Goal: Information Seeking & Learning: Learn about a topic

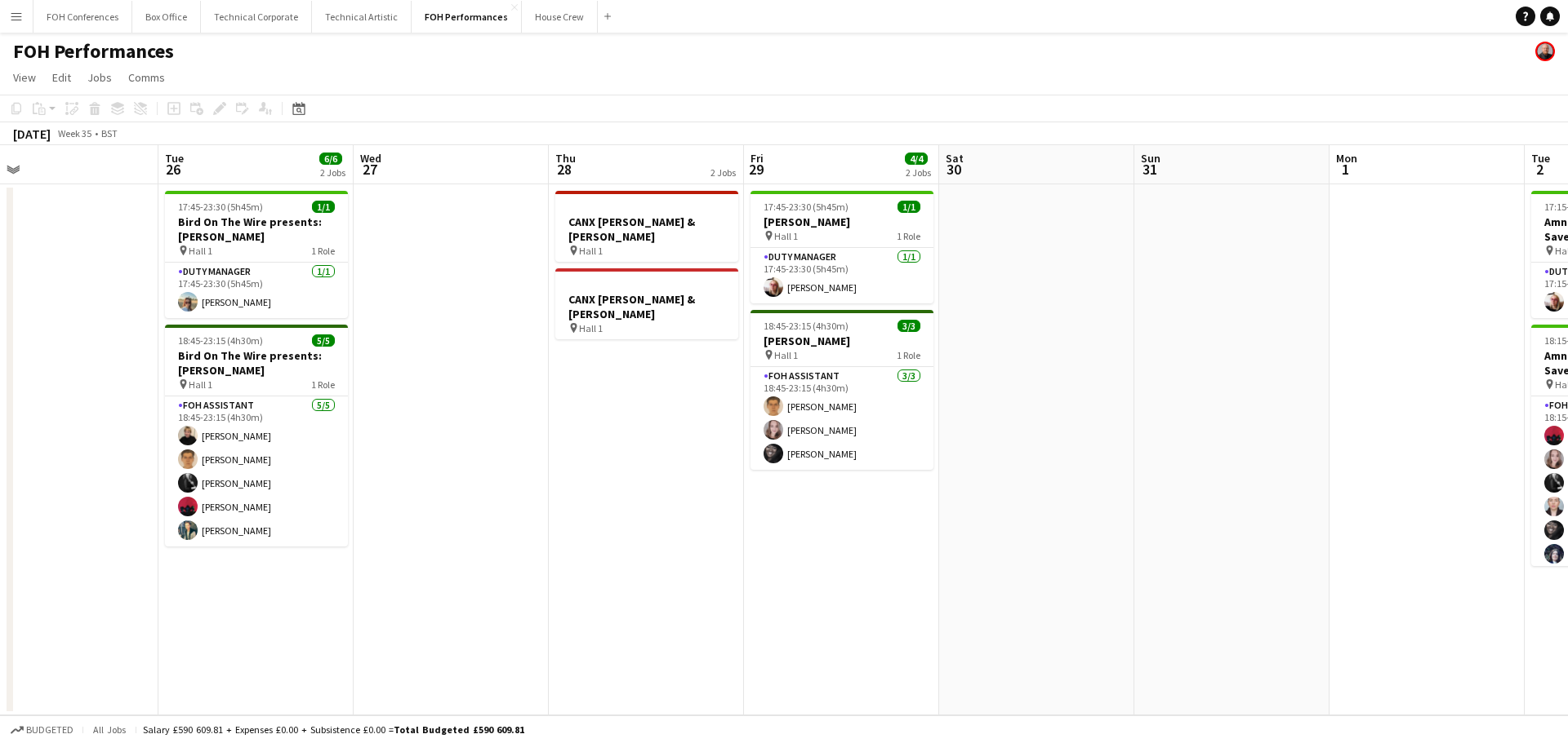
scroll to position [0, 405]
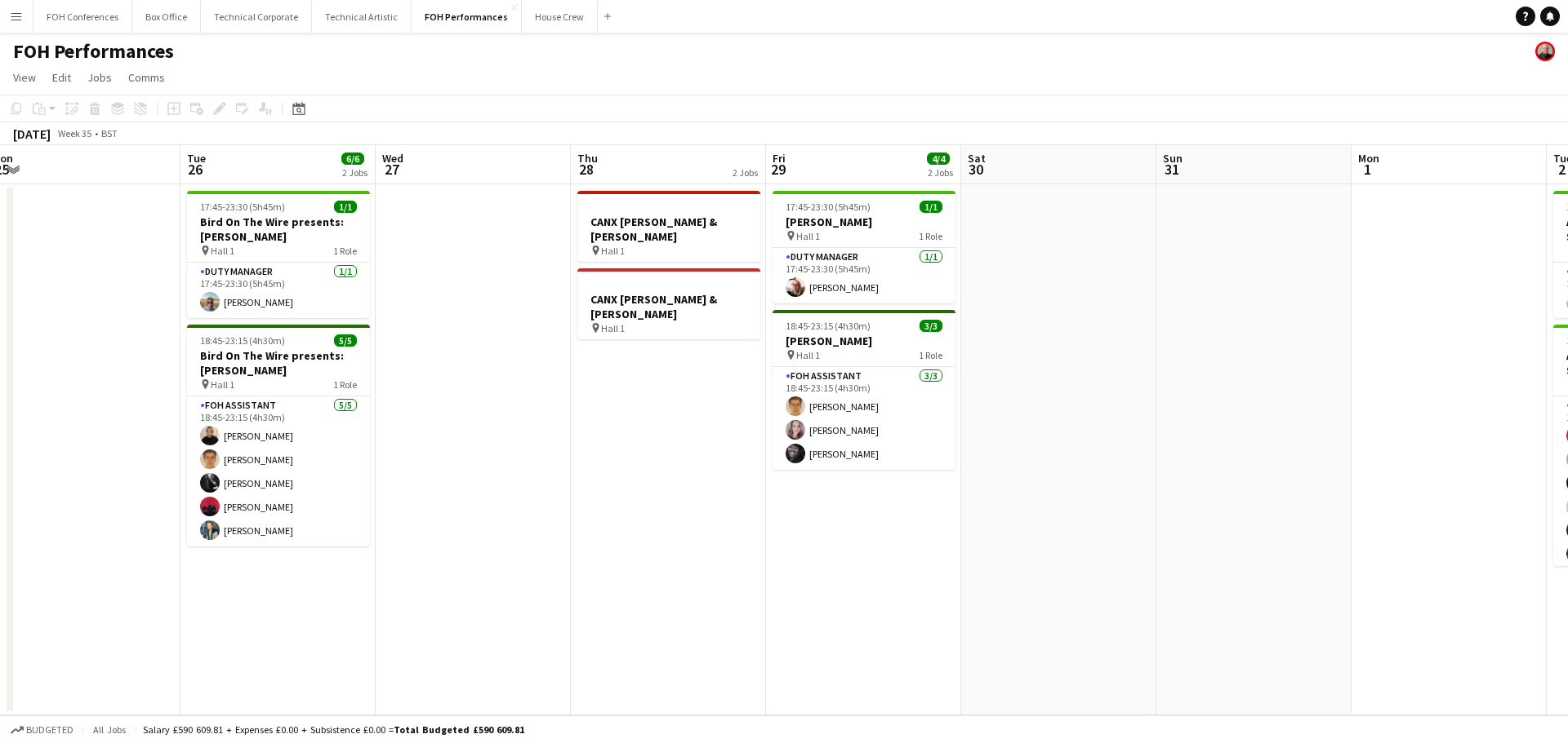
drag, startPoint x: 448, startPoint y: 434, endPoint x: 756, endPoint y: 417, distance: 308.5
click at [756, 417] on app-calendar-viewport "Sat 23 Sun 24 Mon 25 Tue 26 6/6 2 Jobs Wed 27 Thu 28 2 Jobs Fri 29 4/4 2 Jobs S…" at bounding box center [784, 431] width 1568 height 571
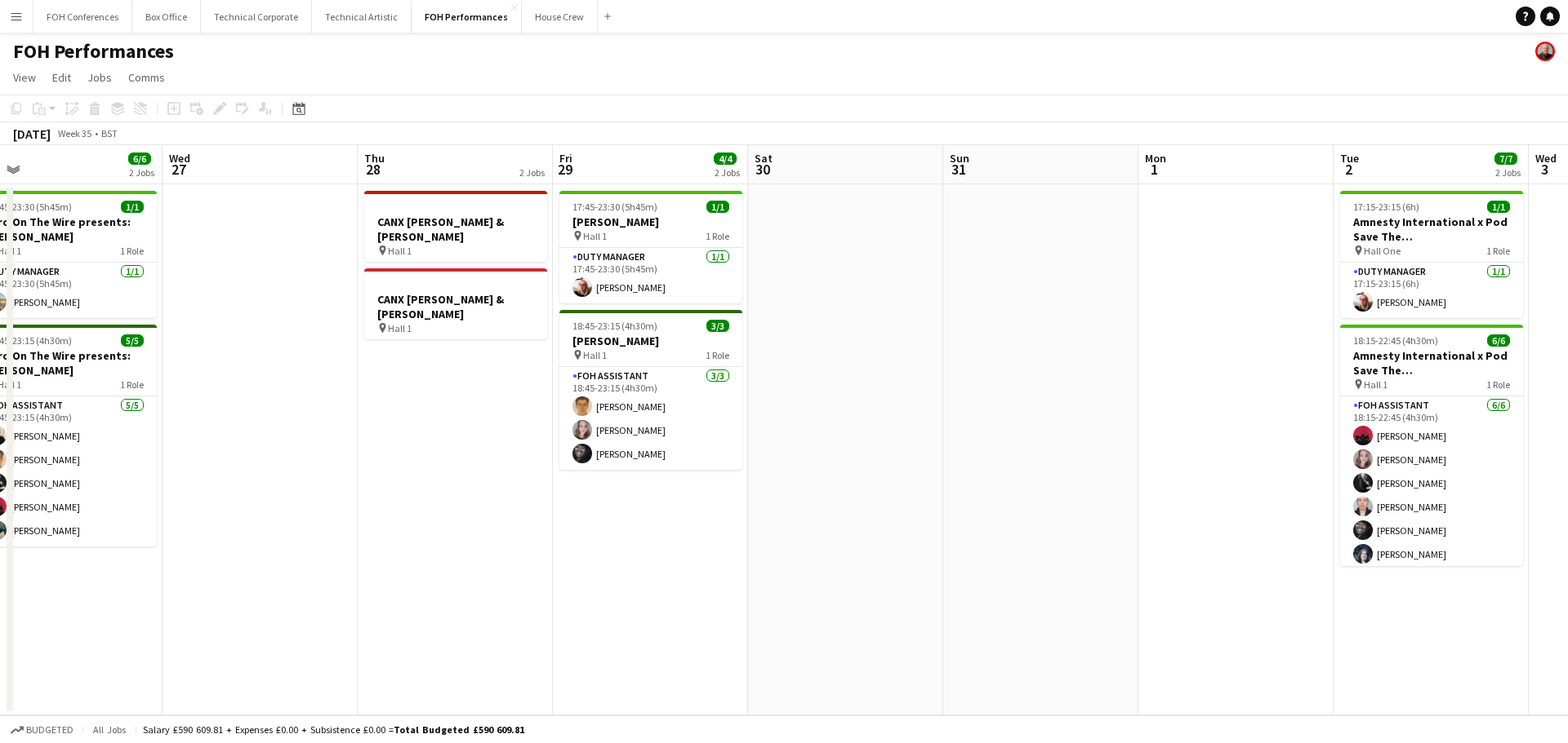
drag, startPoint x: 987, startPoint y: 448, endPoint x: 327, endPoint y: 381, distance: 663.4
click at [321, 381] on app-calendar-viewport "Sat 23 Sun 24 Mon 25 Tue 26 6/6 2 Jobs Wed 27 Thu 28 2 Jobs Fri 29 4/4 2 Jobs S…" at bounding box center [784, 431] width 1568 height 571
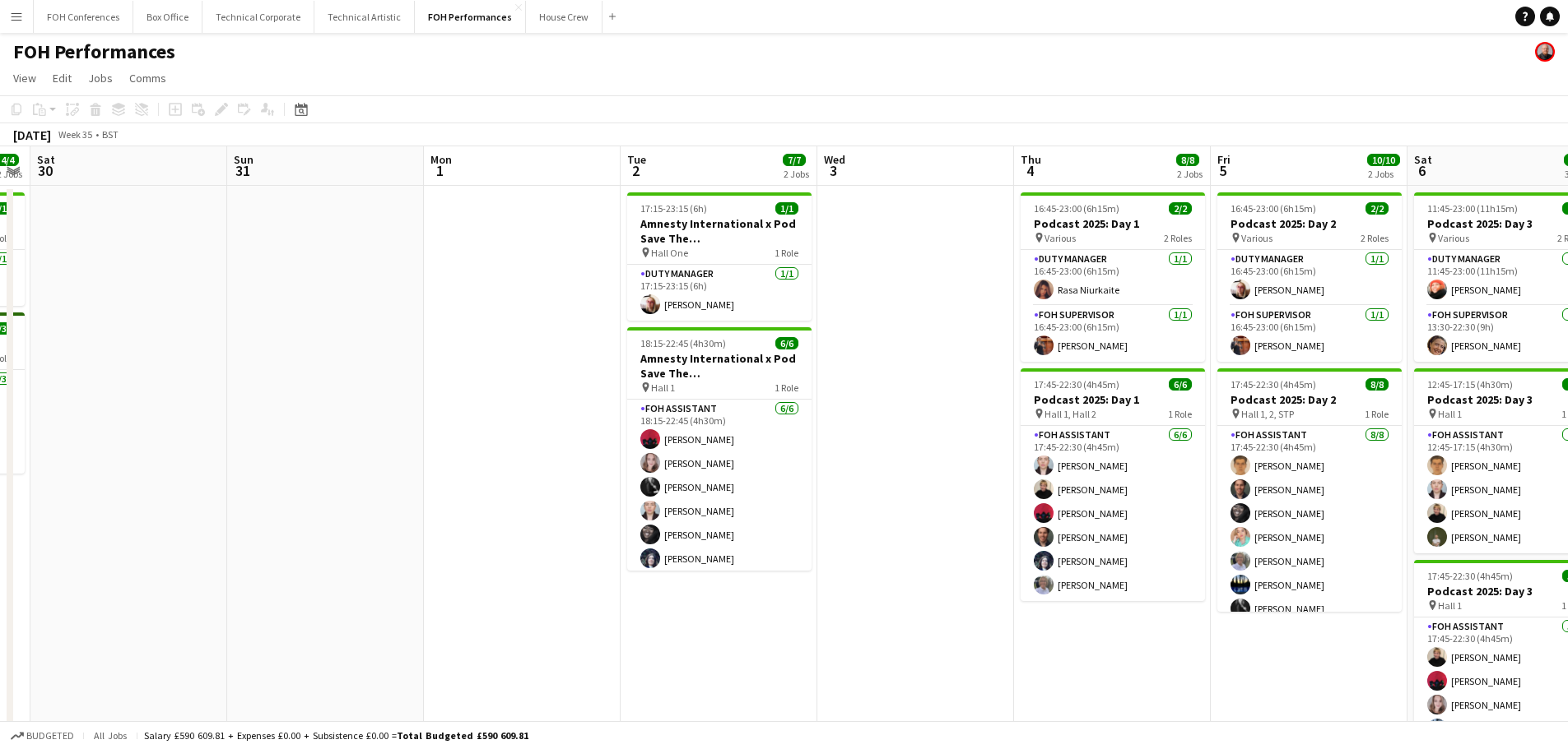
drag, startPoint x: 733, startPoint y: 418, endPoint x: 265, endPoint y: 373, distance: 470.2
click at [265, 373] on app-calendar-viewport "Wed 27 Thu 28 2 Jobs Fri 29 4/4 2 Jobs Sat 30 Sun 31 Mon 1 Tue 2 7/7 2 Jobs Wed…" at bounding box center [784, 537] width 1568 height 781
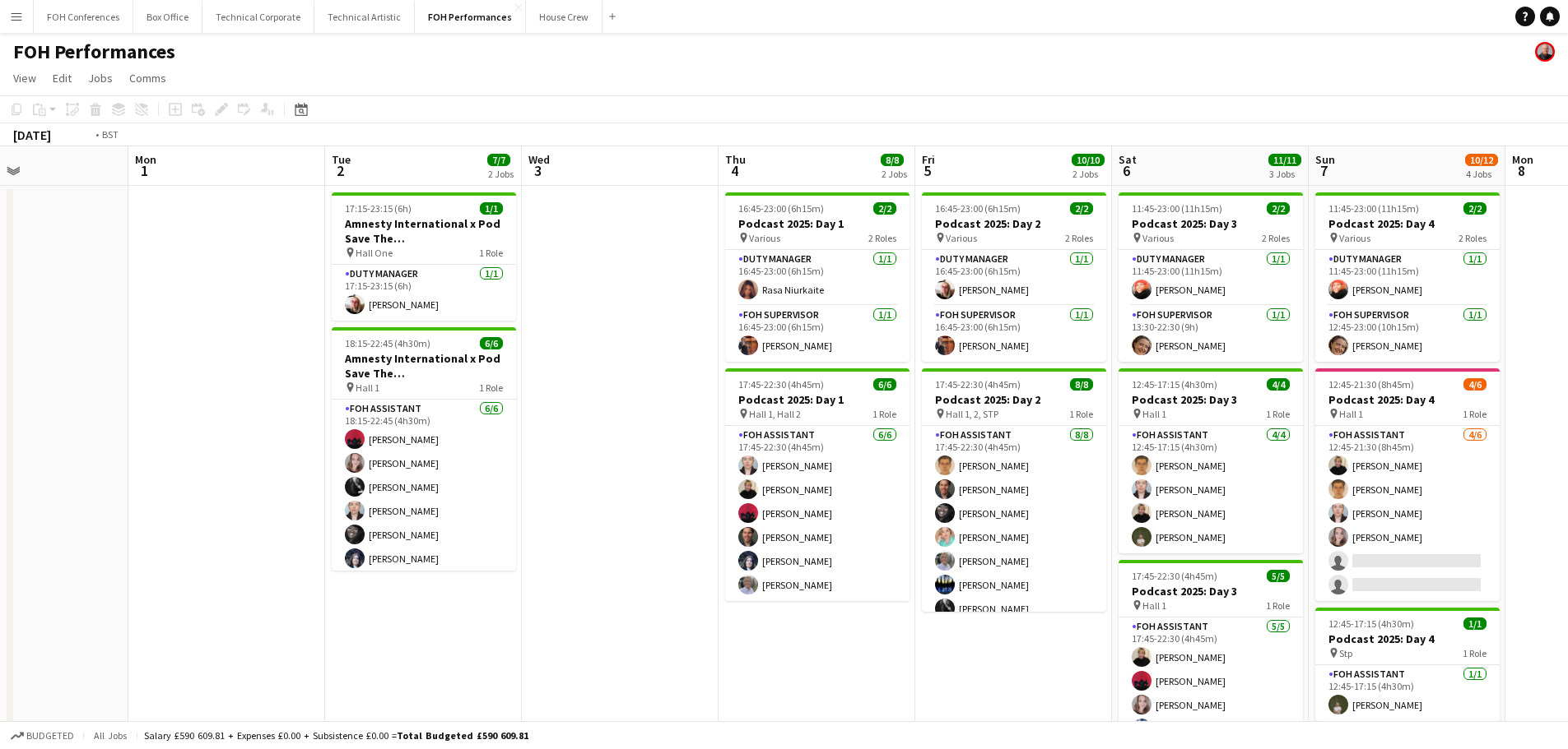
drag, startPoint x: 760, startPoint y: 417, endPoint x: 188, endPoint y: 362, distance: 574.6
click at [188, 362] on app-calendar-viewport "Thu 28 2 Jobs Fri 29 4/4 2 Jobs Sat 30 Sun 31 Mon 1 Tue 2 7/7 2 Jobs Wed 3 Thu …" at bounding box center [784, 537] width 1568 height 781
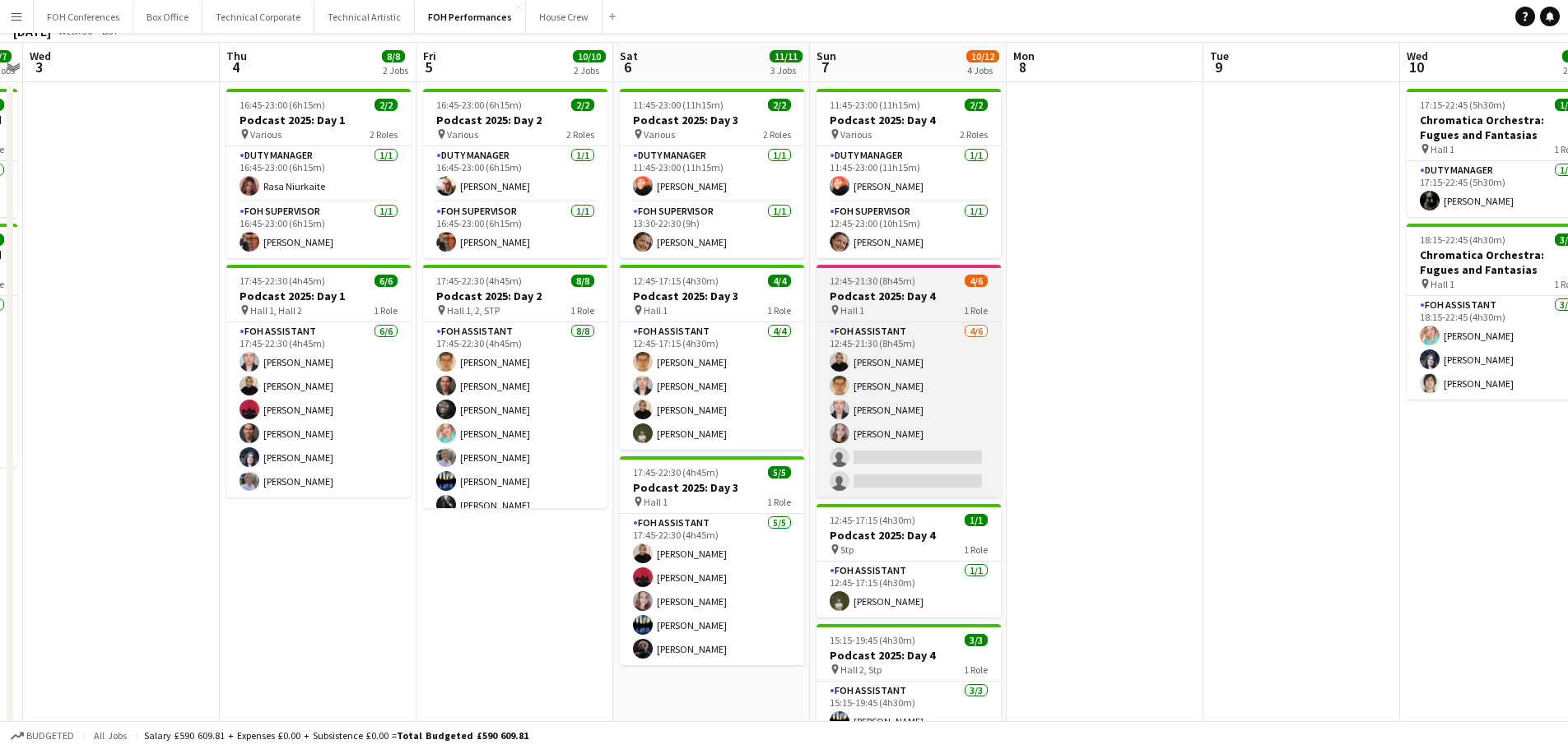
scroll to position [0, 0]
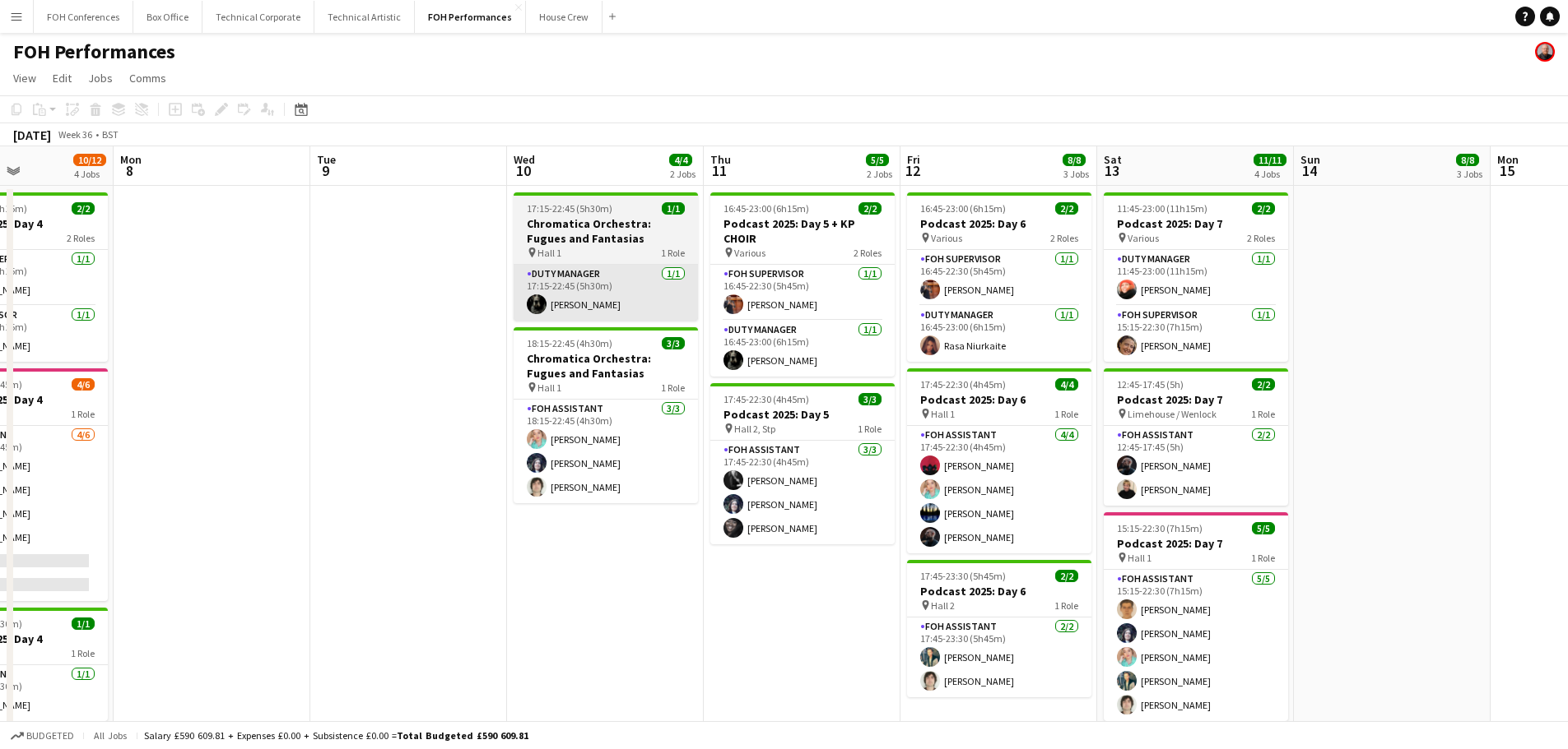
drag, startPoint x: 1045, startPoint y: 378, endPoint x: 526, endPoint y: 317, distance: 522.6
click at [227, 300] on app-calendar-viewport "Thu 4 8/8 2 Jobs Fri 5 10/10 2 Jobs Sat 6 11/11 3 Jobs Sun 7 10/12 4 Jobs Mon 8…" at bounding box center [784, 537] width 1568 height 781
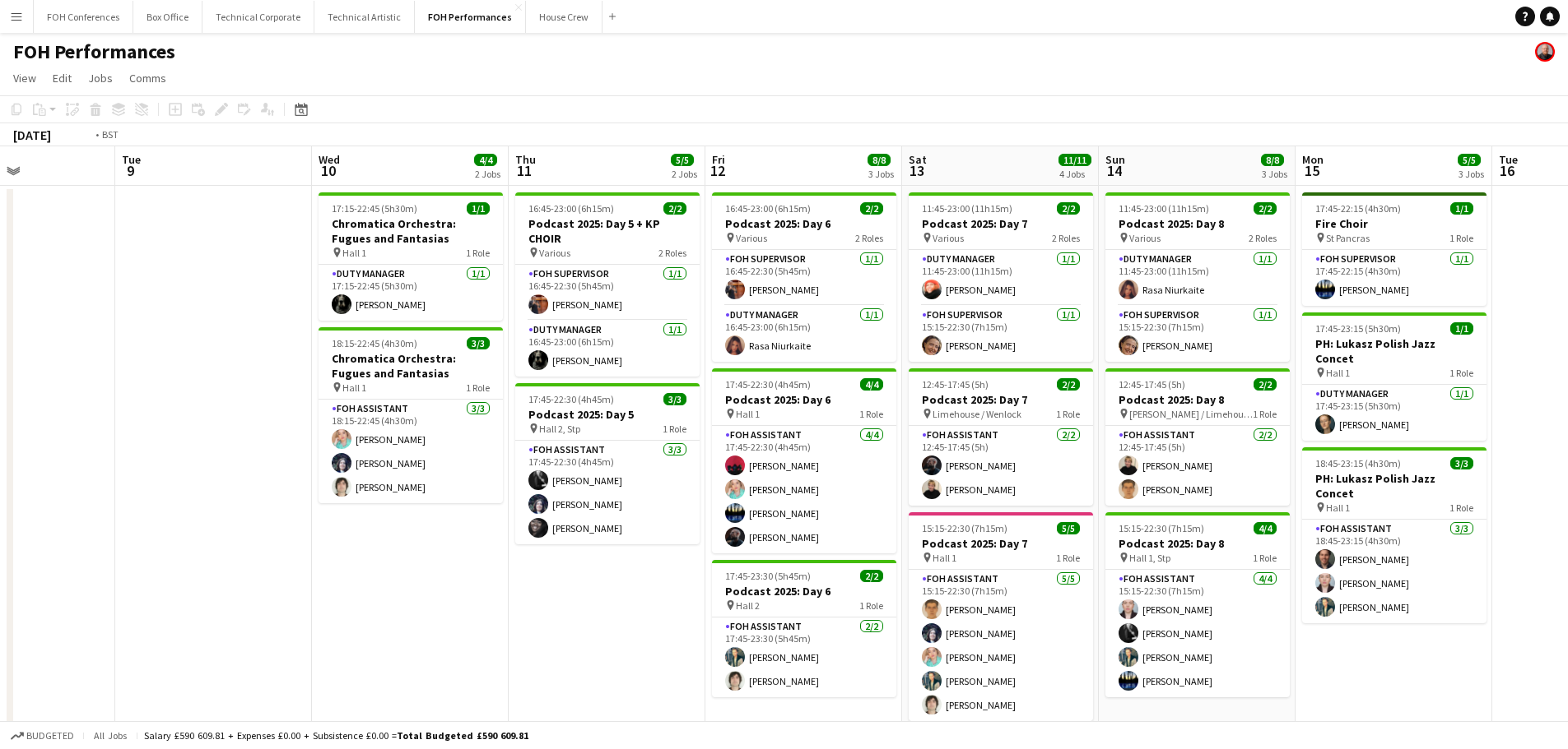
drag, startPoint x: 631, startPoint y: 341, endPoint x: 309, endPoint y: 297, distance: 325.0
click at [189, 299] on app-calendar-viewport "Fri 5 10/10 2 Jobs Sat 6 11/11 3 Jobs Sun 7 10/12 4 Jobs Mon 8 Tue 9 Wed 10 4/4…" at bounding box center [784, 537] width 1568 height 781
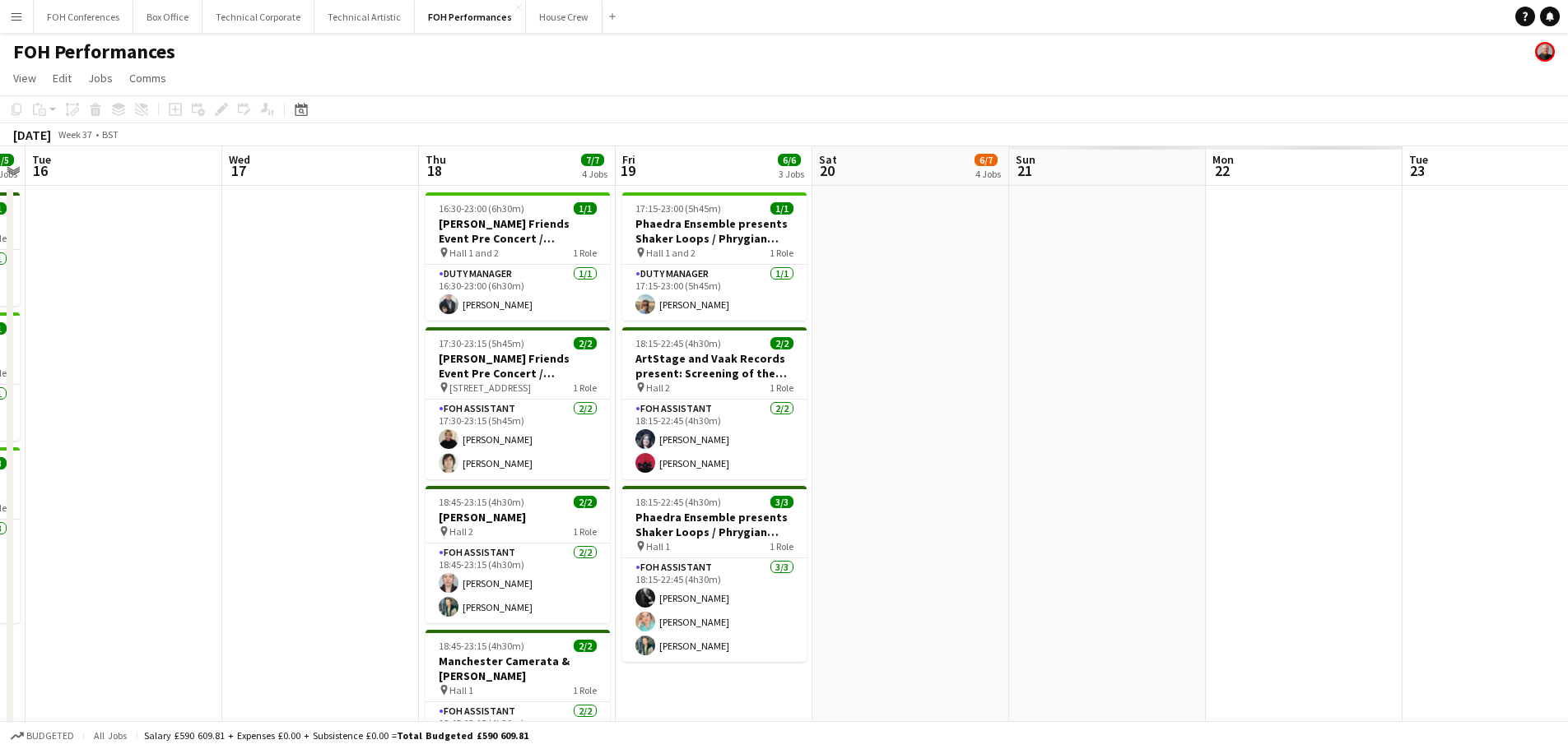
drag, startPoint x: 987, startPoint y: 353, endPoint x: 226, endPoint y: 341, distance: 761.1
click at [226, 341] on app-calendar-viewport "Fri 12 8/8 3 Jobs Sat 13 11/11 4 Jobs Sun 14 8/8 3 Jobs Mon 15 5/5 3 Jobs Tue 1…" at bounding box center [784, 537] width 1568 height 781
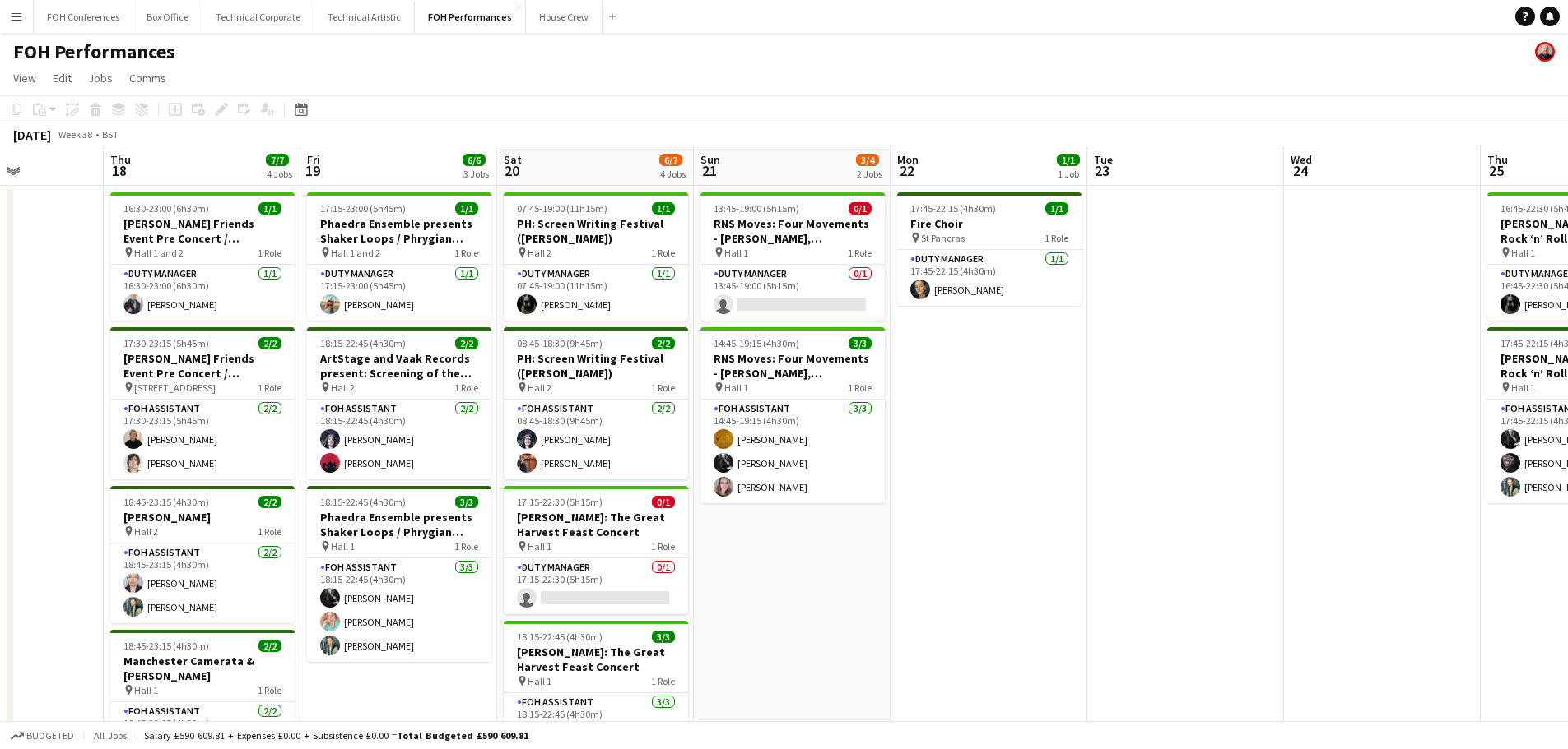
drag, startPoint x: 660, startPoint y: 388, endPoint x: 426, endPoint y: 363, distance: 235.3
click at [426, 363] on app-calendar-viewport "Sun 14 8/8 3 Jobs Mon 15 5/5 3 Jobs Tue 16 Wed 17 Thu 18 7/7 4 Jobs Fri 19 6/6 …" at bounding box center [784, 537] width 1568 height 781
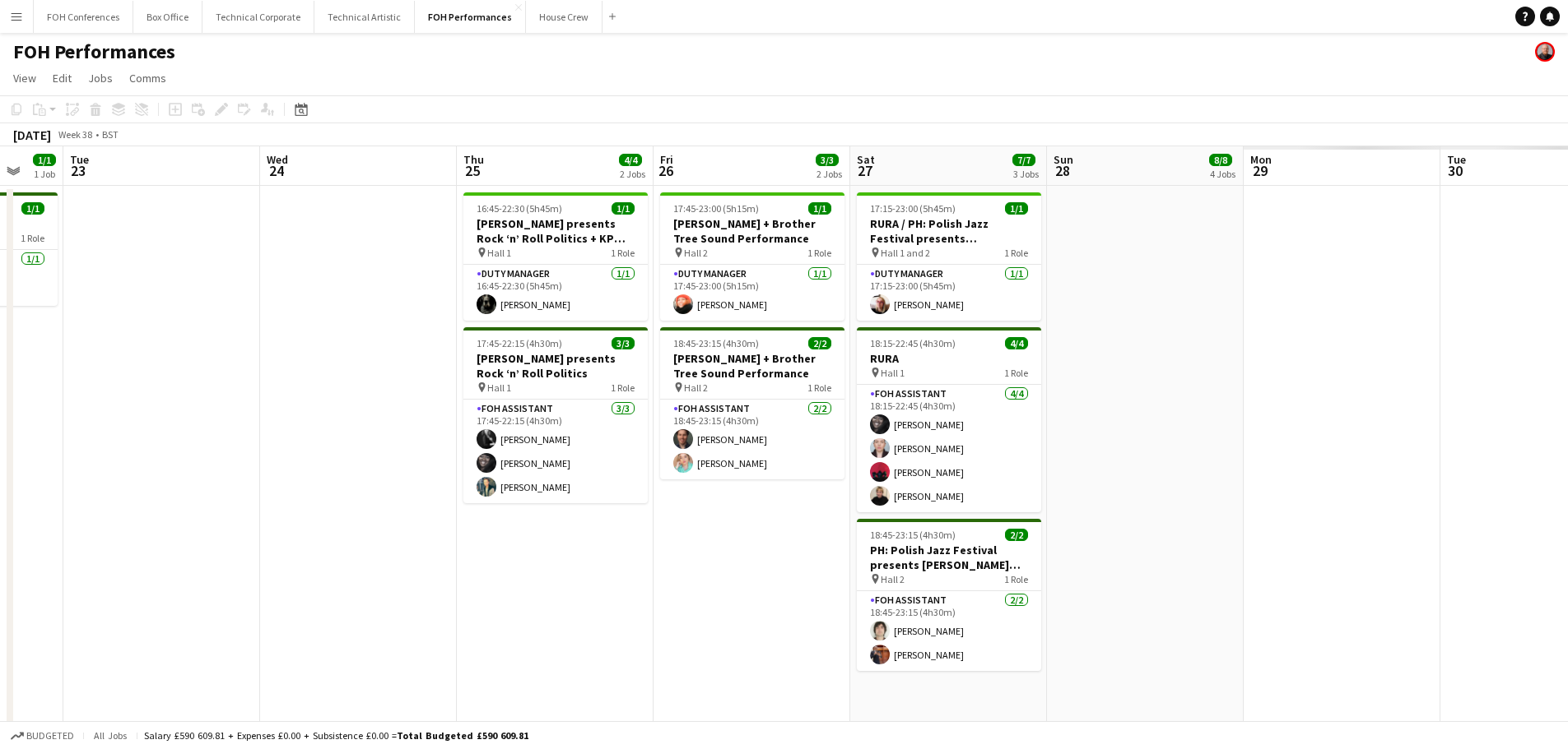
drag, startPoint x: 1074, startPoint y: 395, endPoint x: 144, endPoint y: 303, distance: 934.5
click at [131, 306] on app-calendar-viewport "Fri 19 6/6 3 Jobs Sat 20 6/7 4 Jobs Sun 21 3/4 2 Jobs Mon 22 1/1 1 Job Tue 23 W…" at bounding box center [784, 537] width 1568 height 781
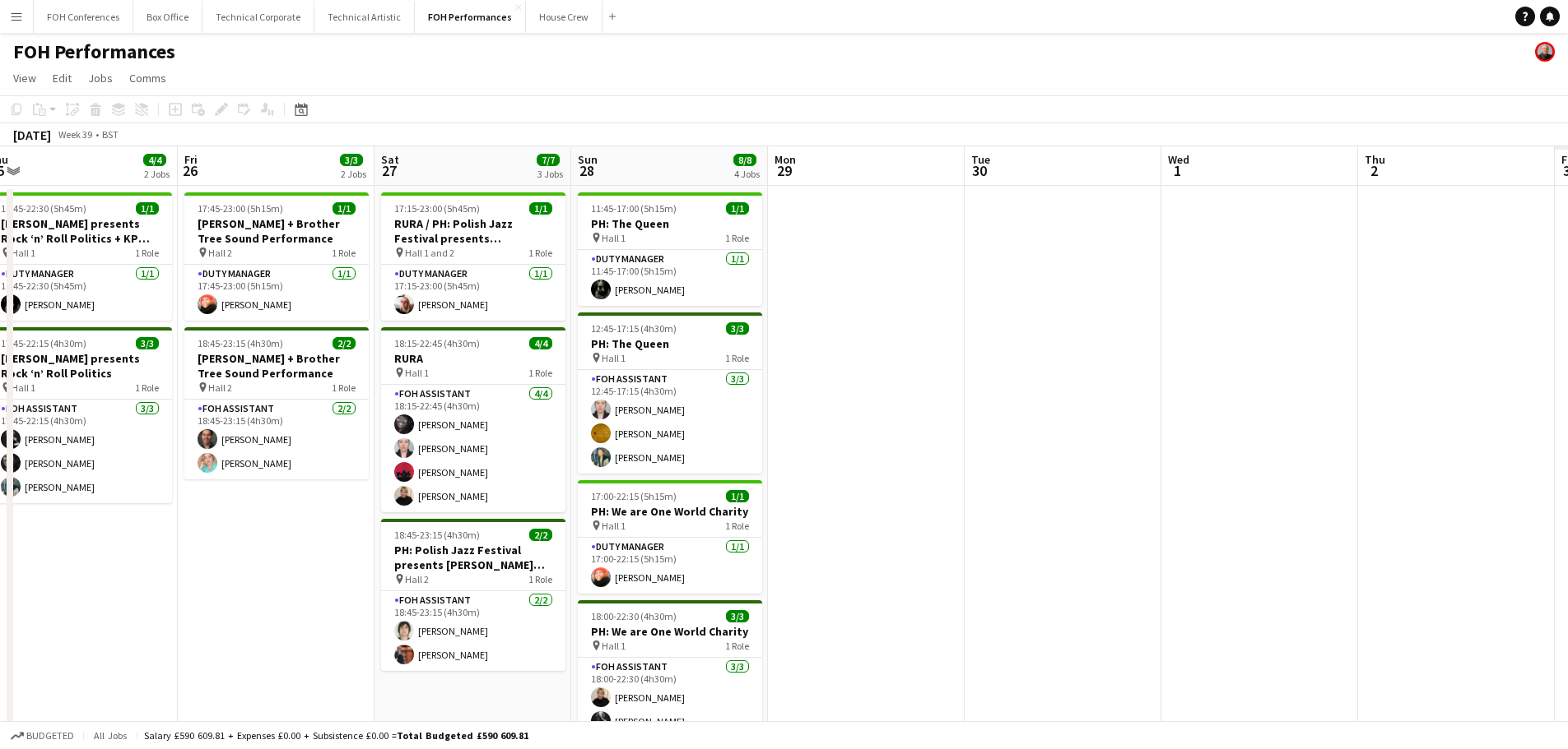
scroll to position [0, 541]
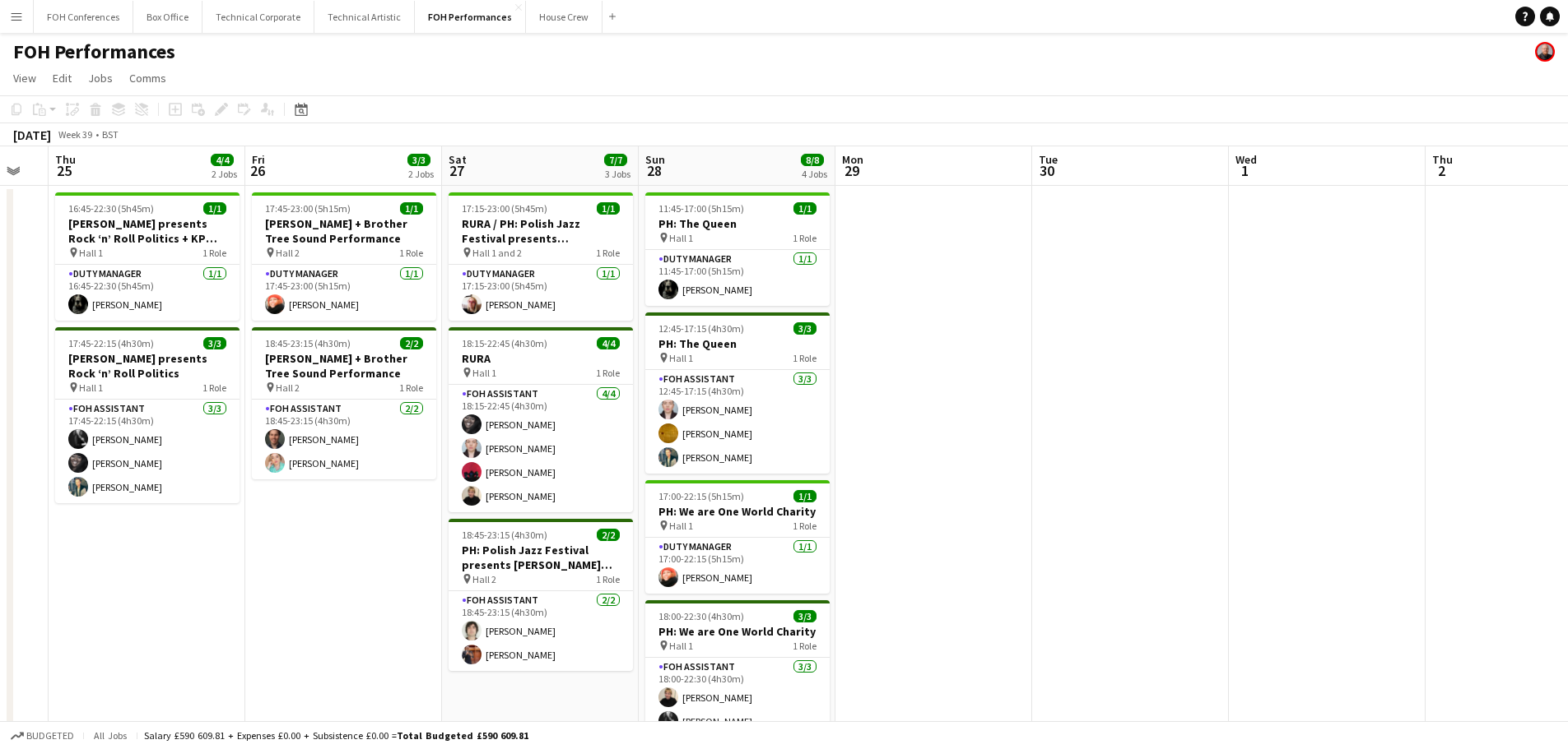
drag, startPoint x: 502, startPoint y: 336, endPoint x: 24, endPoint y: 288, distance: 480.4
click at [24, 288] on app-calendar-viewport "Mon 22 1/1 1 Job Tue 23 Wed 24 Thu 25 4/4 2 Jobs Fri 26 3/3 2 Jobs Sat 27 7/7 3…" at bounding box center [784, 537] width 1568 height 781
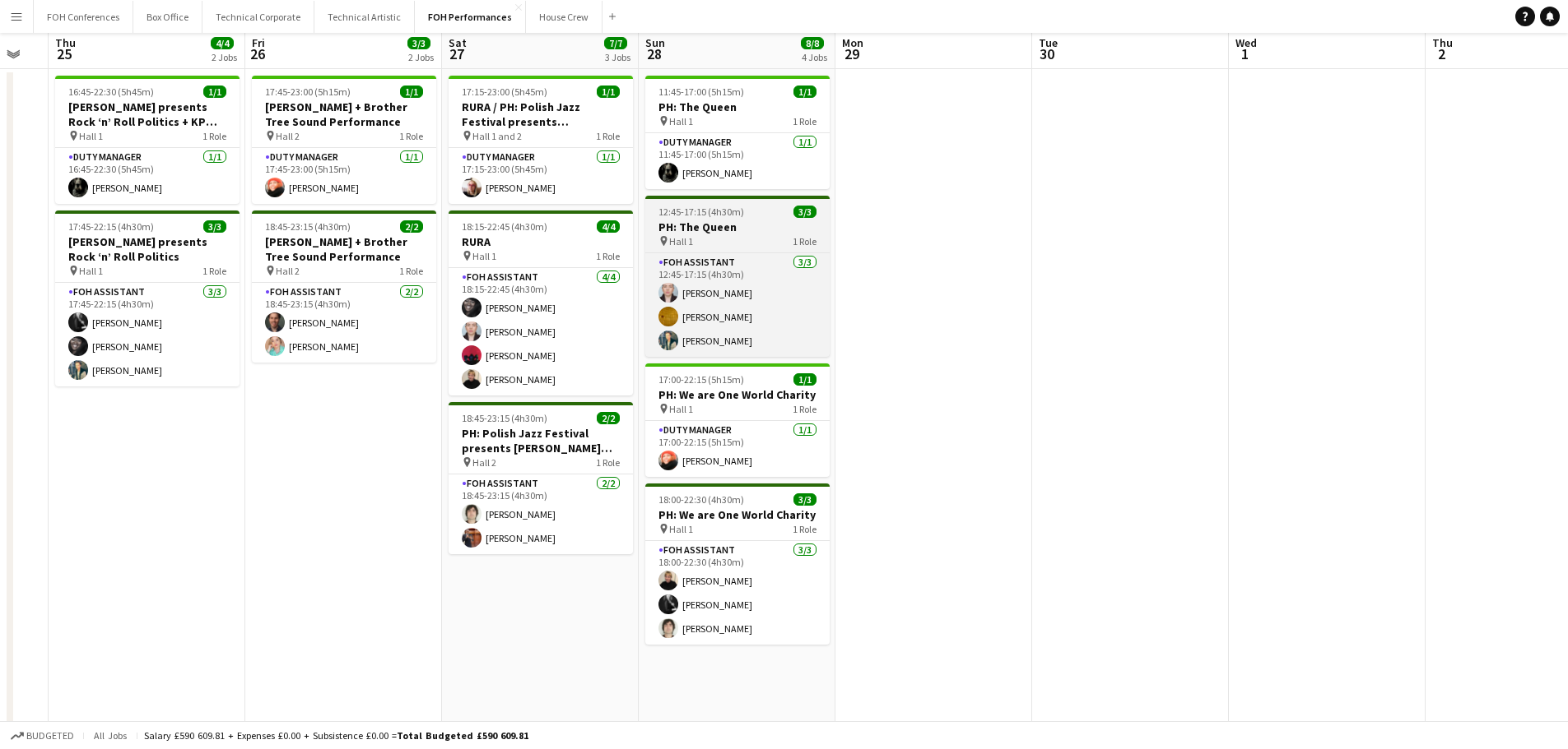
scroll to position [0, 0]
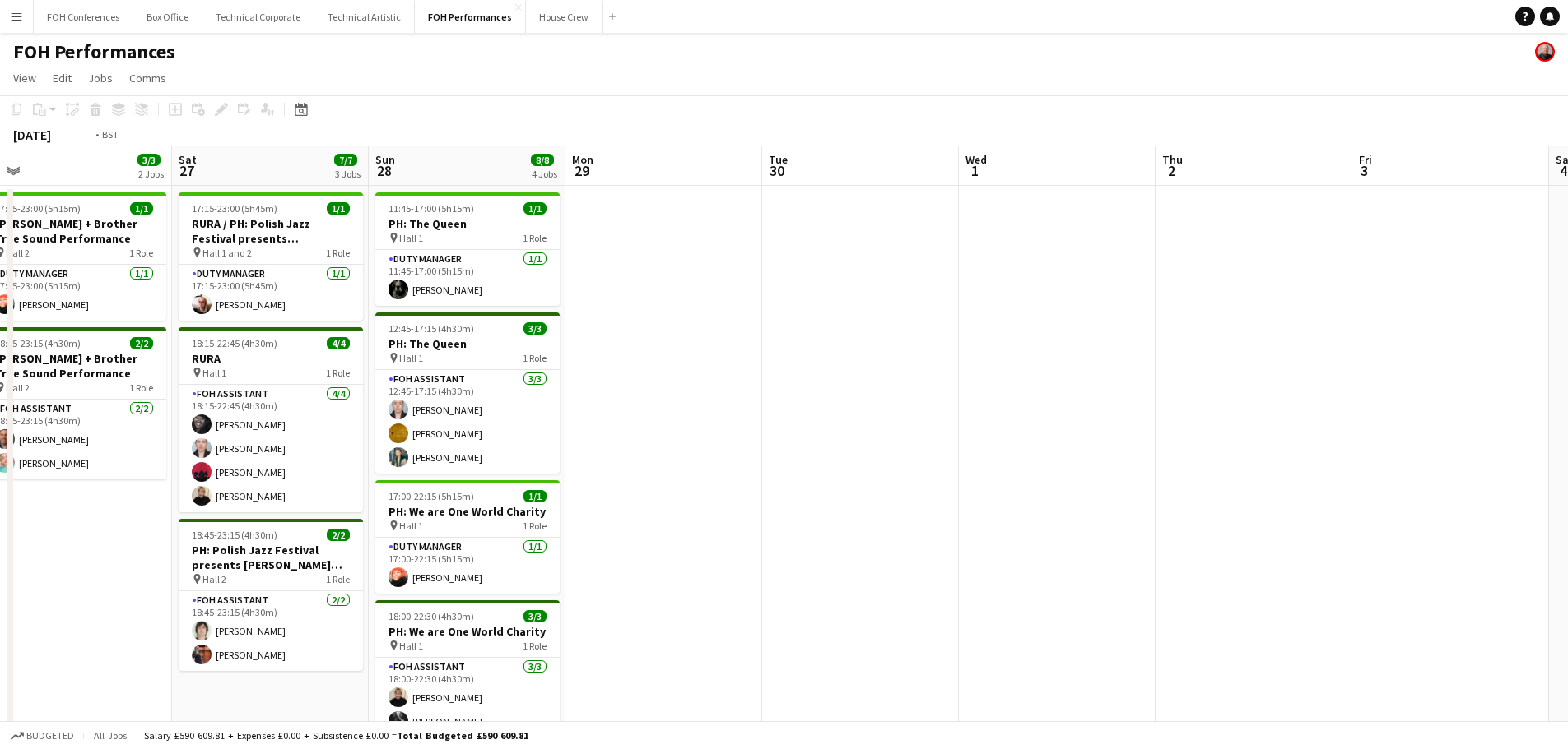
drag, startPoint x: 840, startPoint y: 326, endPoint x: 70, endPoint y: 247, distance: 774.0
click at [3, 248] on app-calendar-viewport "Tue 23 Wed 24 Thu 25 4/4 2 Jobs Fri 26 3/3 2 Jobs Sat 27 7/7 3 Jobs Sun 28 8/8 …" at bounding box center [784, 537] width 1568 height 781
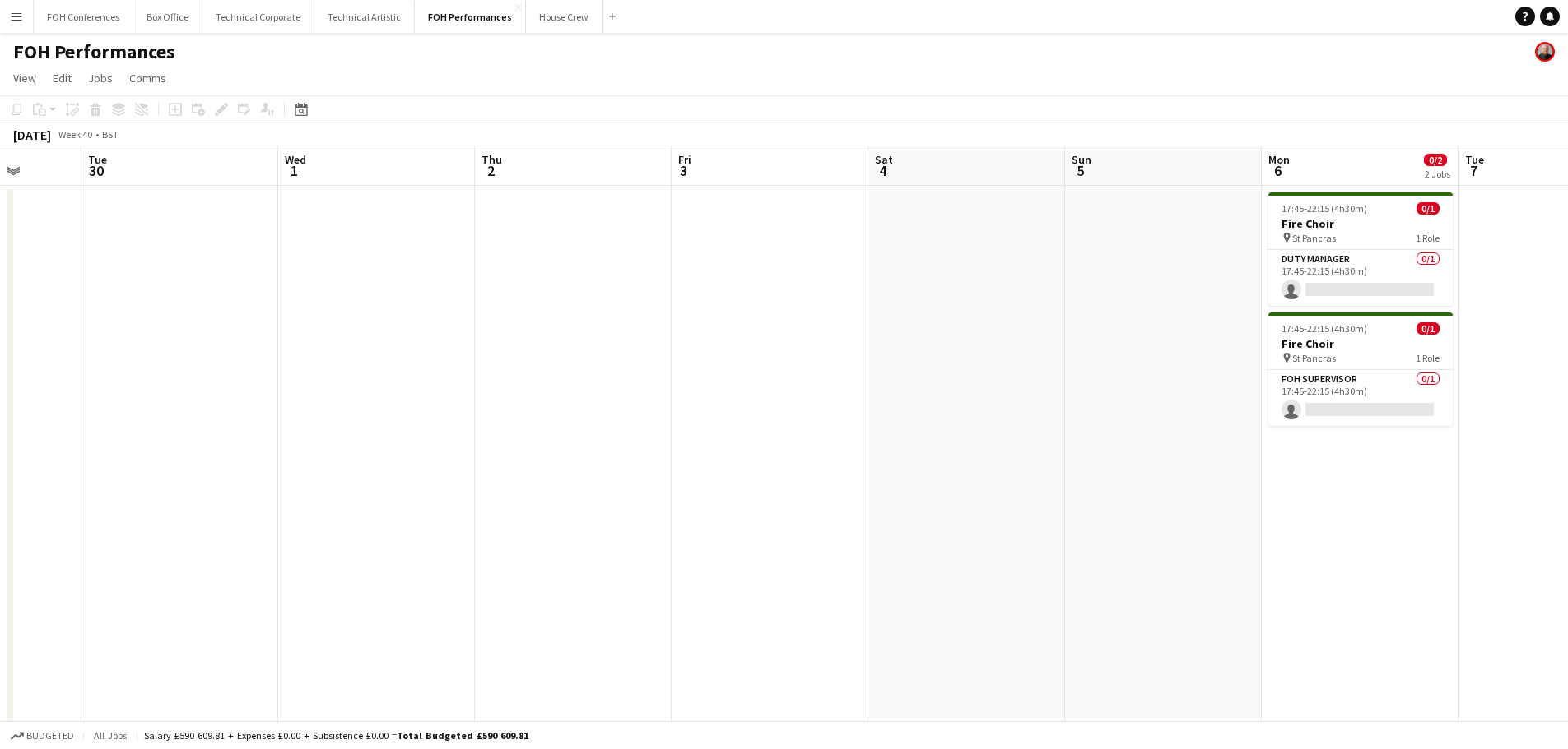
drag, startPoint x: 748, startPoint y: 337, endPoint x: 69, endPoint y: 275, distance: 681.8
click at [69, 276] on app-calendar-viewport "Sat 27 7/7 3 Jobs Sun 28 8/8 4 Jobs Mon 29 Tue 30 Wed 1 Thu 2 Fri 3 Sat 4 Sun 5…" at bounding box center [784, 537] width 1568 height 781
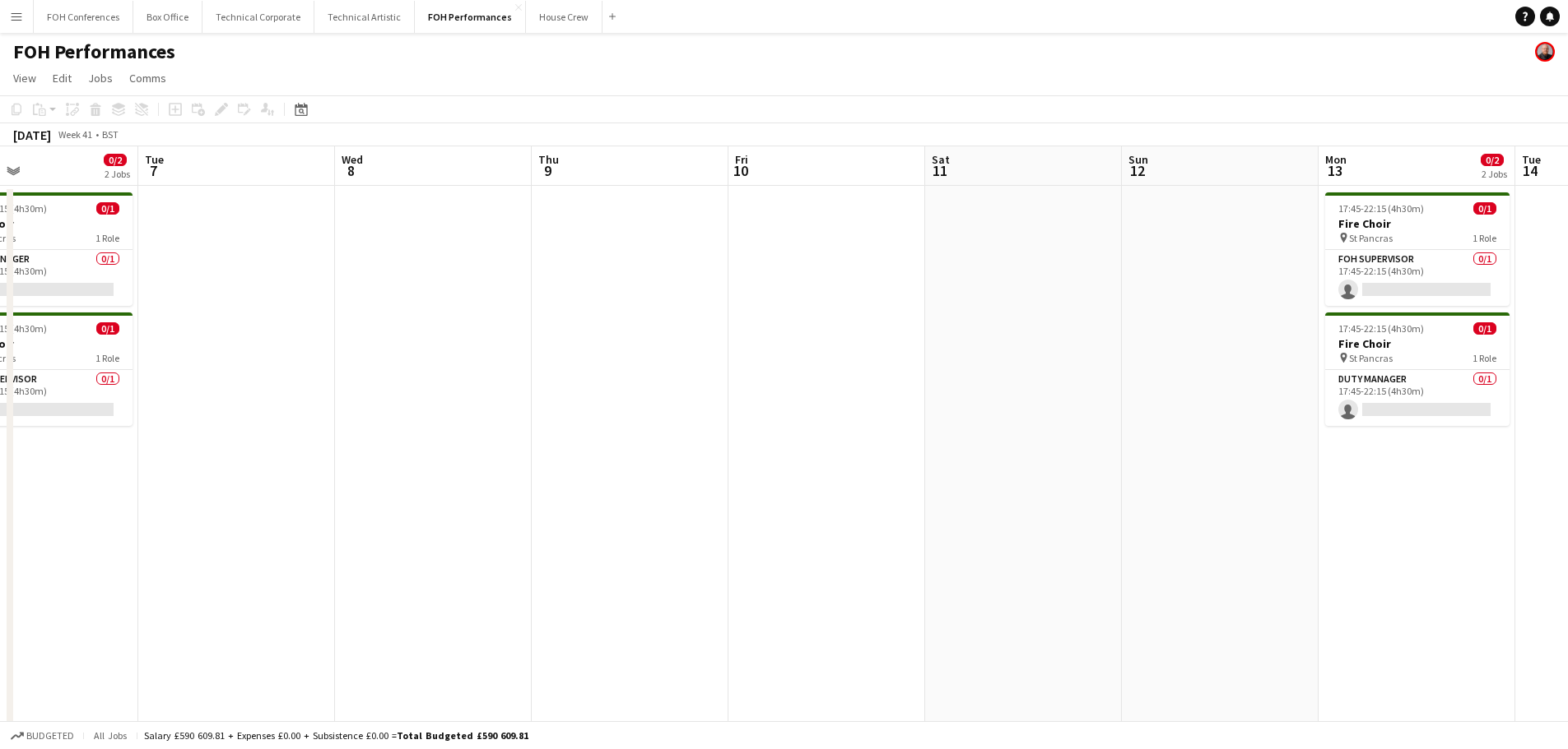
drag, startPoint x: 447, startPoint y: 357, endPoint x: 4, endPoint y: 297, distance: 447.0
click at [3, 298] on app-calendar-viewport "Sat 4 Sun 5 Mon 6 0/2 2 Jobs Tue 7 Wed 8 Thu 9 Fri 10 Sat 11 Sun 12 Mon 13 0/2 …" at bounding box center [784, 537] width 1568 height 781
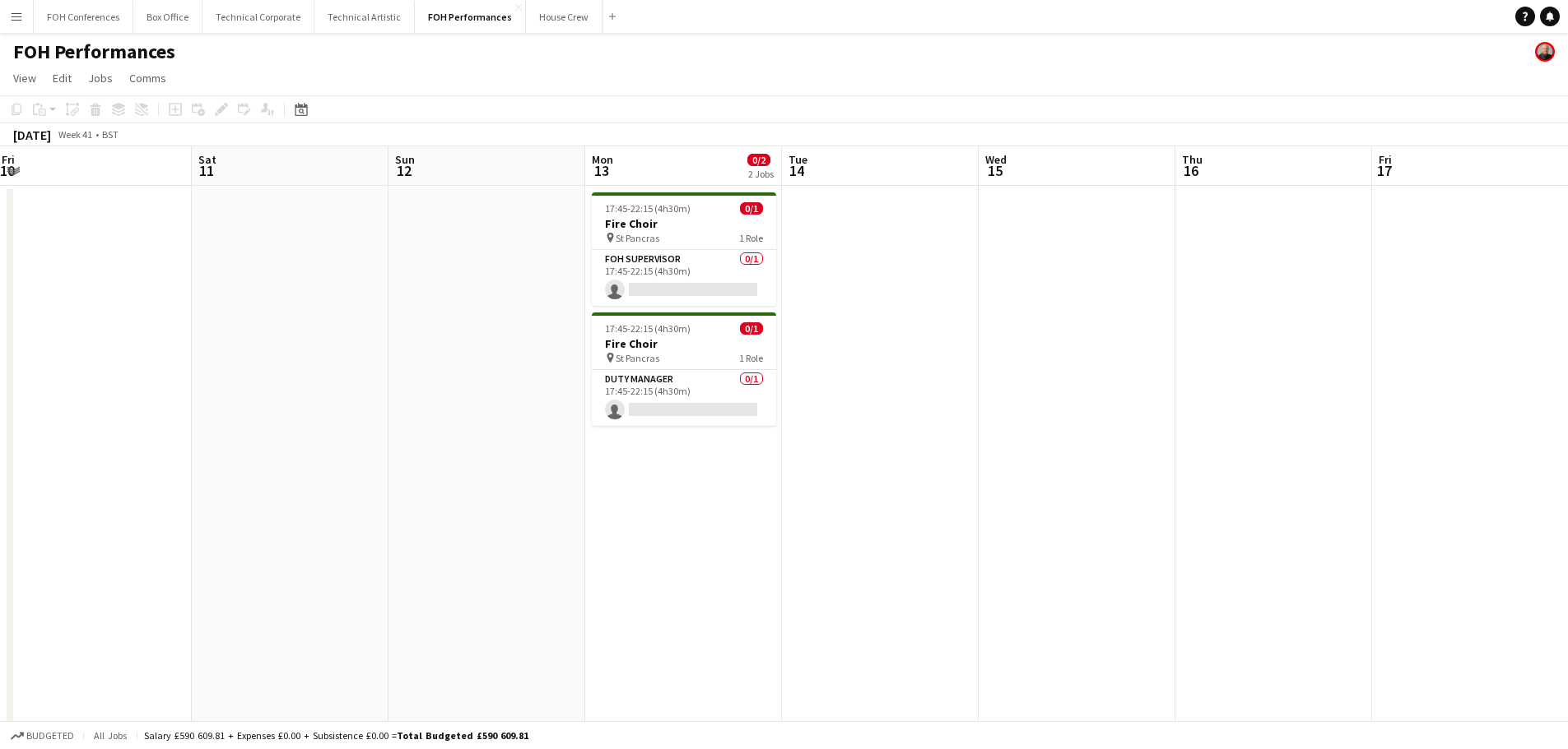
drag, startPoint x: 419, startPoint y: 359, endPoint x: 0, endPoint y: 287, distance: 425.1
click at [0, 287] on app-calendar-viewport "Tue 7 Wed 8 Thu 9 Fri 10 Sat 11 Sun 12 Mon 13 0/2 2 Jobs Tue 14 Wed 15 Thu 16 F…" at bounding box center [784, 537] width 1568 height 781
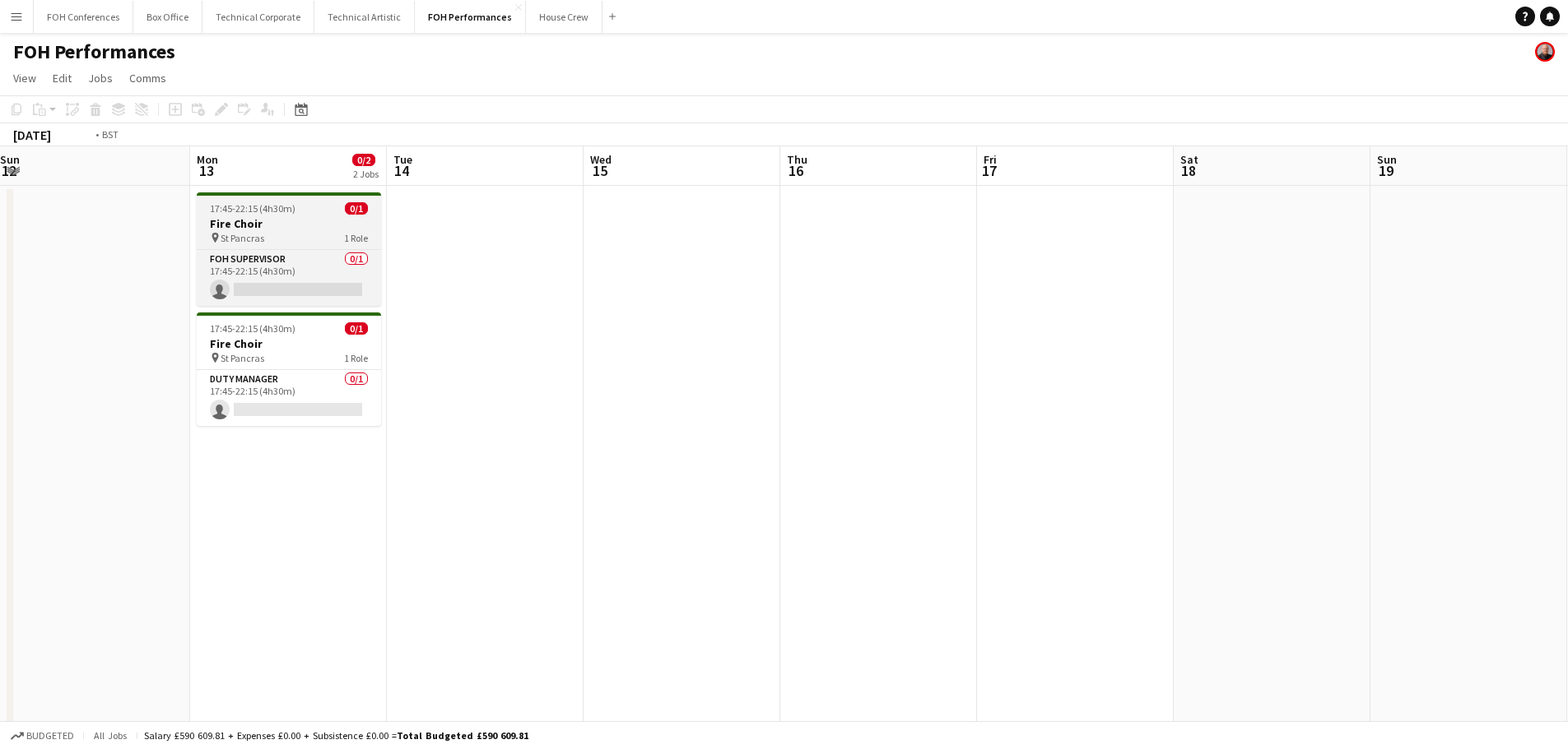
drag, startPoint x: 592, startPoint y: 341, endPoint x: 90, endPoint y: 244, distance: 511.3
click at [0, 251] on app-calendar-viewport "Thu 9 Fri 10 Sat 11 Sun 12 Mon 13 0/2 2 Jobs Tue 14 Wed 15 Thu 16 Fri 17 Sat 18…" at bounding box center [784, 537] width 1568 height 781
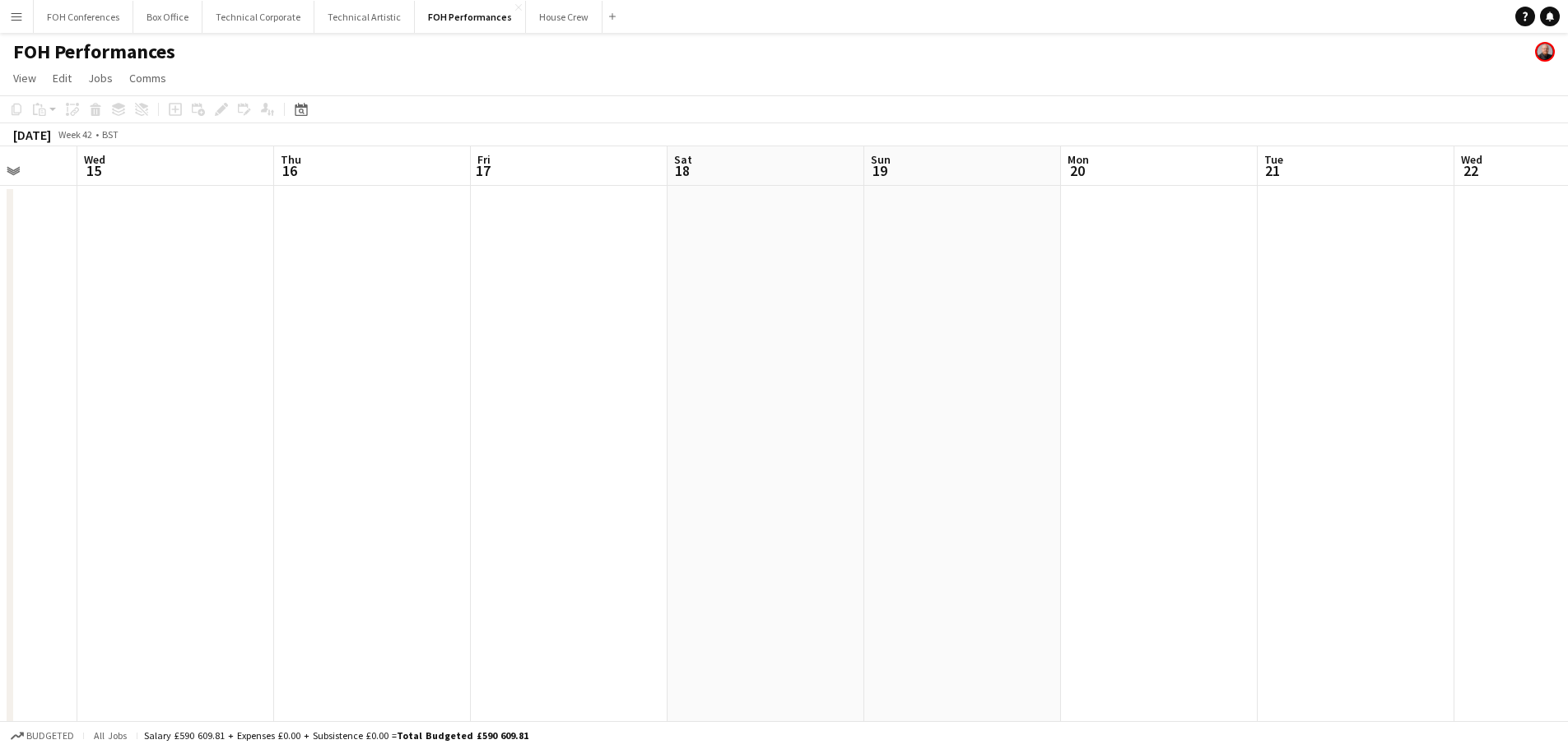
drag, startPoint x: 391, startPoint y: 240, endPoint x: 223, endPoint y: 158, distance: 186.9
click at [326, 222] on app-calendar-viewport "Sun 12 Mon 13 0/2 2 Jobs Tue 14 Wed 15 Thu 16 Fri 17 Sat 18 Sun 19 Mon 20 Tue 2…" at bounding box center [784, 537] width 1568 height 781
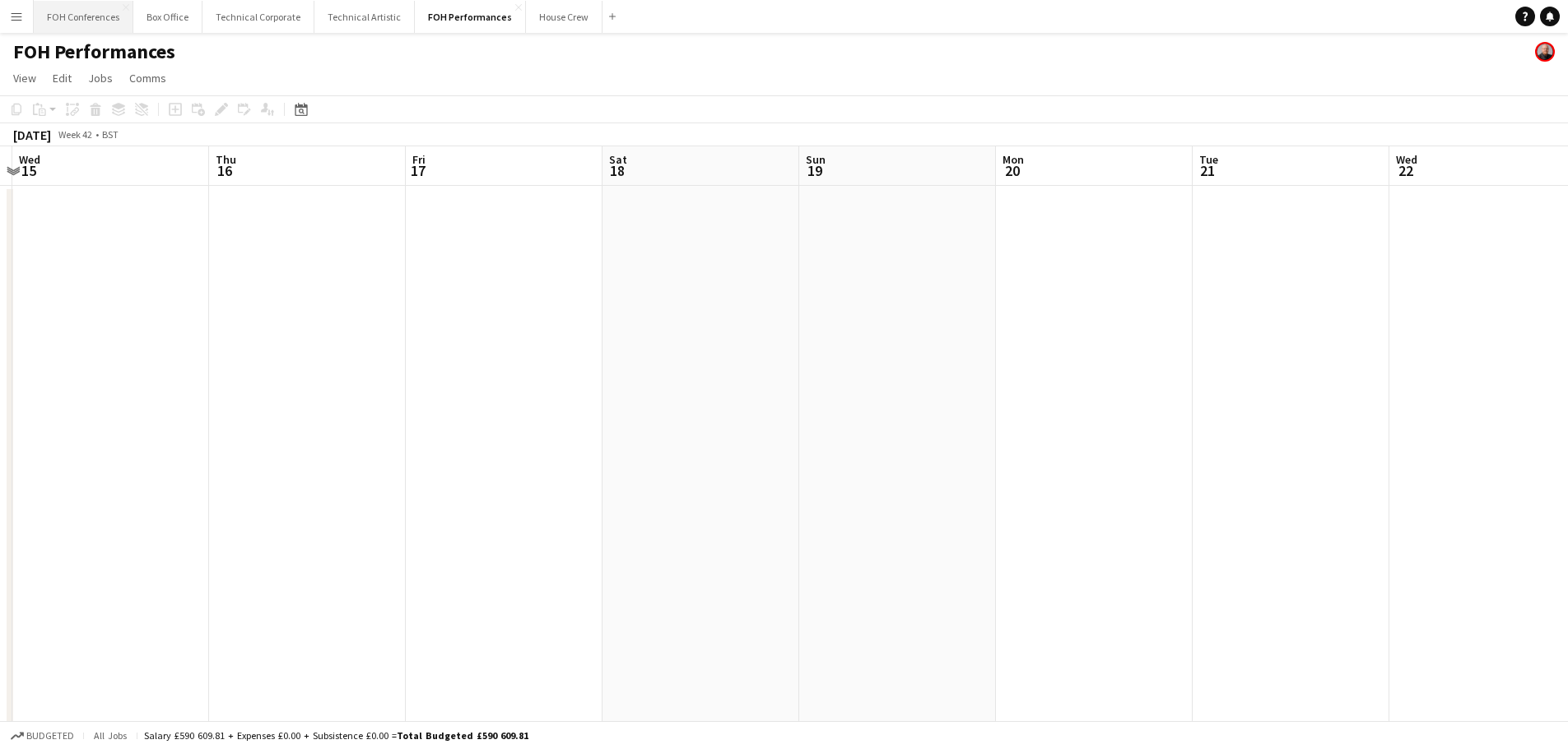
click at [90, 12] on button "FOH Conferences Close" at bounding box center [84, 17] width 99 height 32
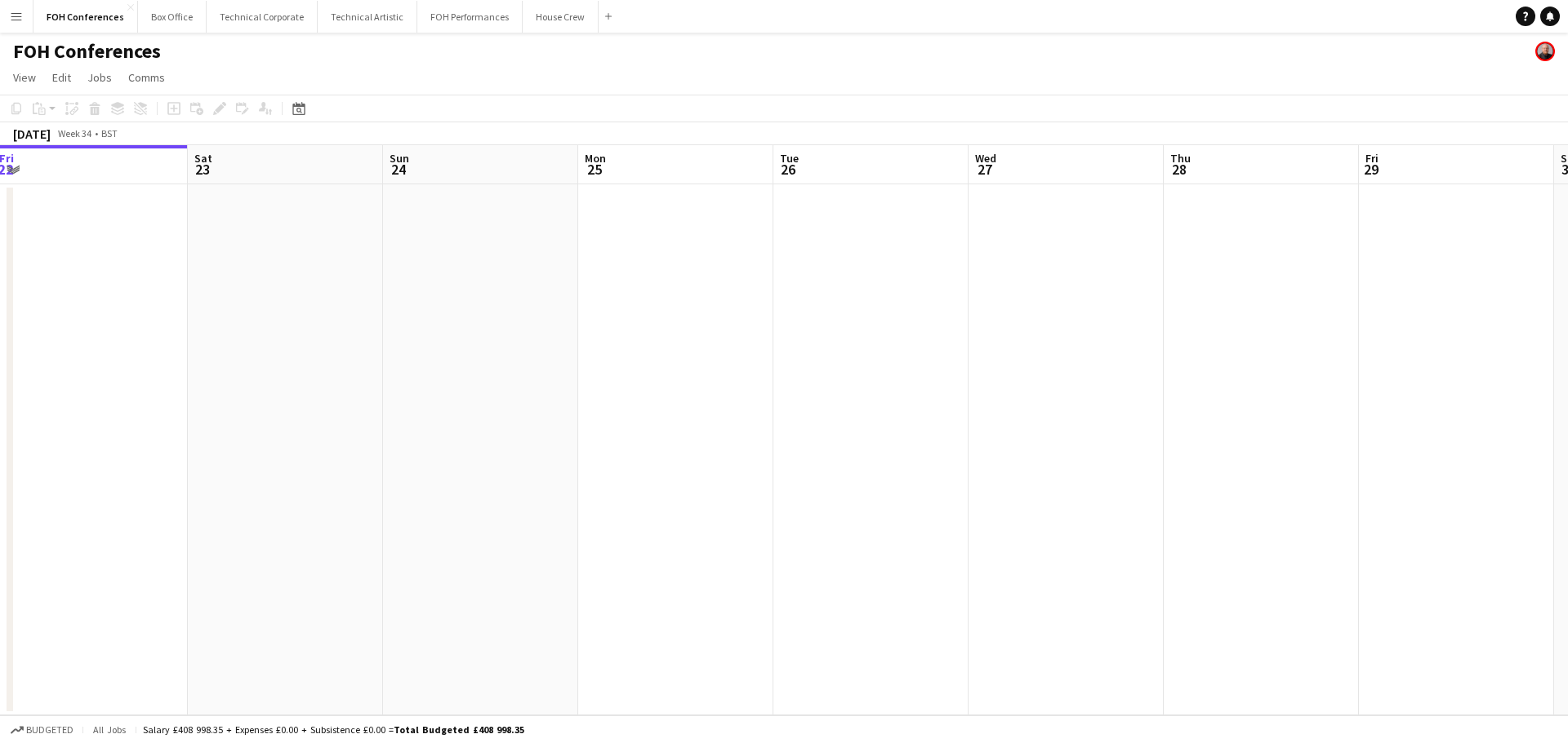
drag, startPoint x: 833, startPoint y: 412, endPoint x: 256, endPoint y: 332, distance: 582.5
click at [256, 332] on app-calendar-viewport "Tue 19 Wed 20 Thu 21 Fri 22 Sat 23 Sun 24 Mon 25 Tue 26 Wed 27 Thu 28 Fri 29 Sa…" at bounding box center [784, 431] width 1568 height 571
drag, startPoint x: 776, startPoint y: 408, endPoint x: 228, endPoint y: 331, distance: 553.4
click at [230, 332] on app-calendar-viewport "Thu 21 Fri 22 Sat 23 Sun 24 Mon 25 Tue 26 Wed 27 Thu 28 Fri 29 Sat 30 Sun 31 Mo…" at bounding box center [784, 431] width 1568 height 571
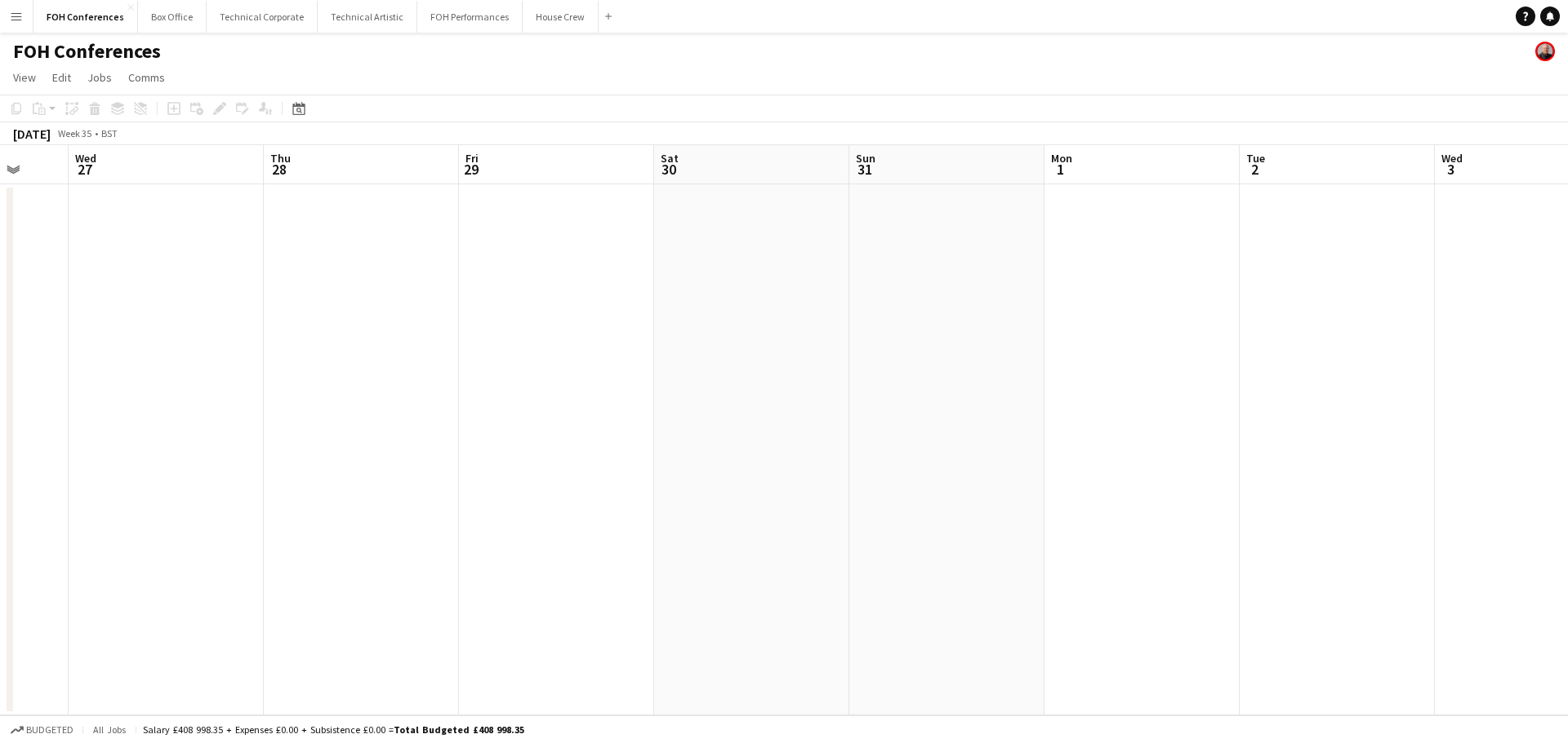
drag, startPoint x: 934, startPoint y: 408, endPoint x: 329, endPoint y: 355, distance: 607.3
click at [304, 359] on app-calendar-viewport "Sun 24 Mon 25 Tue 26 Wed 27 Thu 28 Fri 29 Sat 30 Sun 31 Mon 1 Tue 2 Wed 3 Thu 4…" at bounding box center [784, 431] width 1568 height 571
drag, startPoint x: 829, startPoint y: 409, endPoint x: 288, endPoint y: 349, distance: 544.3
click at [288, 352] on app-calendar-viewport "Thu 28 Fri 29 Sat 30 Sun 31 Mon 1 Tue 2 Wed 3 Thu 4 Fri 5 Sat 6 Sun 7 Mon 8 Tue…" at bounding box center [777, 565] width 1555 height 838
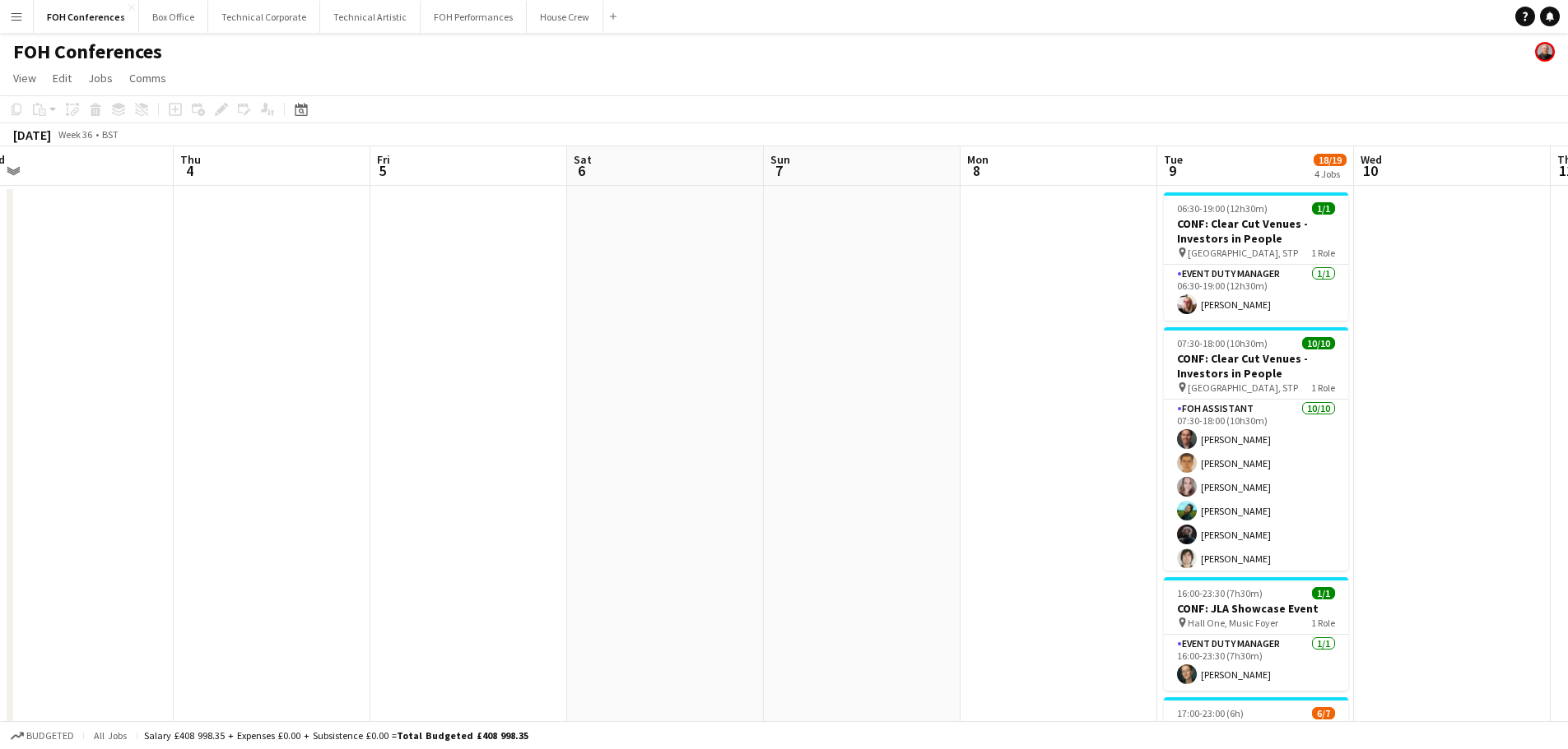
drag, startPoint x: 415, startPoint y: 399, endPoint x: 373, endPoint y: 393, distance: 42.4
click at [373, 393] on app-calendar-viewport "Sun 31 Mon 1 Tue 2 Wed 3 Thu 4 Fri 5 Sat 6 Sun 7 Mon 8 Tue 9 18/19 4 Jobs Wed 1…" at bounding box center [784, 569] width 1568 height 845
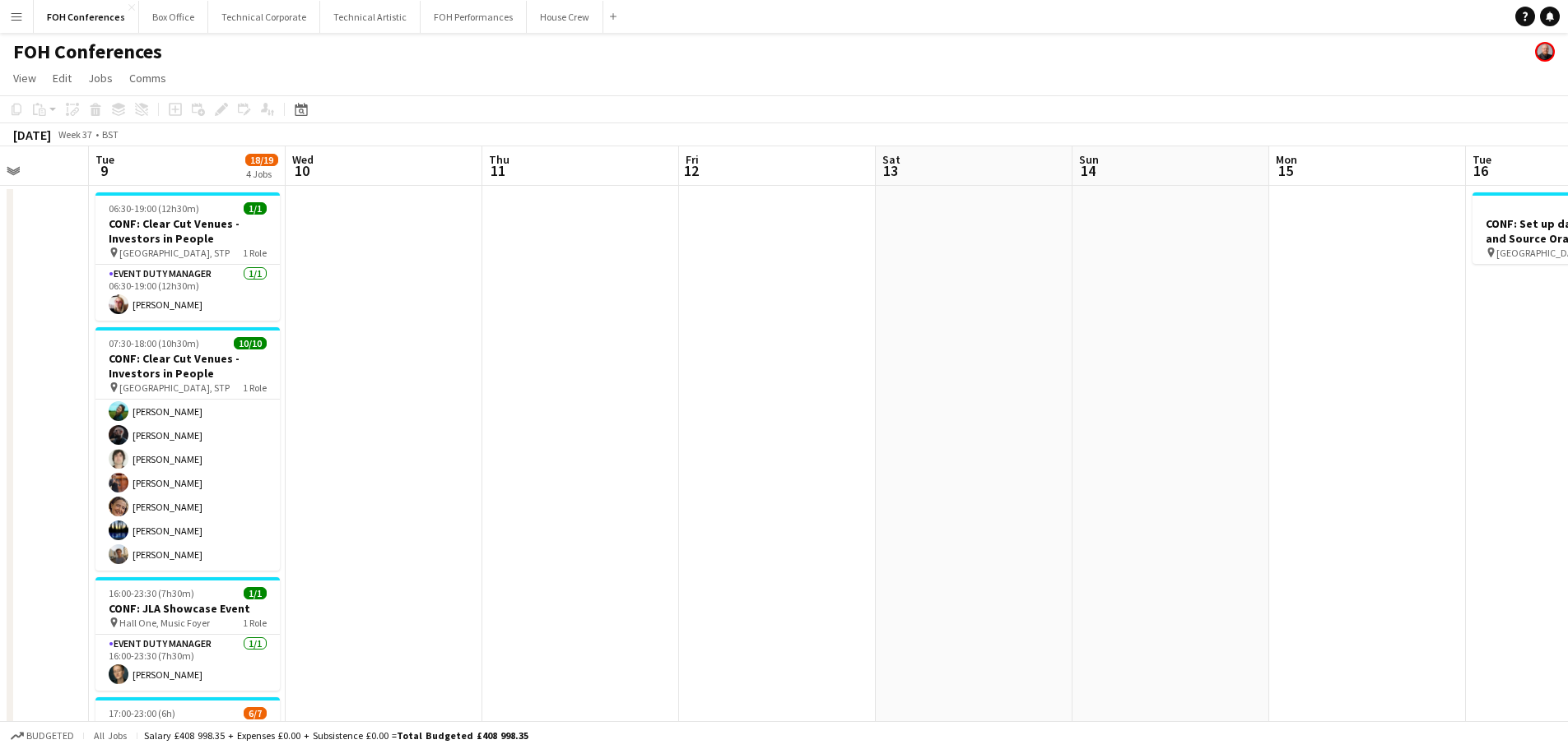
drag, startPoint x: 1210, startPoint y: 469, endPoint x: 851, endPoint y: 422, distance: 362.1
click at [413, 394] on app-calendar-viewport "Sat 6 Sun 7 Mon 8 Tue 9 18/19 4 Jobs Wed 10 Thu 11 Fri 12 Sat 13 Sun 14 Mon 15 …" at bounding box center [784, 569] width 1568 height 845
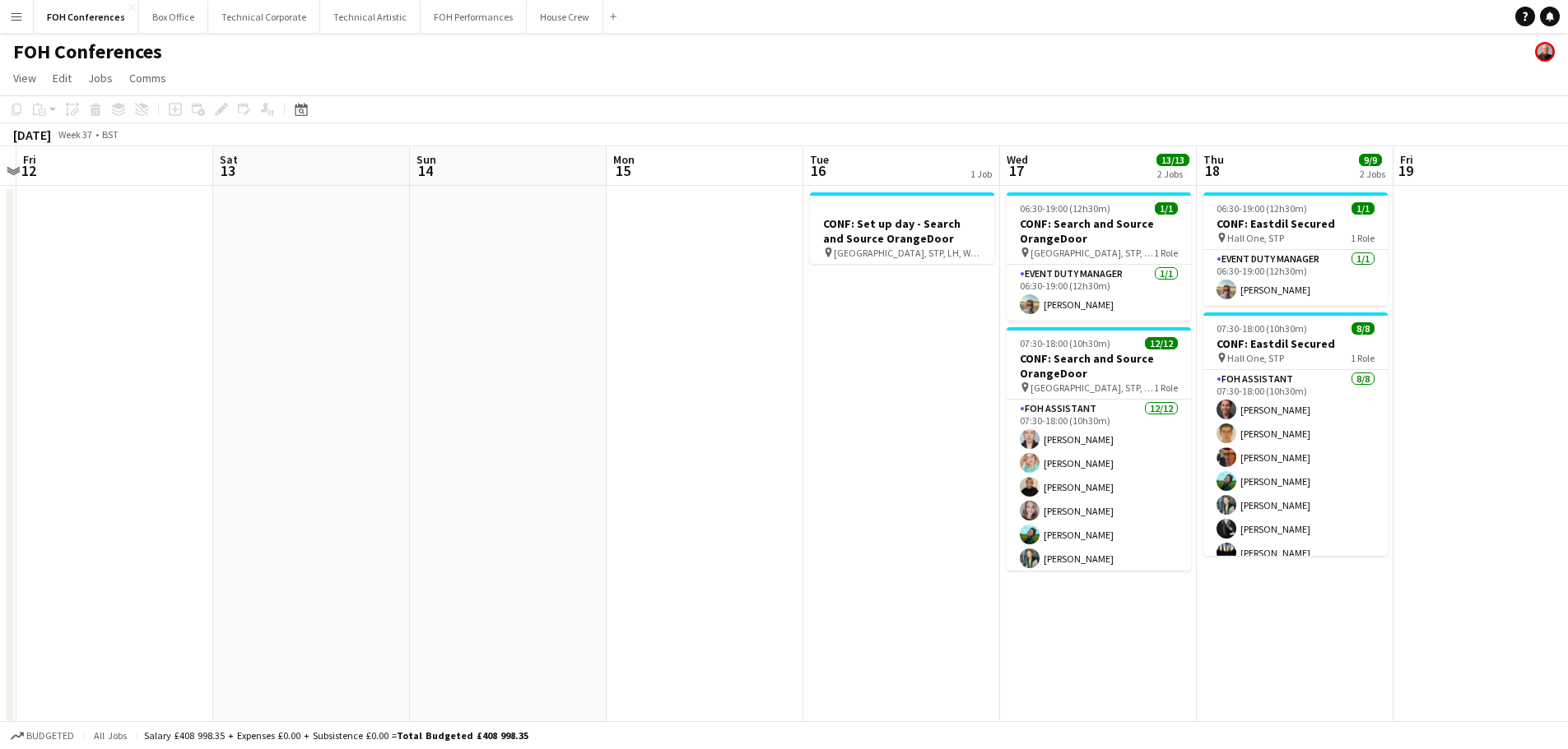
drag, startPoint x: 678, startPoint y: 434, endPoint x: 73, endPoint y: 357, distance: 609.9
click at [73, 357] on app-calendar-viewport "Tue 9 18/19 4 Jobs Wed 10 Thu 11 Fri 12 Sat 13 Sun 14 Mon 15 Tue 16 1 Job Wed 1…" at bounding box center [784, 569] width 1568 height 845
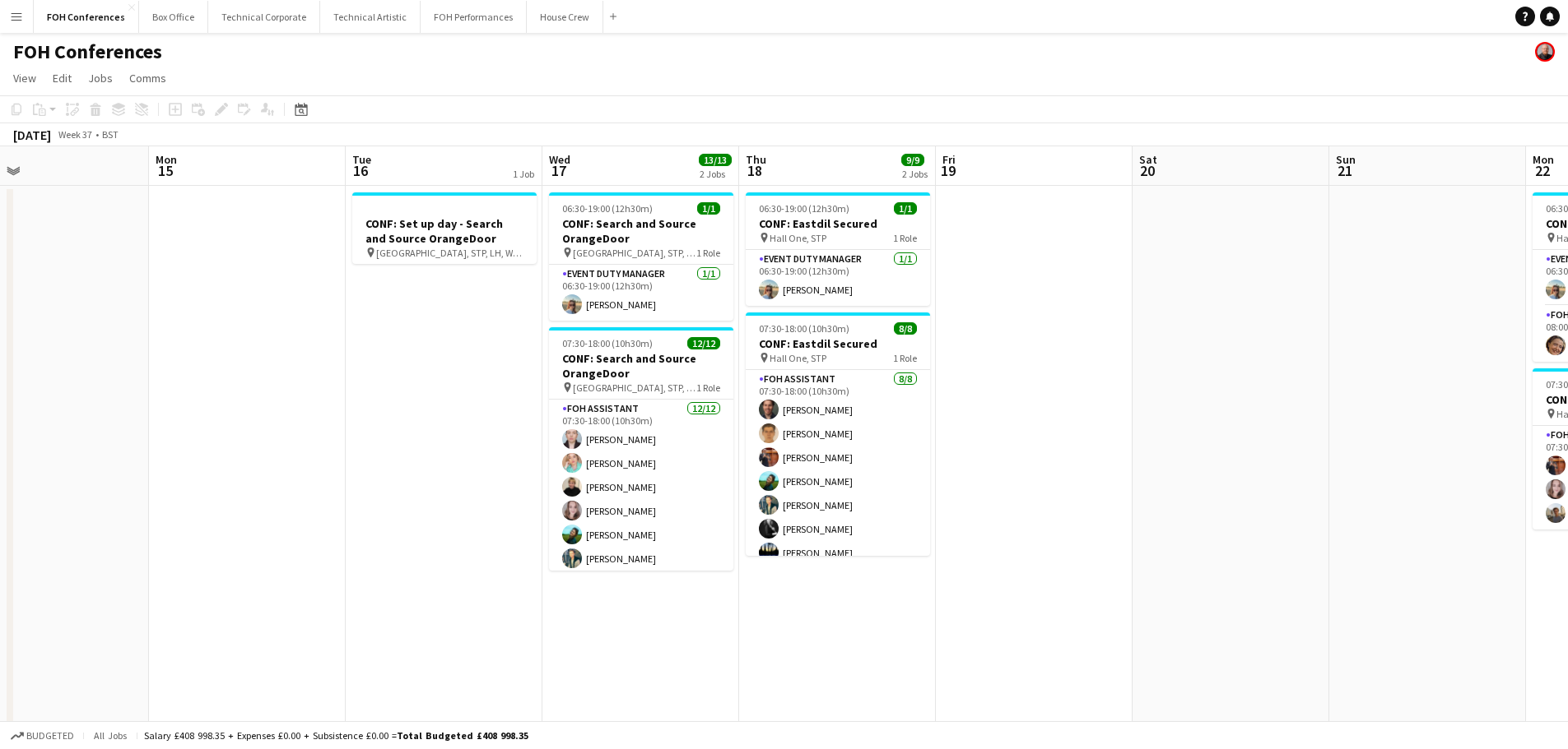
drag, startPoint x: 630, startPoint y: 408, endPoint x: 225, endPoint y: 374, distance: 406.4
click at [225, 374] on app-calendar-viewport "Thu 11 Fri 12 Sat 13 Sun 14 Mon 15 Tue 16 1 Job Wed 17 13/13 2 Jobs Thu 18 9/9 …" at bounding box center [784, 569] width 1568 height 845
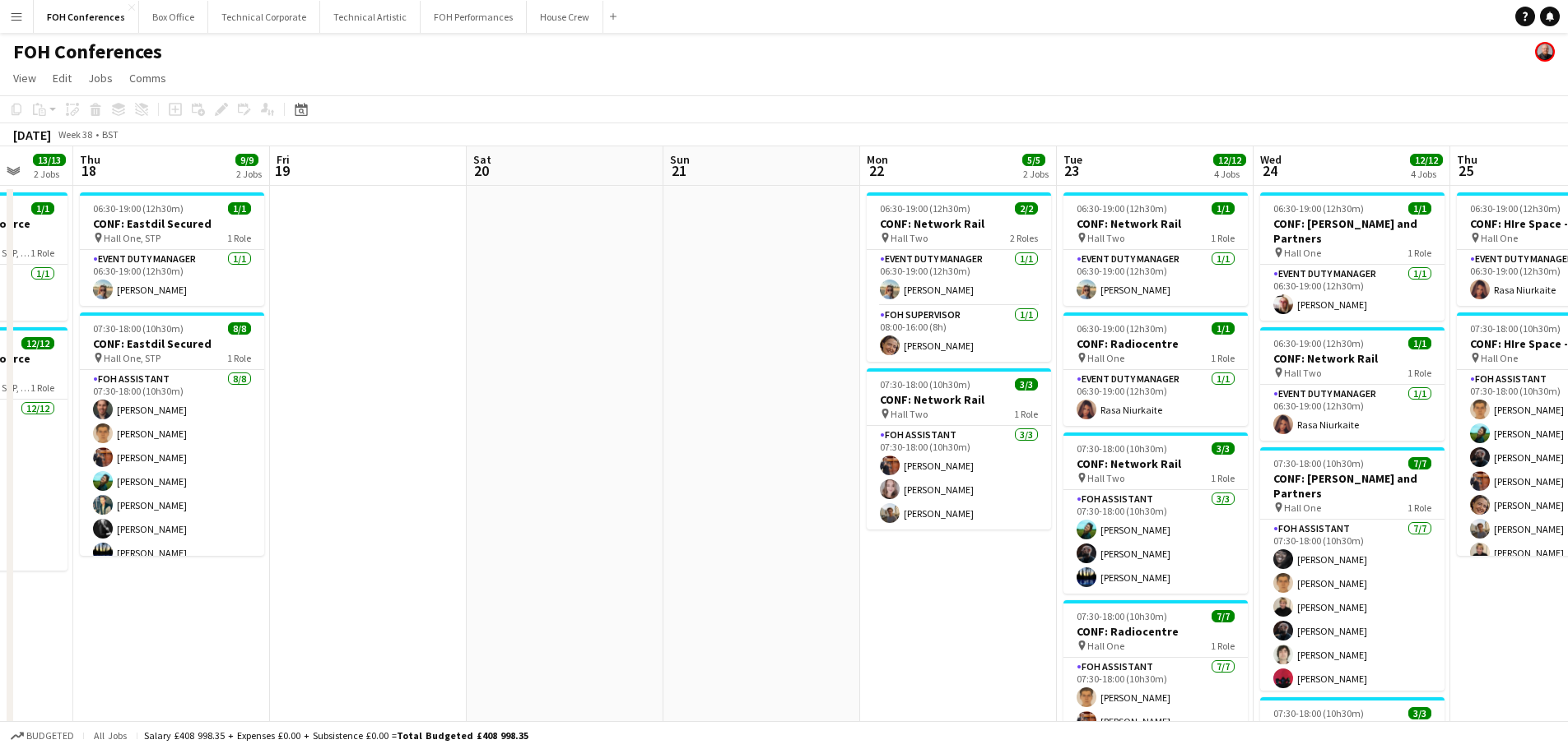
drag, startPoint x: 963, startPoint y: 436, endPoint x: 110, endPoint y: 330, distance: 859.6
click at [94, 330] on app-calendar-viewport "Mon 15 Tue 16 1 Job Wed 17 13/13 2 Jobs Thu 18 9/9 2 Jobs Fri 19 Sat 20 Sun 21 …" at bounding box center [784, 569] width 1568 height 845
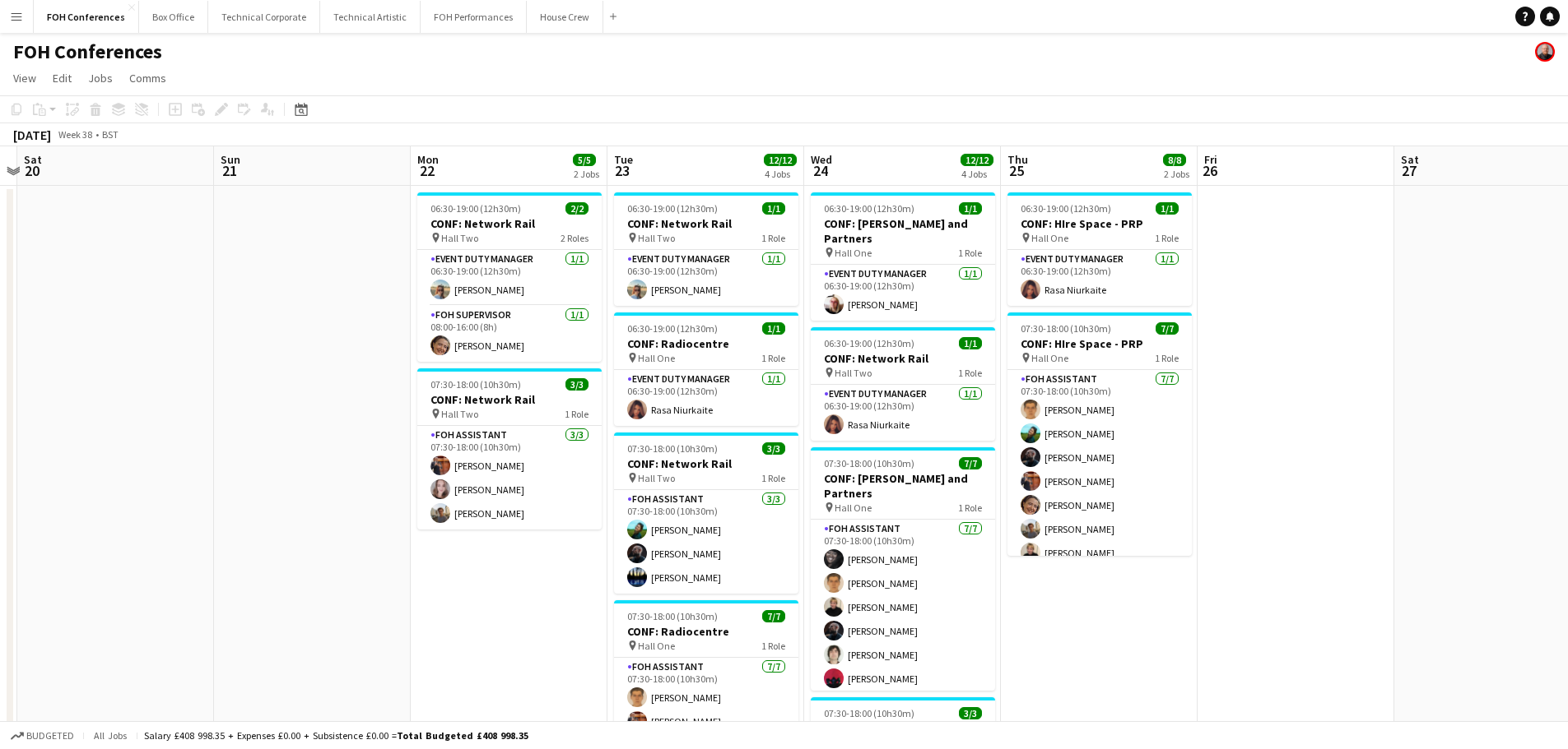
drag, startPoint x: 626, startPoint y: 389, endPoint x: 346, endPoint y: 359, distance: 281.6
click at [346, 359] on app-calendar-viewport "Wed 17 13/13 2 Jobs Thu 18 9/9 2 Jobs Fri 19 Sat 20 Sun 21 Mon 22 5/5 2 Jobs Tu…" at bounding box center [784, 569] width 1568 height 845
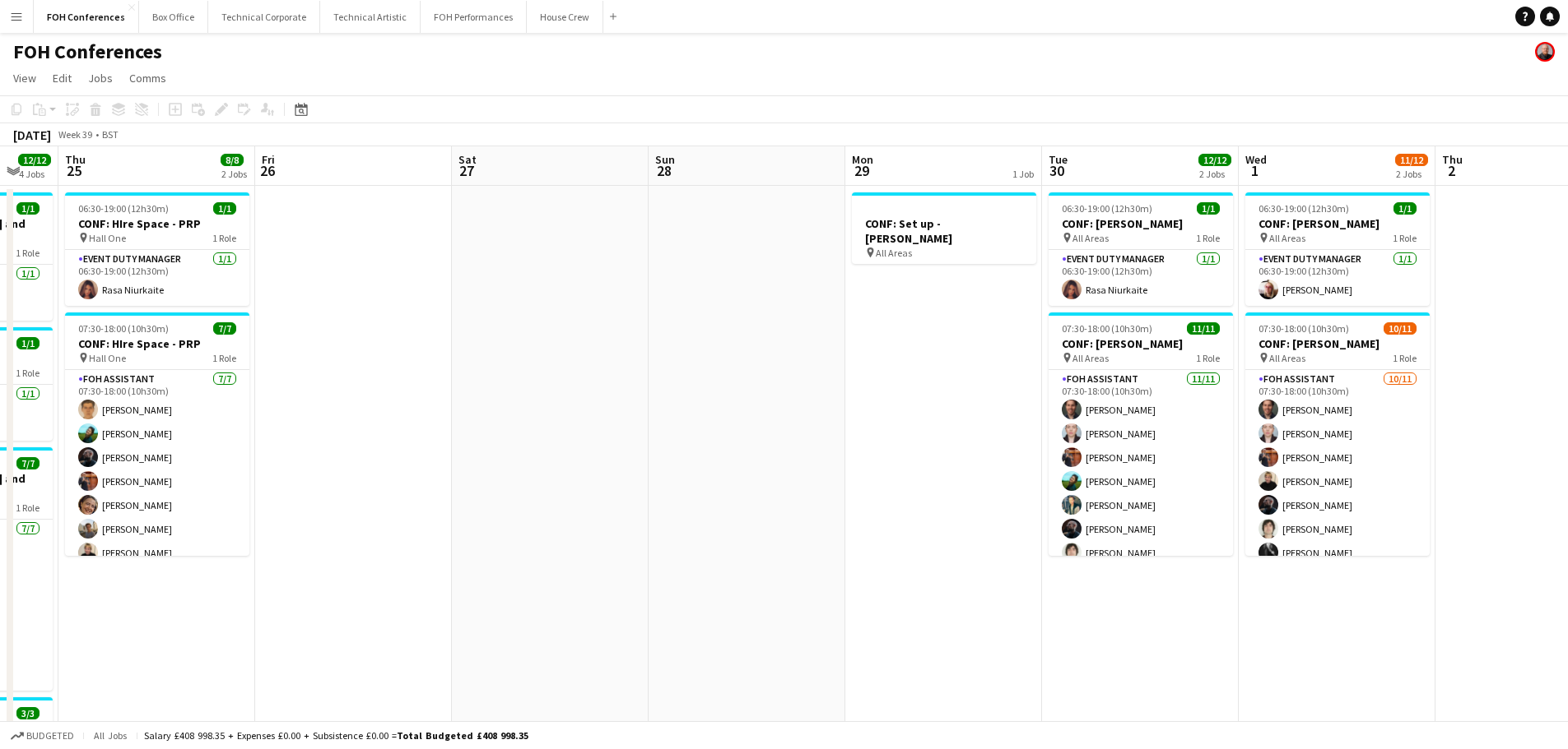
drag, startPoint x: 1059, startPoint y: 373, endPoint x: 332, endPoint y: 373, distance: 727.0
click at [332, 373] on app-calendar-viewport "Mon 22 5/5 2 Jobs Tue 23 12/12 4 Jobs Wed 24 12/12 4 Jobs Thu 25 8/8 2 Jobs Fri…" at bounding box center [784, 569] width 1568 height 845
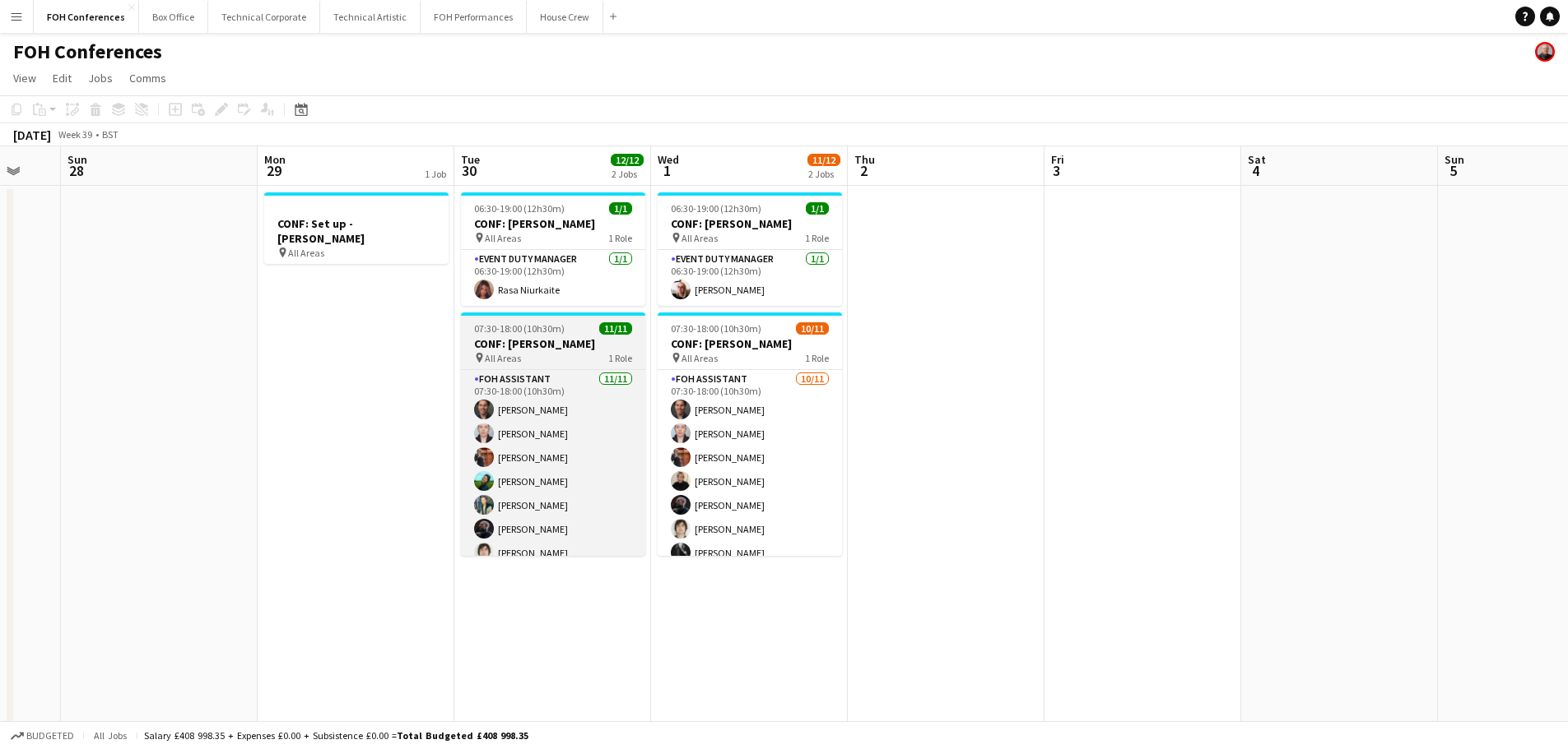
scroll to position [0, 560]
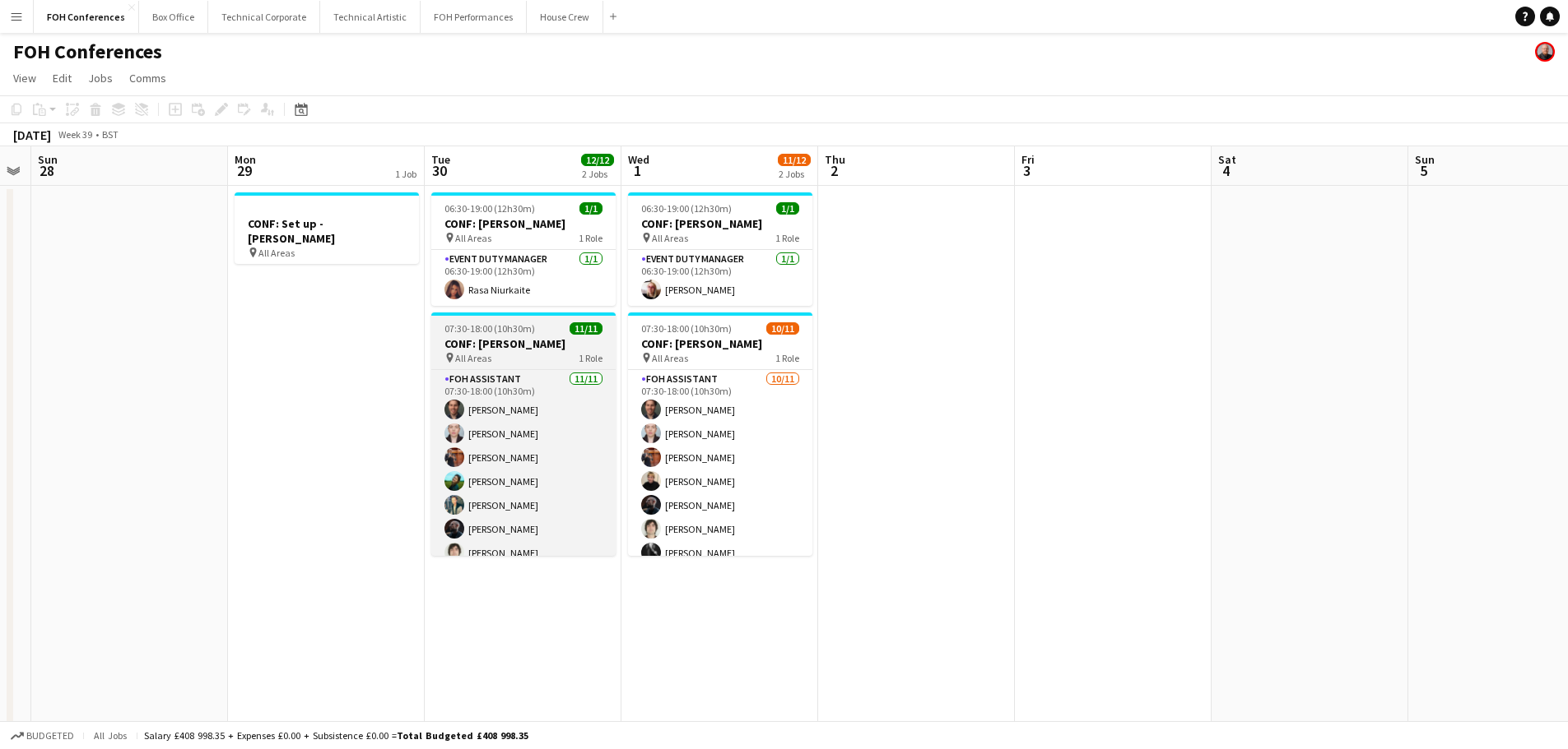
drag, startPoint x: 755, startPoint y: 401, endPoint x: 448, endPoint y: 361, distance: 309.6
click at [146, 334] on app-calendar-viewport "Thu 25 8/8 2 Jobs Fri 26 Sat 27 Sun 28 Mon 29 1 Job Tue 30 12/12 2 Jobs Wed 1 1…" at bounding box center [784, 569] width 1568 height 845
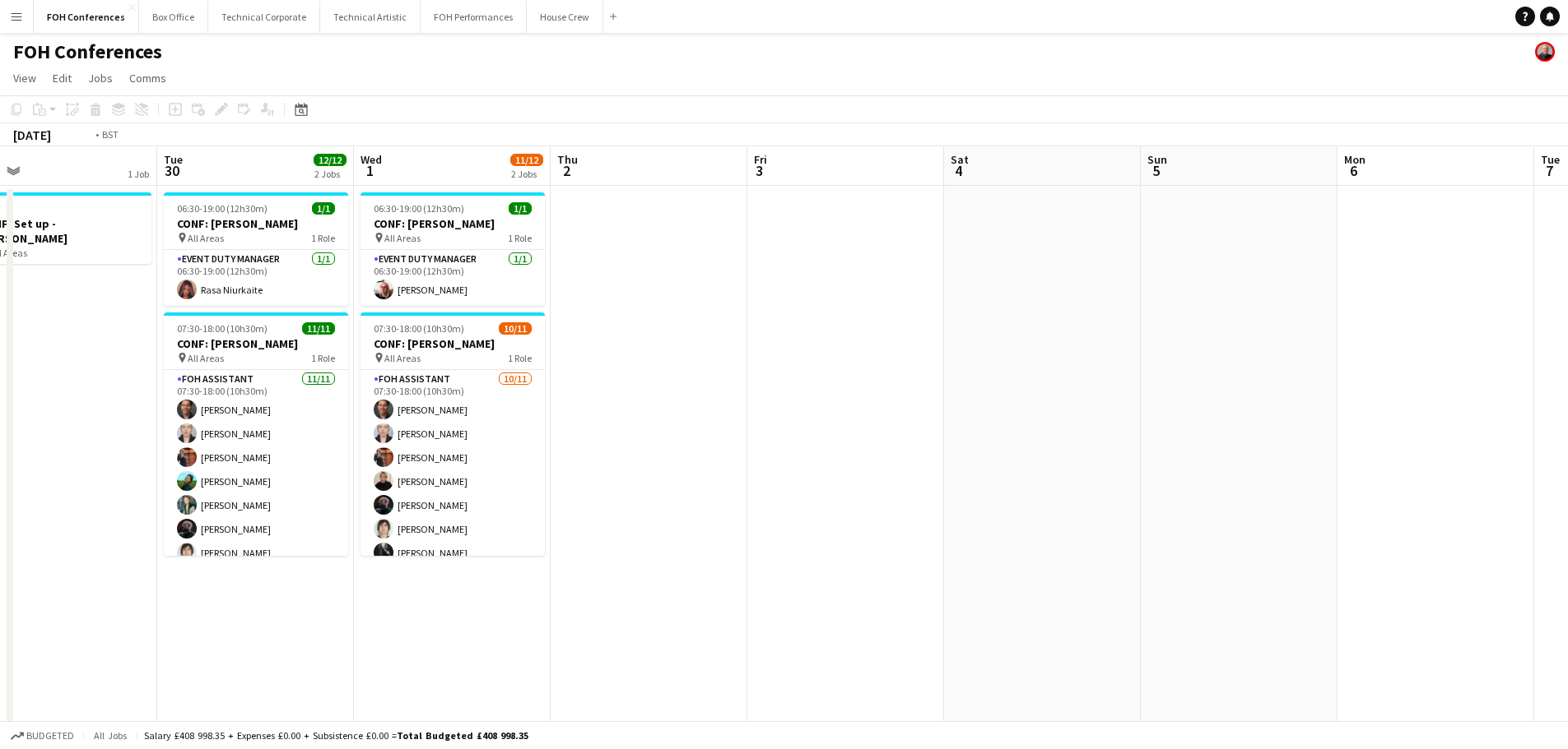
scroll to position [0, 573]
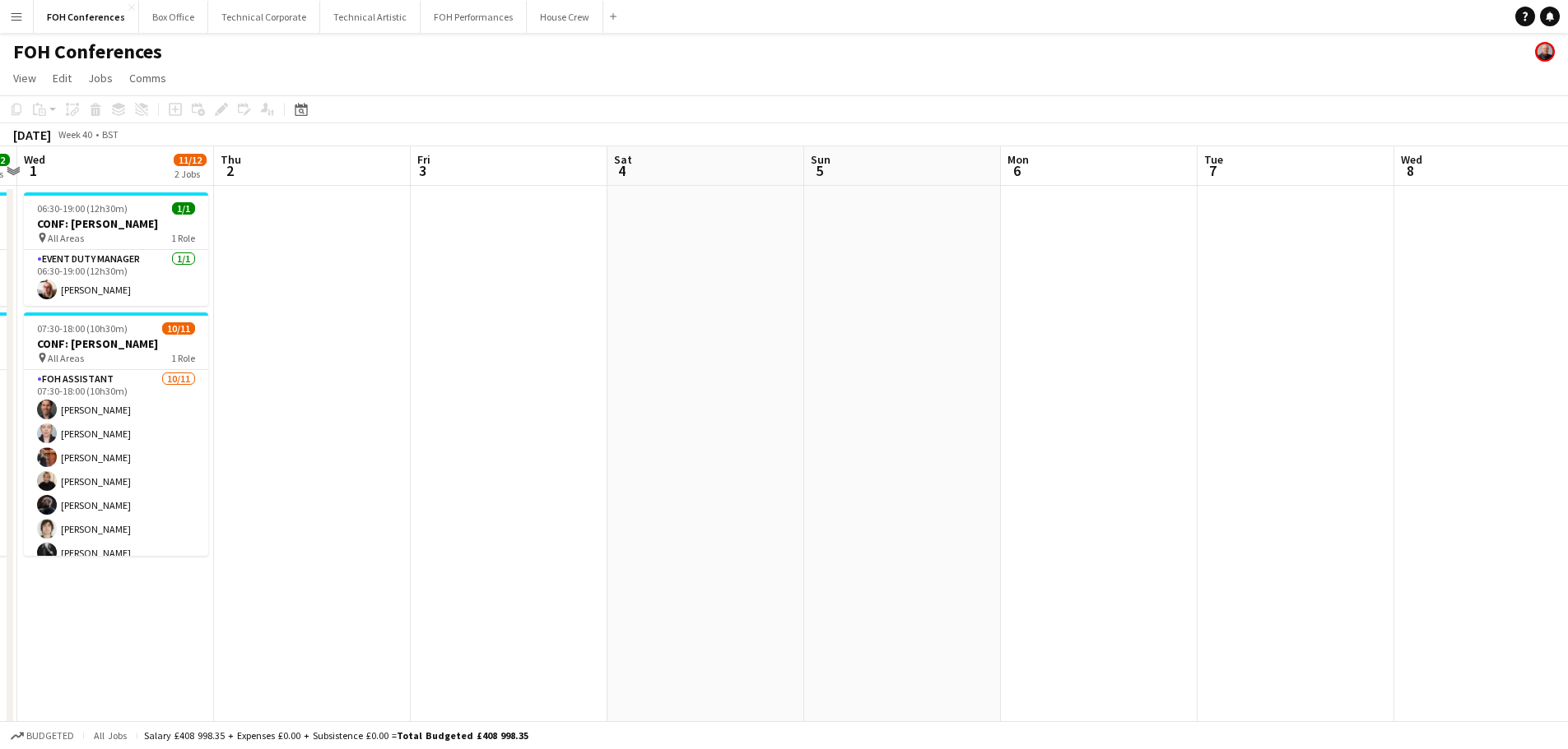
drag, startPoint x: 961, startPoint y: 411, endPoint x: 358, endPoint y: 353, distance: 605.8
click at [358, 353] on app-calendar-viewport "Sun 28 Mon 29 1 Job Tue 30 12/12 2 Jobs Wed 1 11/12 2 Jobs Thu 2 Fri 3 Sat 4 Su…" at bounding box center [784, 569] width 1568 height 845
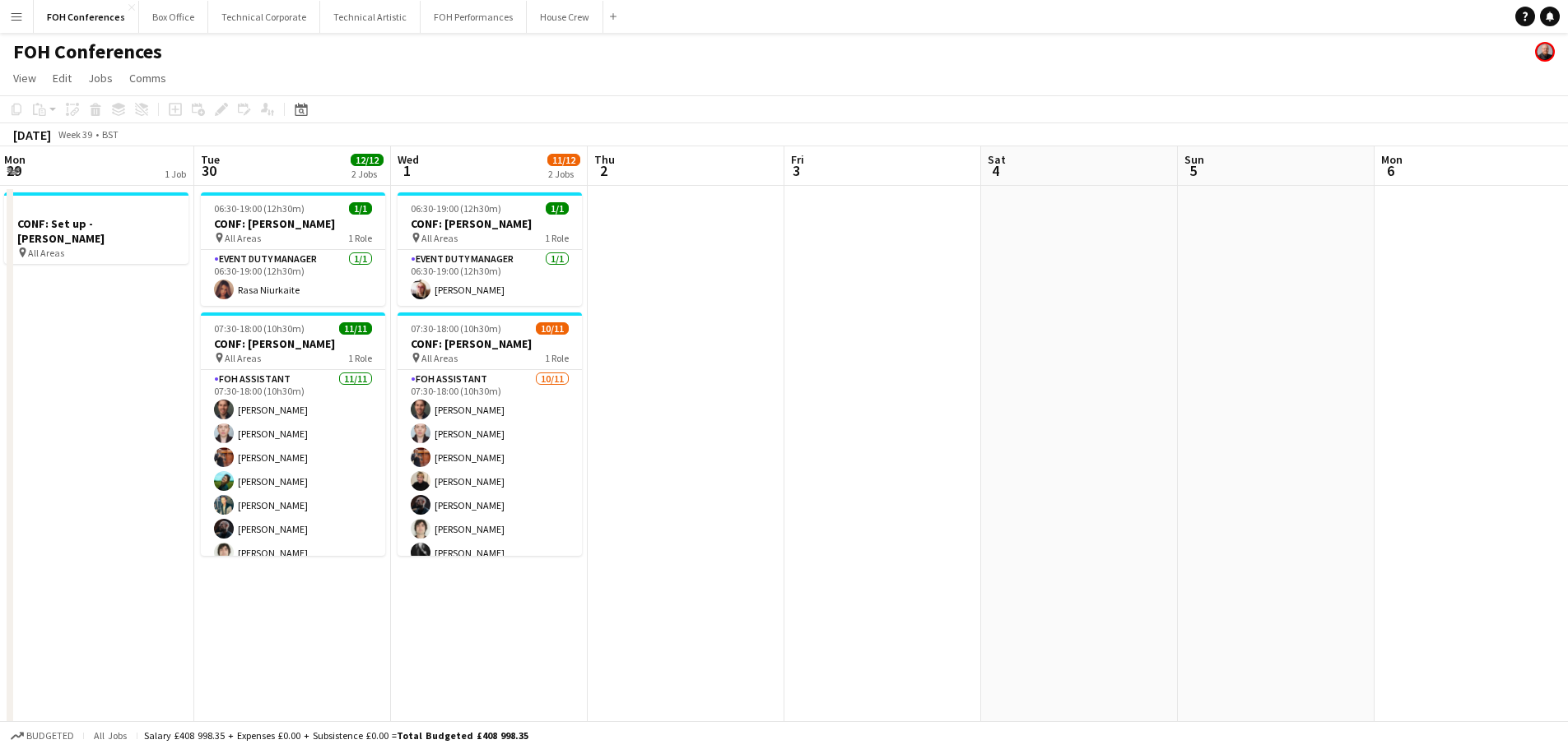
drag, startPoint x: 620, startPoint y: 335, endPoint x: 806, endPoint y: 394, distance: 195.1
click at [1003, 374] on app-calendar-viewport "Sat 27 Sun 28 Mon 29 1 Job Tue 30 12/12 2 Jobs Wed 1 11/12 2 Jobs Thu 2 Fri 3 S…" at bounding box center [784, 569] width 1568 height 845
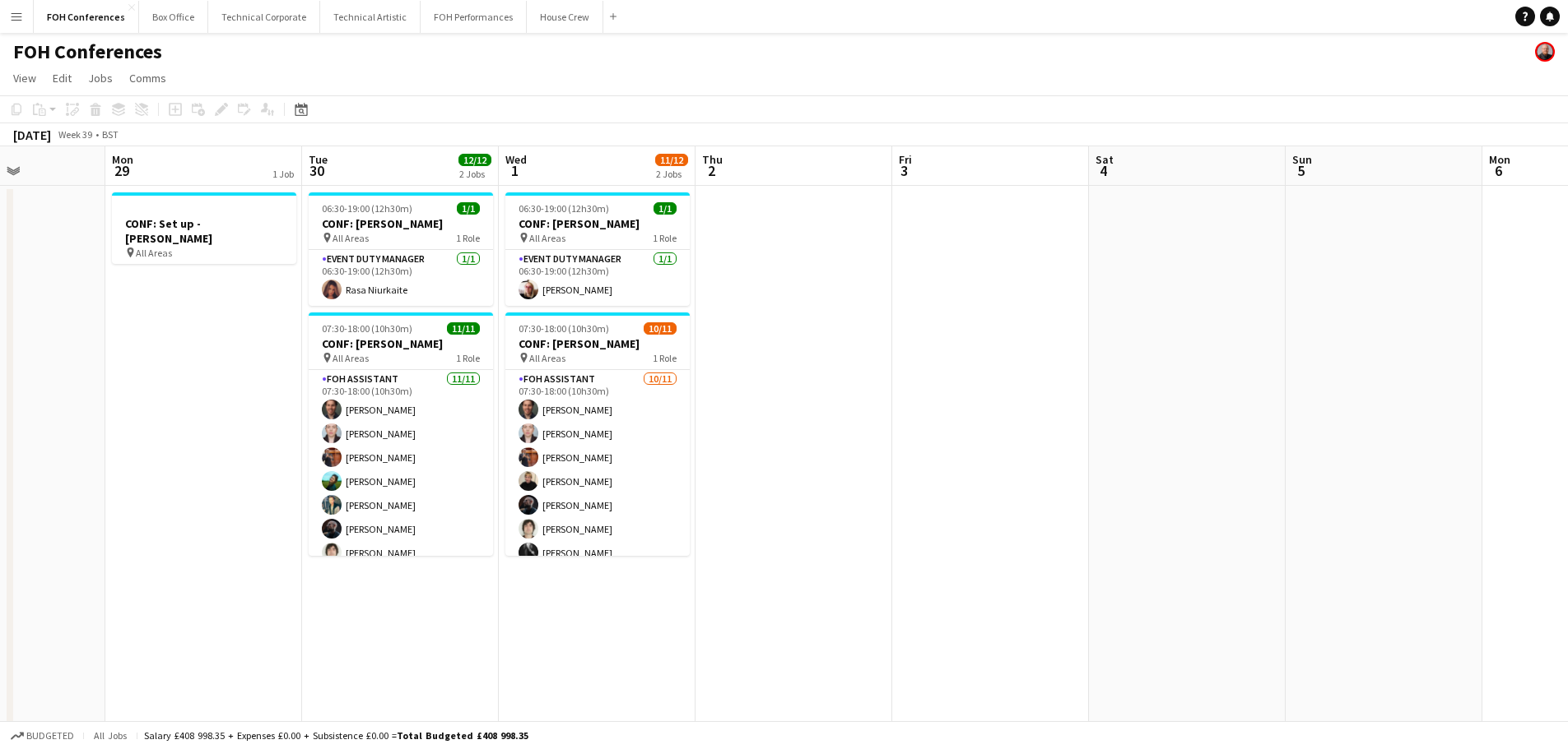
scroll to position [0, 478]
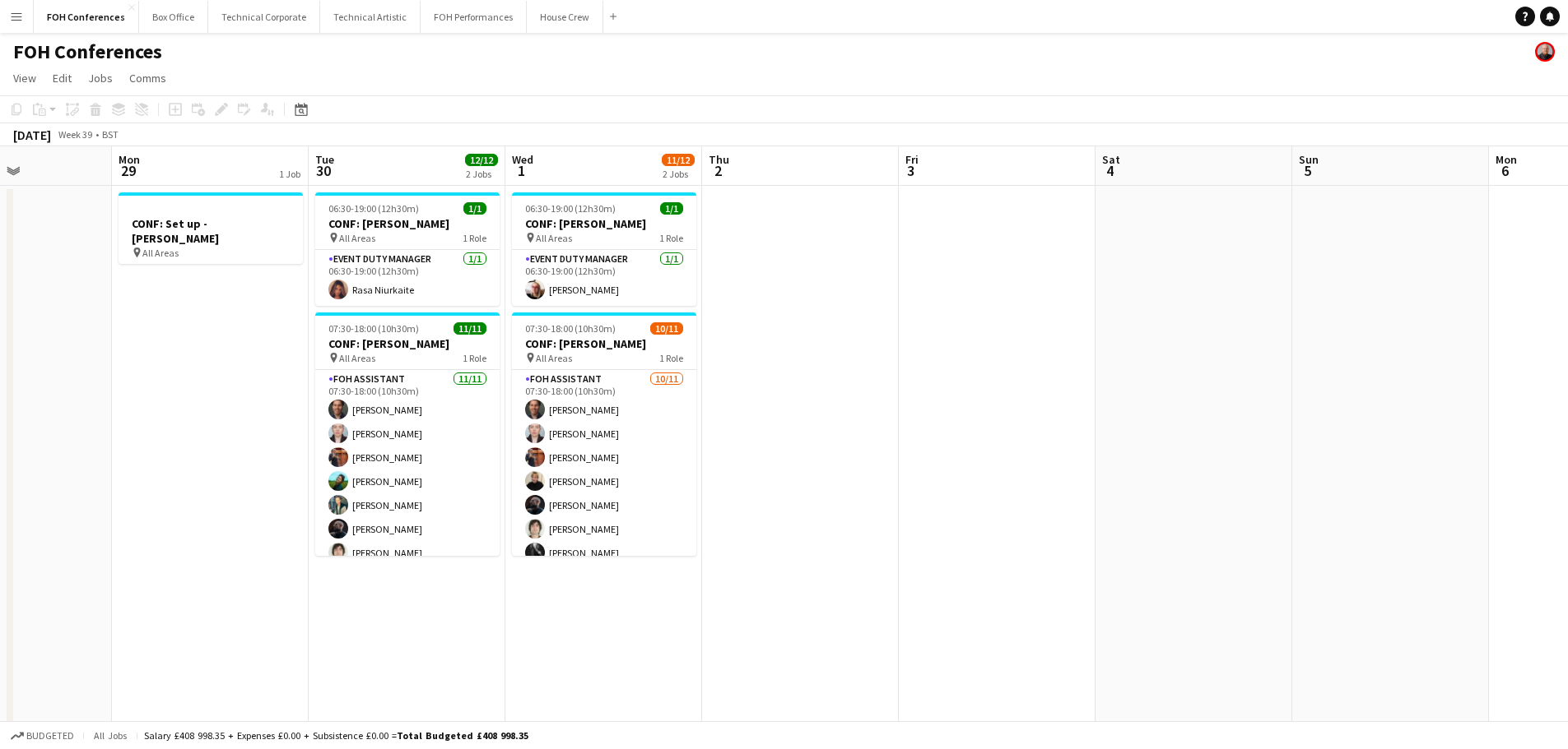
drag
click at [714, 426] on app-calendar-viewport "Fri 26 Sat 27 Sun 28 Mon 29 1 Job Tue 30 12/12 2 Jobs Wed 1 11/12 2 Jobs Thu 2 …" at bounding box center [784, 569] width 1568 height 845
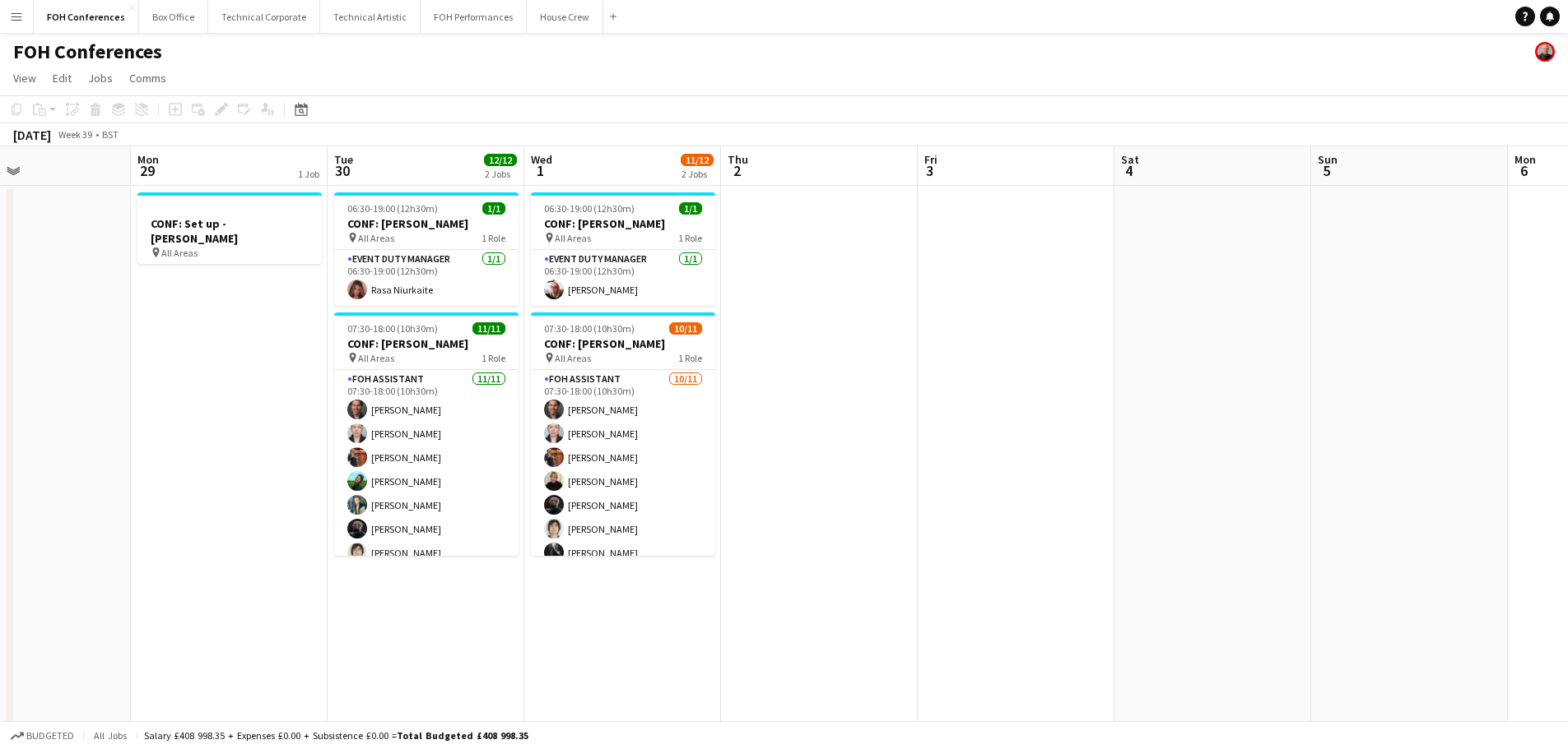
drag, startPoint x: 214, startPoint y: 314, endPoint x: 766, endPoint y: 303, distance: 552.1
click at [817, 334] on app-calendar-viewport "Fri 26 Sat 27 Sun 28 Mon 29 1 Job Tue 30 12/12 2 Jobs Wed 1 11/12 2 Jobs Thu 2 …" at bounding box center [784, 569] width 1568 height 845
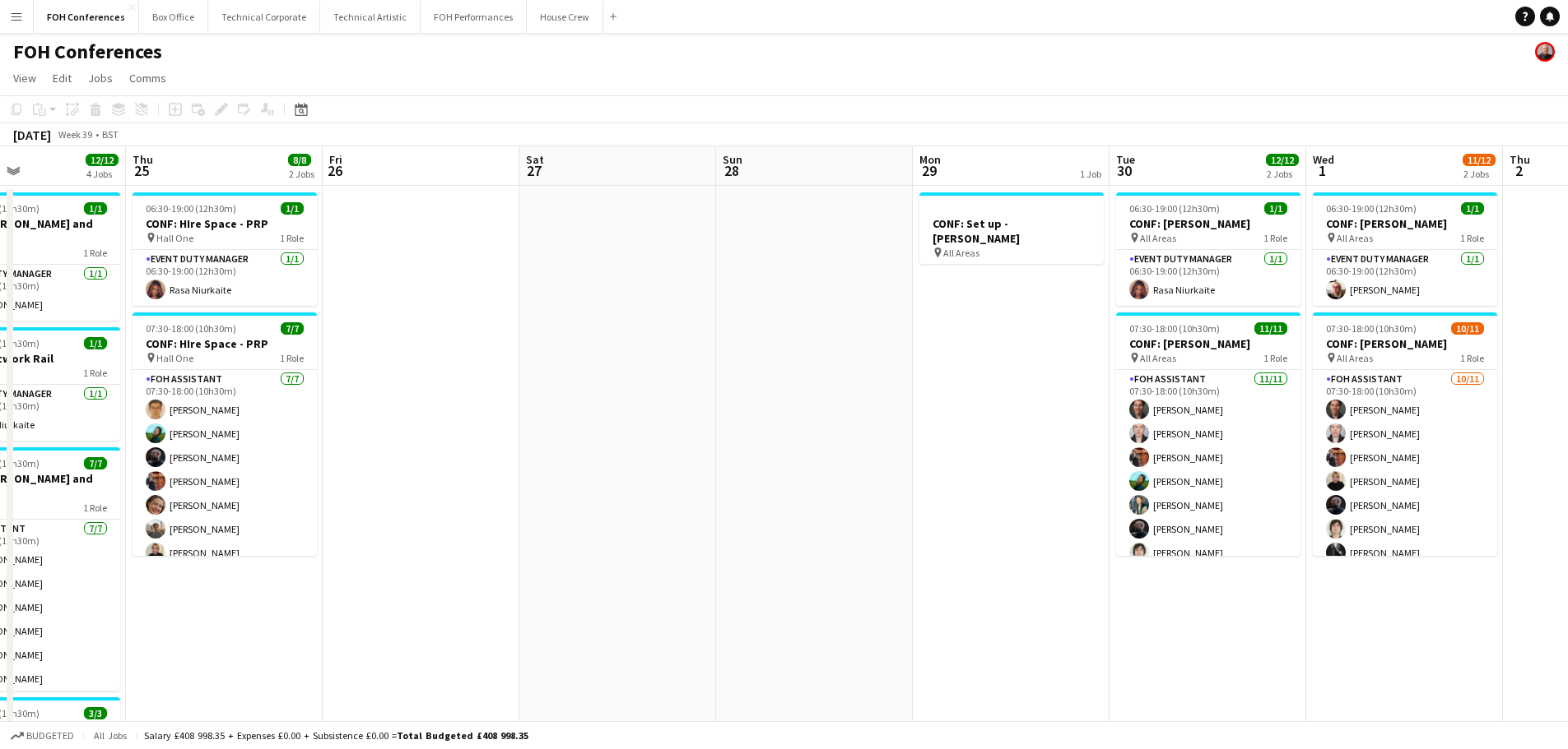
scroll to position [0, 507]
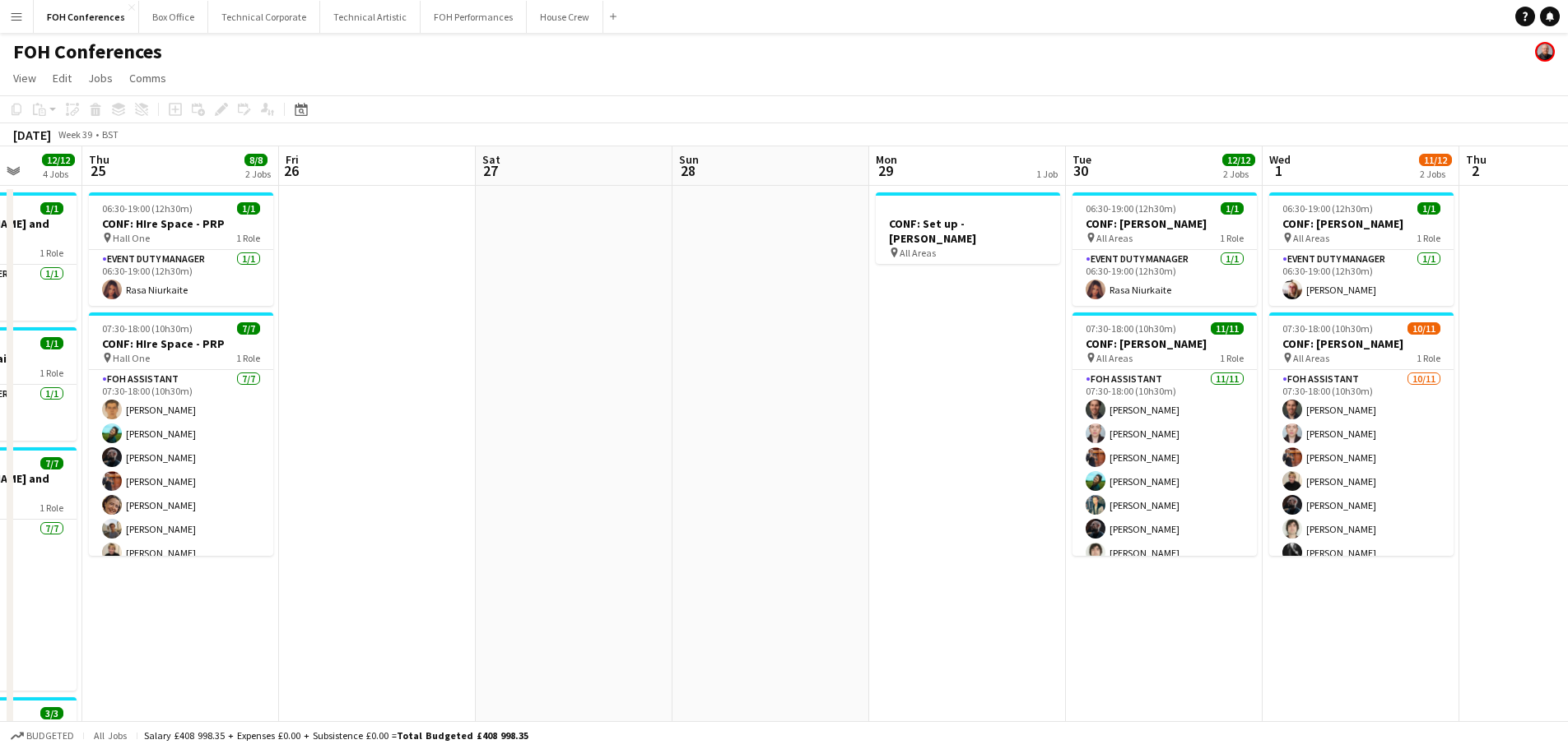
drag, startPoint x: 585, startPoint y: 377, endPoint x: 935, endPoint y: 377, distance: 350.0
click at [935, 377] on app-calendar-viewport "Mon 22 5/5 2 Jobs Tue 23 12/12 4 Jobs Wed 24 12/12 4 Jobs Thu 25 8/8 2 Jobs Fri…" at bounding box center [784, 569] width 1568 height 845
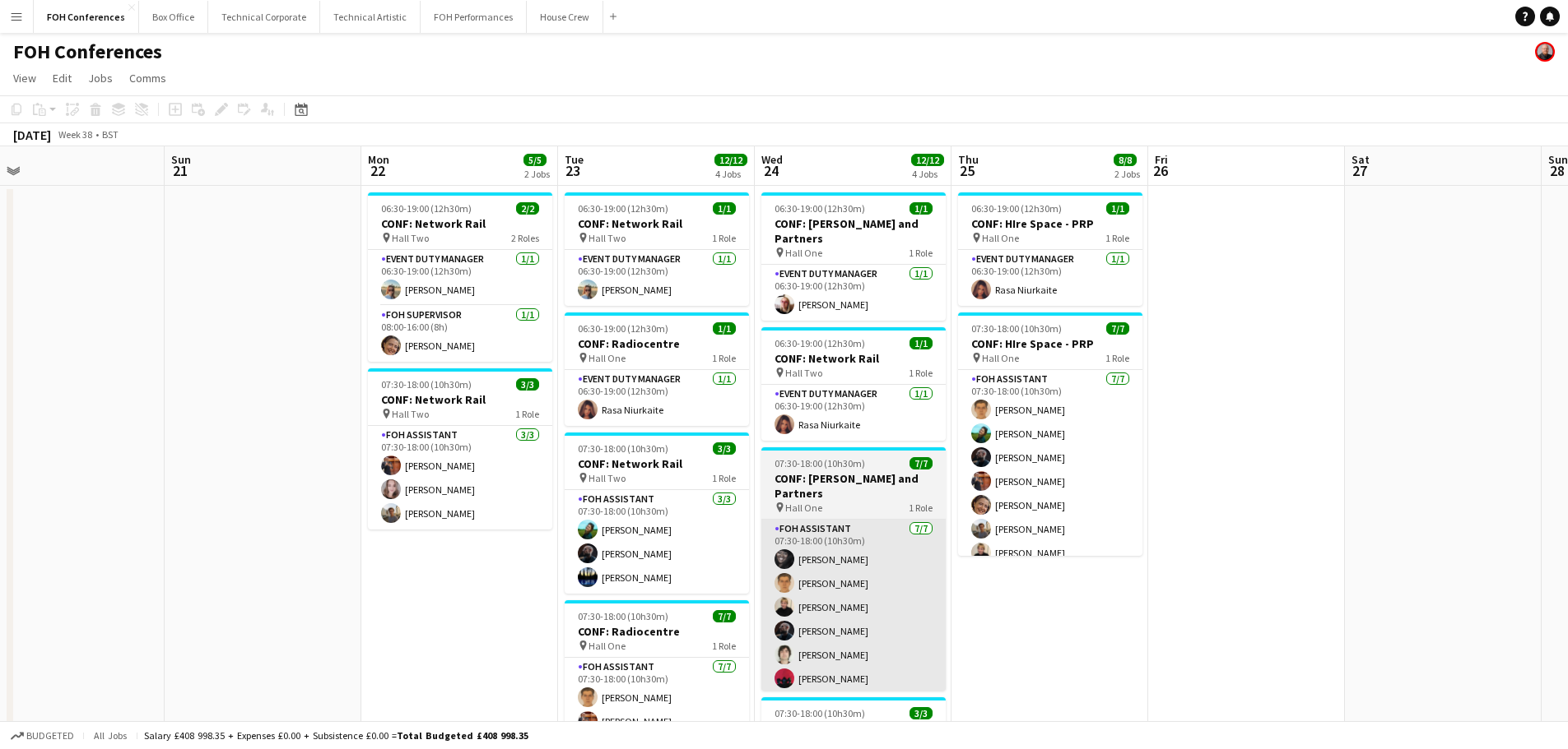
drag, startPoint x: 360, startPoint y: 575, endPoint x: 828, endPoint y: 528, distance: 470.4
click at [1028, 528] on app-calendar-viewport "Thu 18 9/9 2 Jobs Fri 19 Sat 20 Sun 21 Mon 22 5/5 2 Jobs Tue 23 12/12 4 Jobs We…" at bounding box center [784, 569] width 1568 height 845
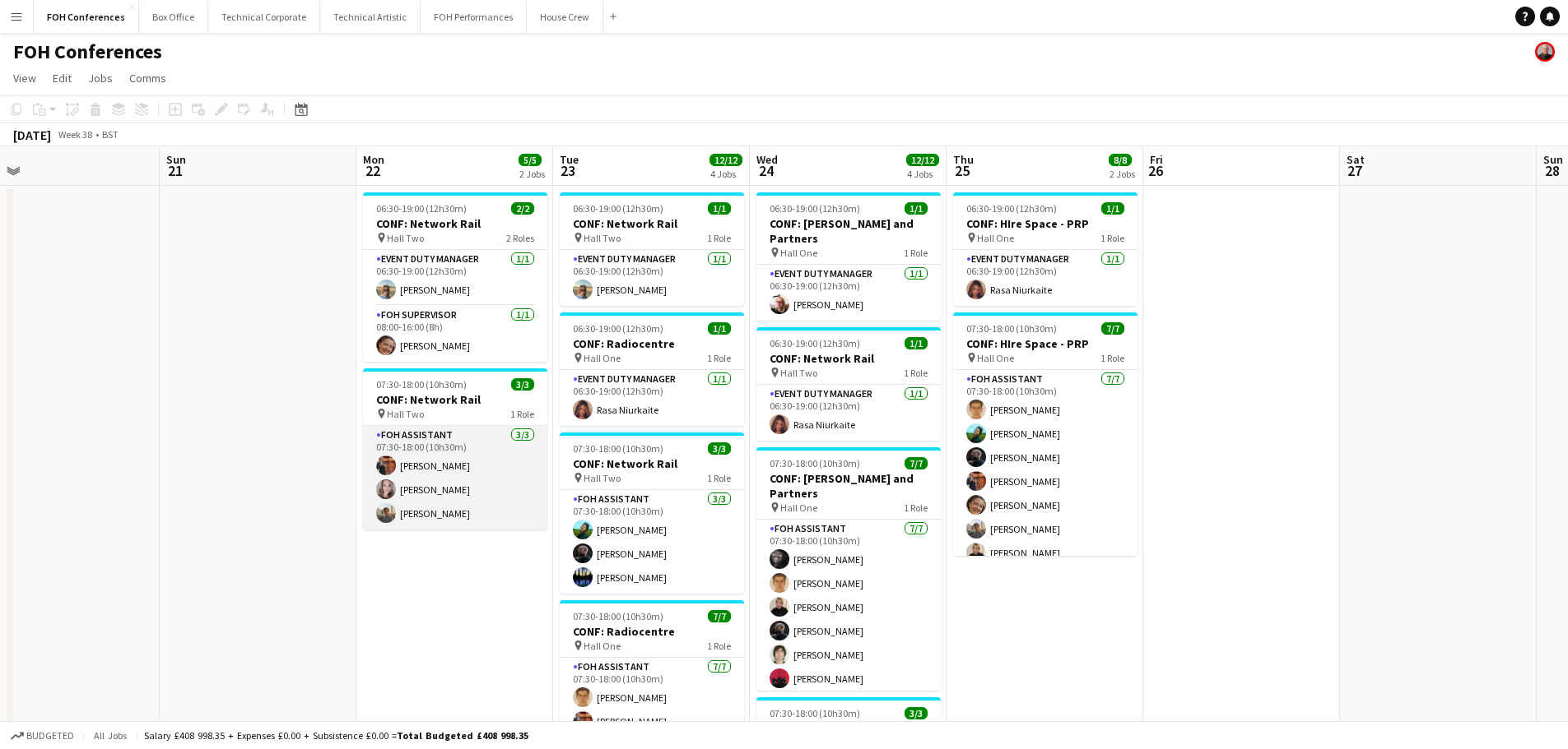
scroll to position [0, 395]
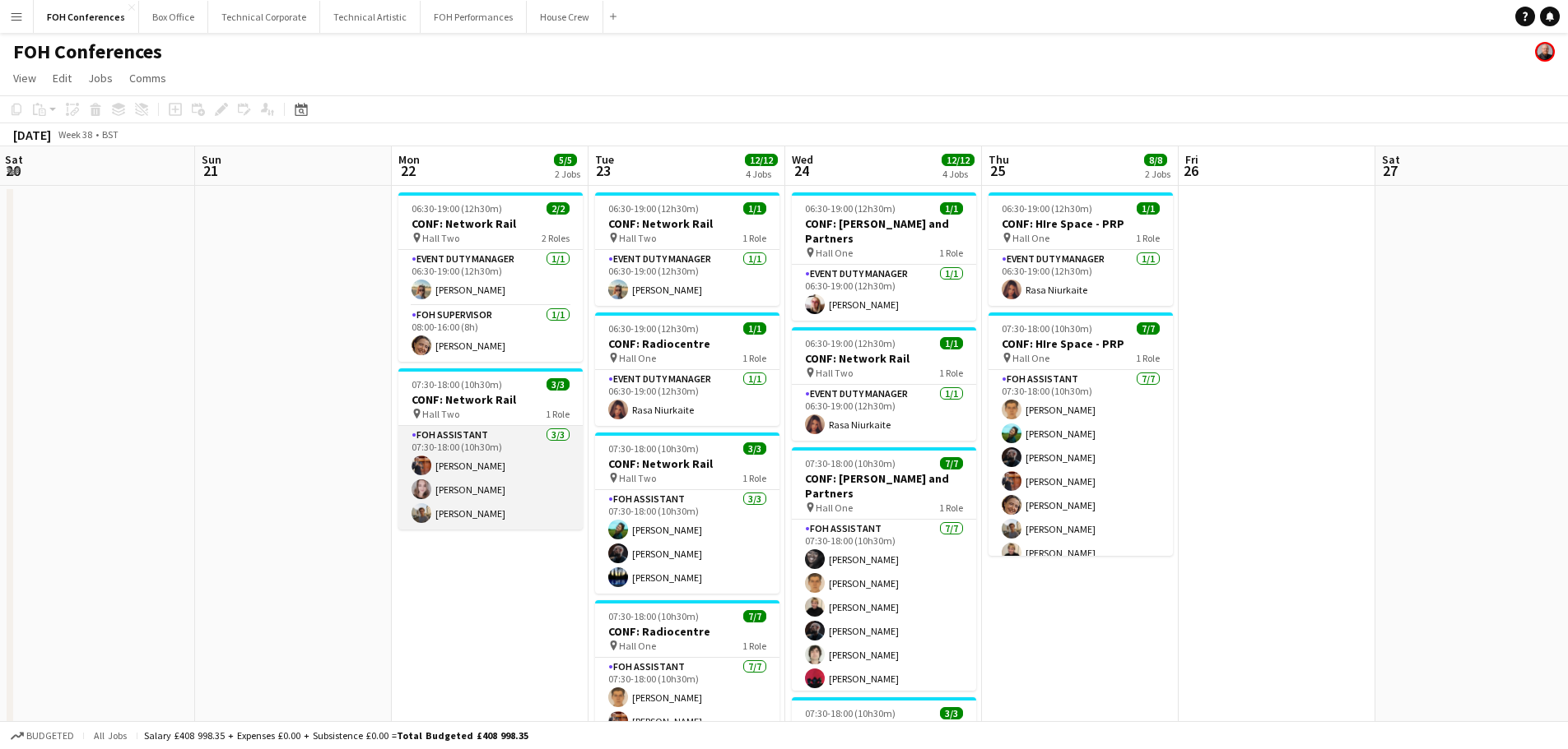
click at [682, 472] on app-calendar-viewport "Thu 18 9/9 2 Jobs Fri 19 Sat 20 Sun 21 Mon 22 5/5 2 Jobs Tue 23 12/12 4 Jobs We…" at bounding box center [784, 569] width 1568 height 845
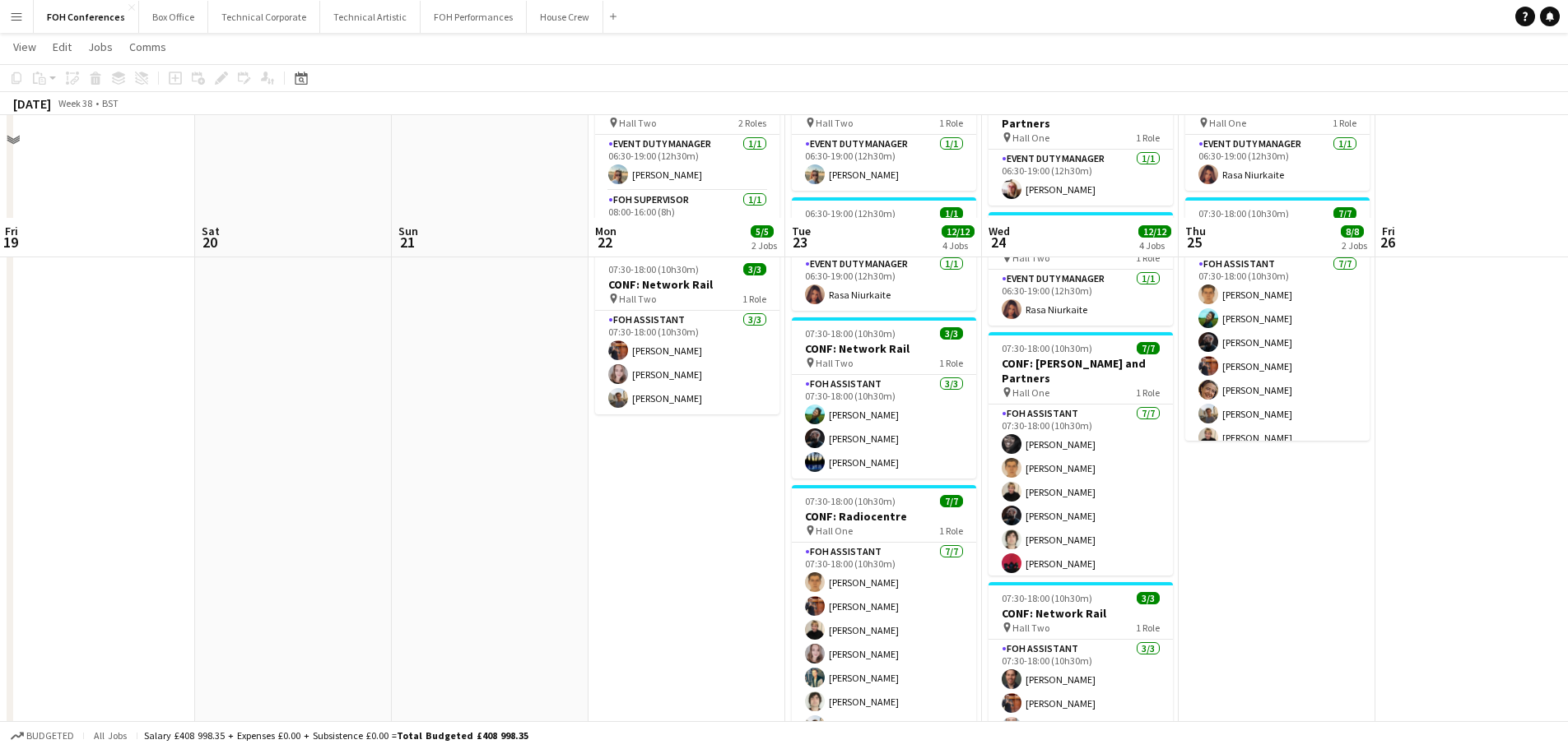
scroll to position [0, 0]
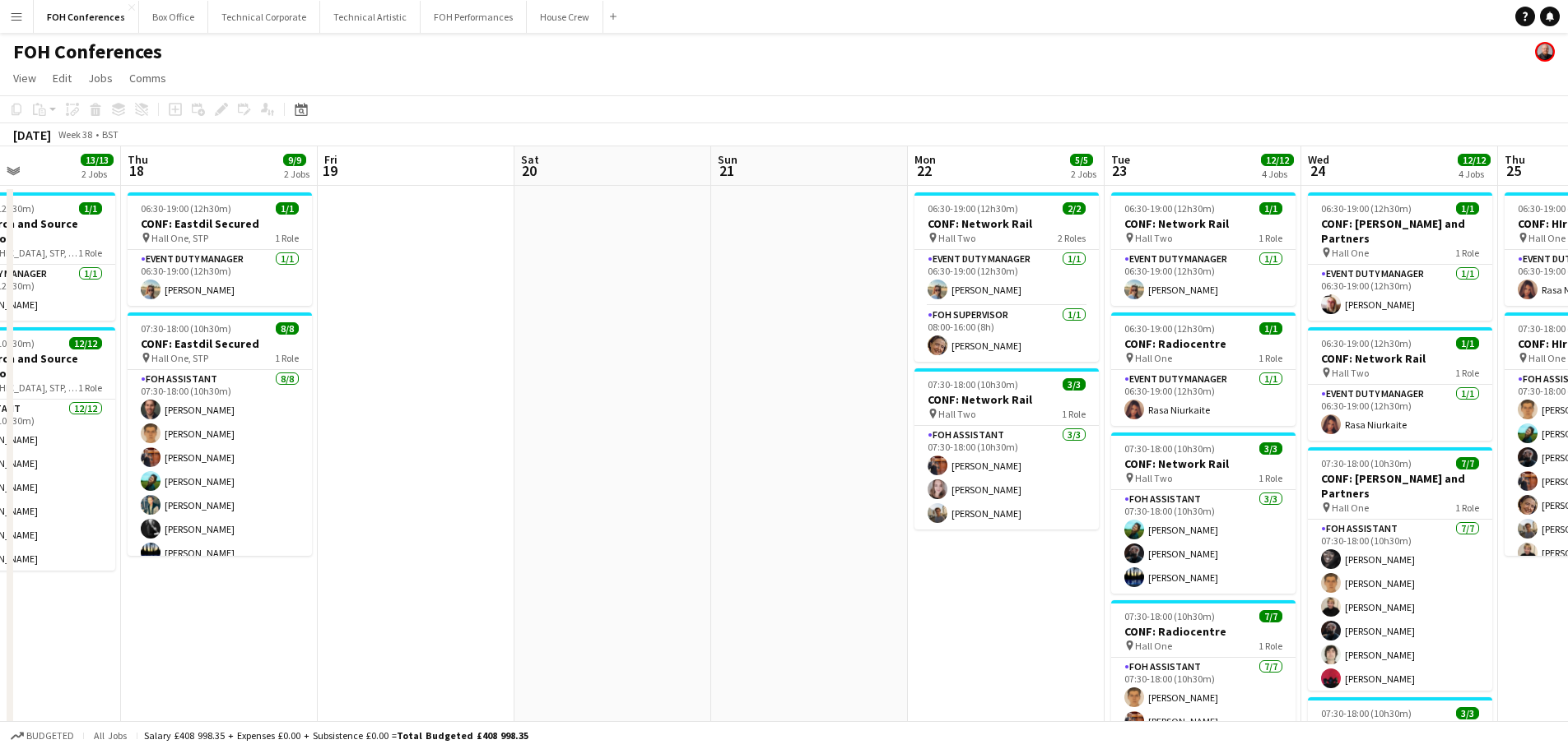
drag, startPoint x: 646, startPoint y: 437, endPoint x: 845, endPoint y: 413, distance: 200.4
click at [980, 407] on app-calendar-viewport "Mon 15 Tue 16 1 Job Wed 17 13/13 2 Jobs Thu 18 9/9 2 Jobs Fri 19 Sat 20 Sun 21 …" at bounding box center [784, 569] width 1568 height 845
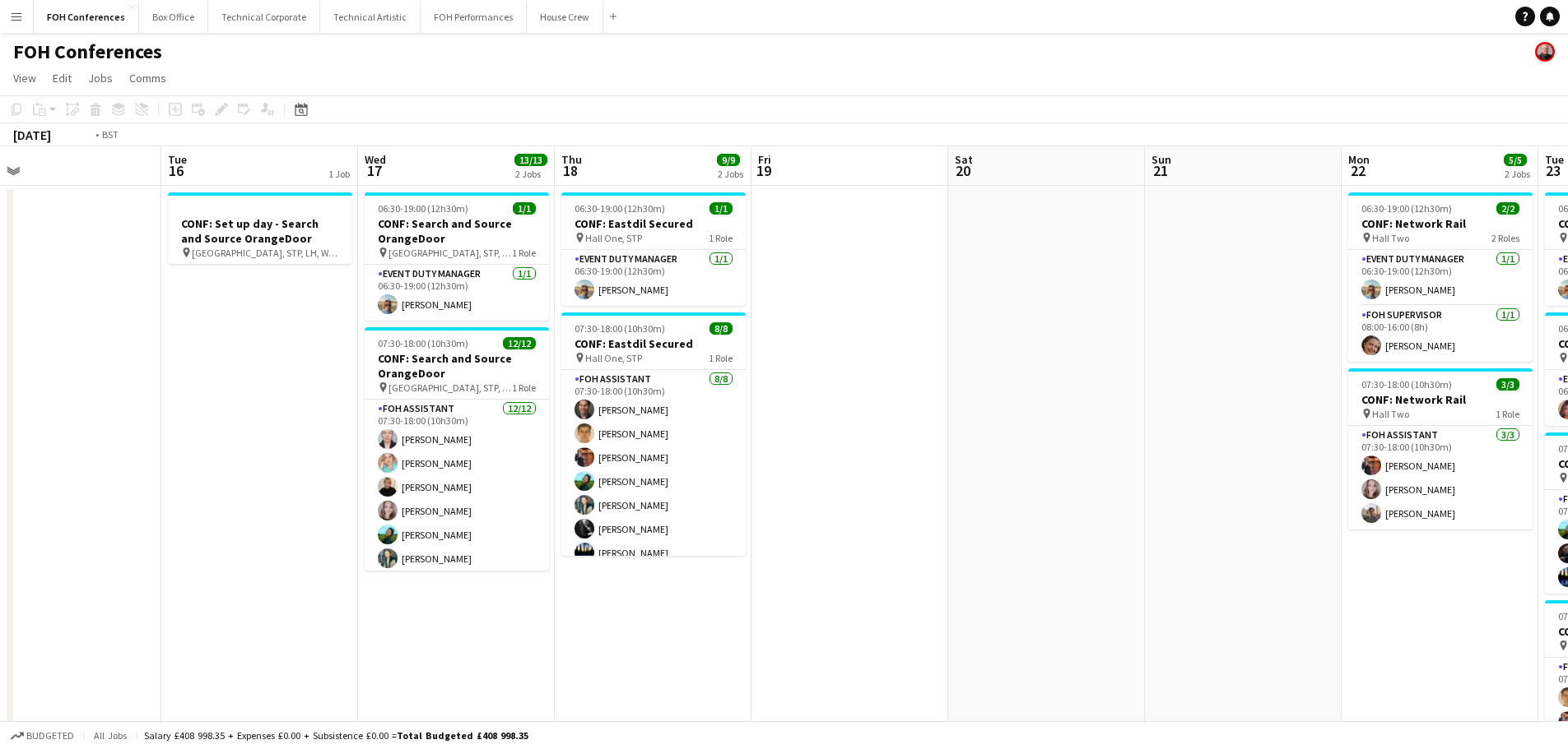
drag, startPoint x: 648, startPoint y: 404, endPoint x: 984, endPoint y: 389, distance: 336.3
click at [984, 389] on app-calendar-viewport "Sat 13 Sun 14 Mon 15 Tue 16 1 Job Wed 17 13/13 2 Jobs Thu 18 9/9 2 Jobs Fri 19 …" at bounding box center [784, 569] width 1568 height 845
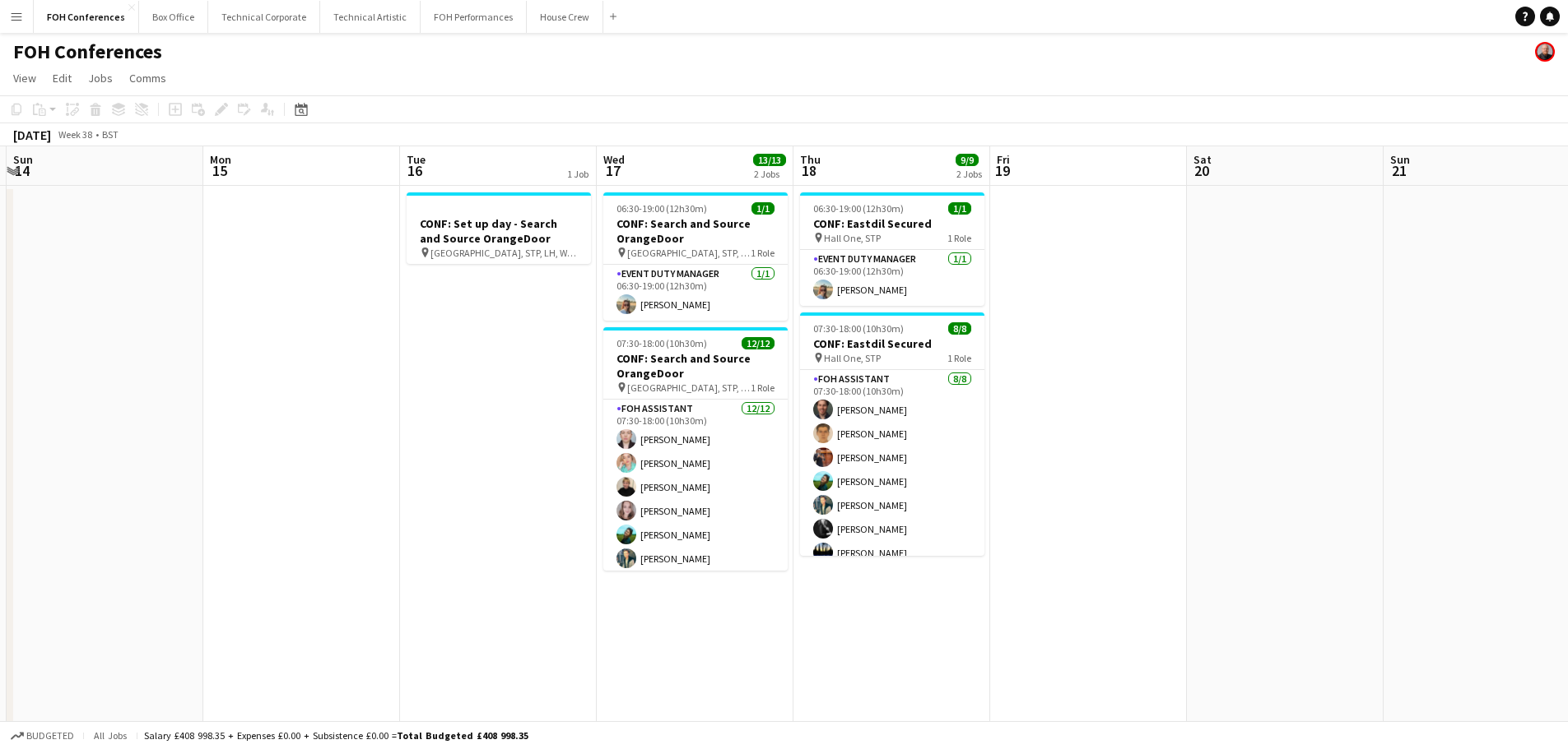
drag, startPoint x: 804, startPoint y: 405, endPoint x: 1038, endPoint y: 395, distance: 234.2
click at [1038, 395] on app-calendar-viewport "Fri 12 Sat 13 Sun 14 Mon 15 Tue 16 1 Job Wed 17 13/13 2 Jobs Thu 18 9/9 2 Jobs …" at bounding box center [784, 569] width 1568 height 845
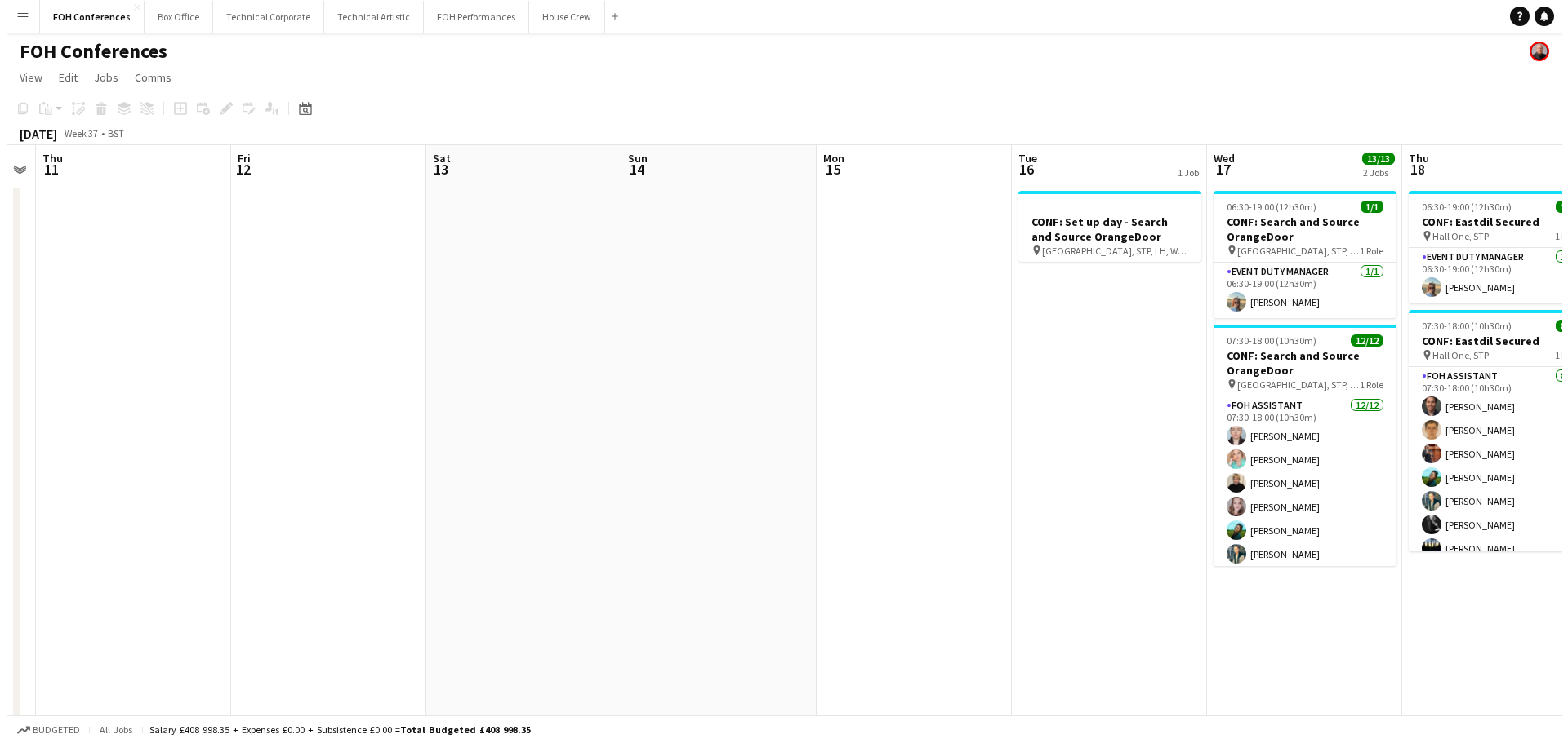
scroll to position [0, 458]
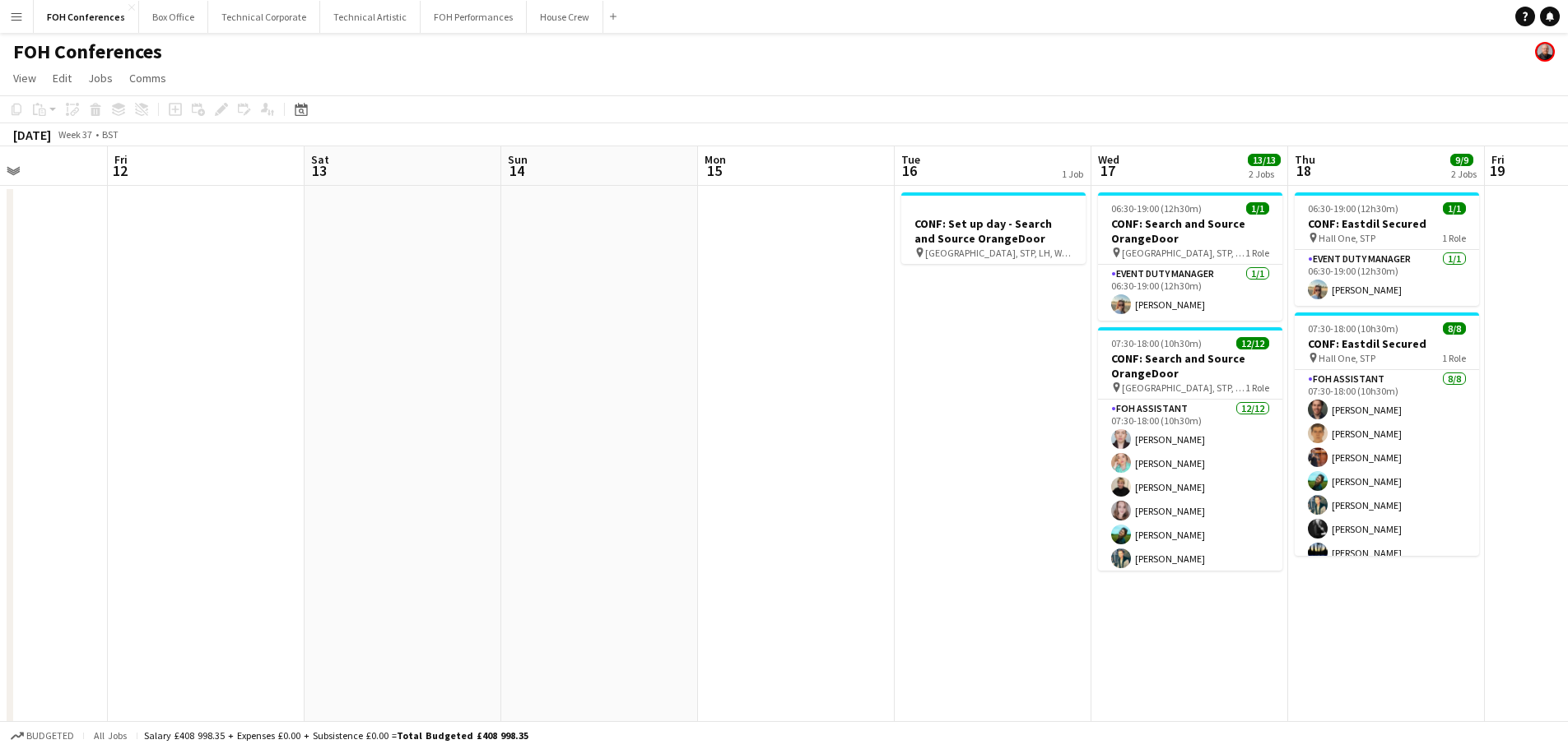
drag, startPoint x: 404, startPoint y: 389, endPoint x: 693, endPoint y: 317, distance: 297.8
click at [700, 364] on app-calendar-viewport "Tue 9 18/19 4 Jobs Wed 10 Thu 11 Fri 12 Sat 13 Sun 14 Mon 15 Tue 16 1 Job Wed 1…" at bounding box center [784, 569] width 1568 height 845
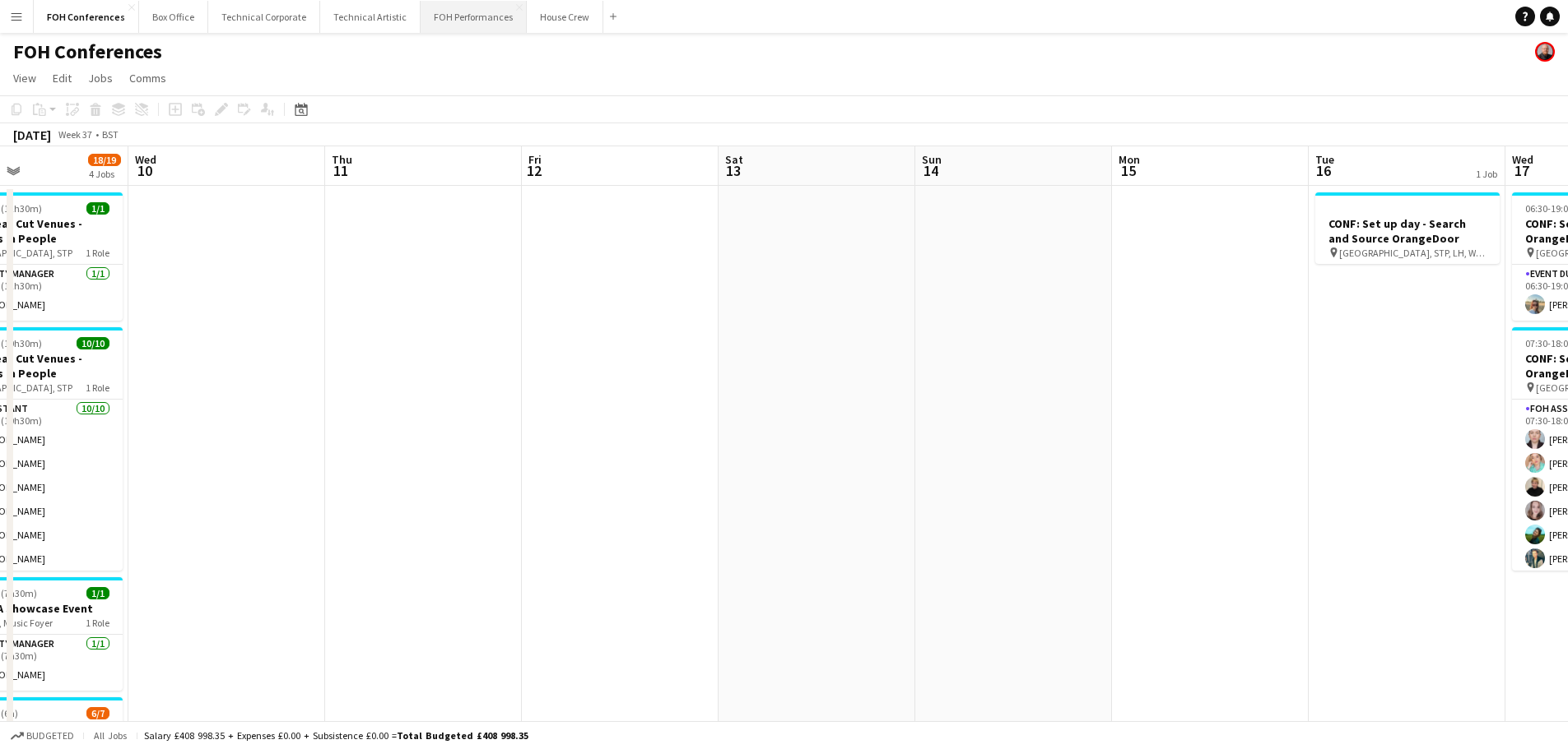
click at [437, 20] on button "FOH Performances Close" at bounding box center [473, 17] width 106 height 32
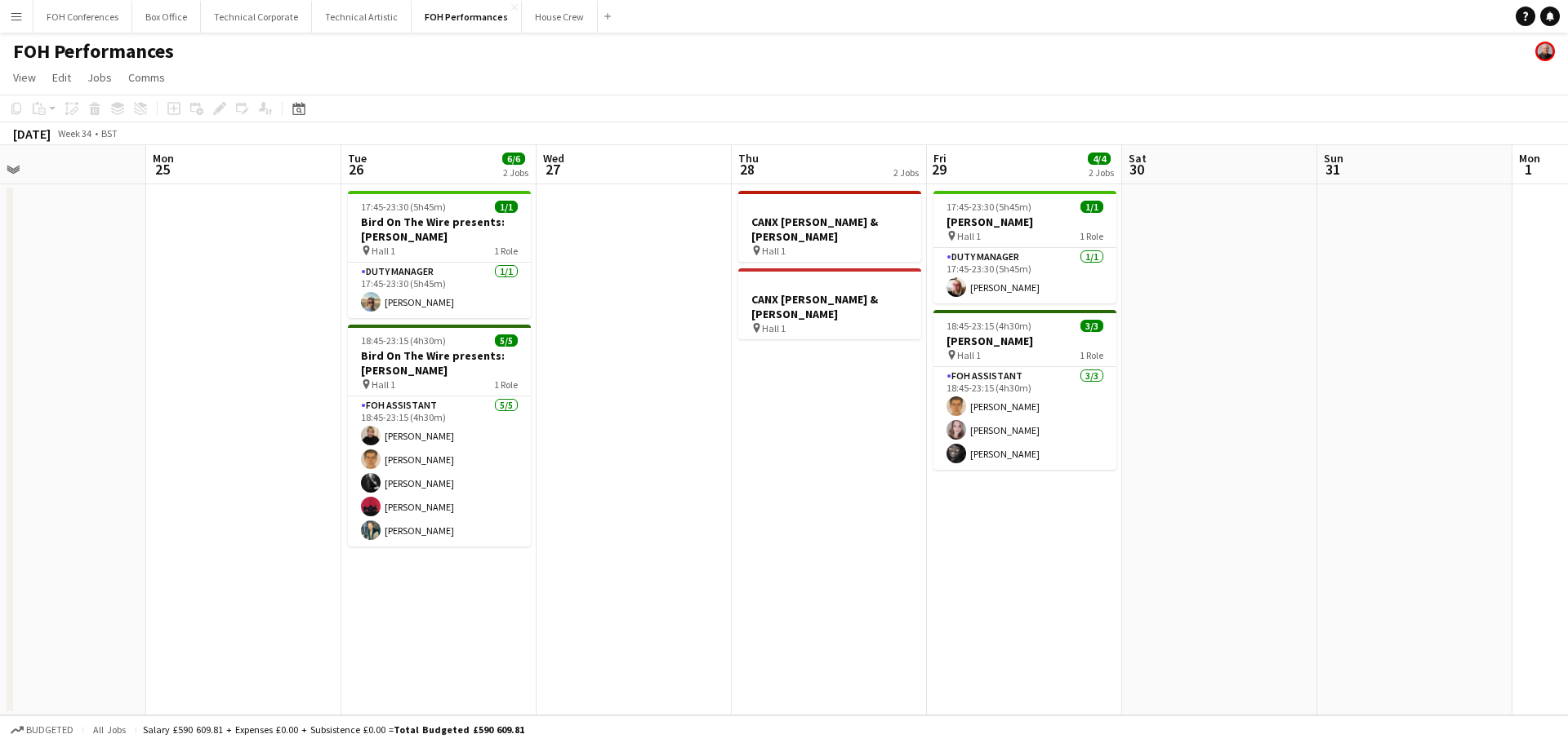
drag, startPoint x: 739, startPoint y: 407, endPoint x: 103, endPoint y: 407, distance: 636.0
click at [103, 407] on app-calendar-viewport "Thu 21 7/7 2 Jobs Fri 22 Sat 23 Sun 24 Mon 25 Tue 26 6/6 2 Jobs Wed 27 Thu 28 2…" at bounding box center [784, 431] width 1568 height 571
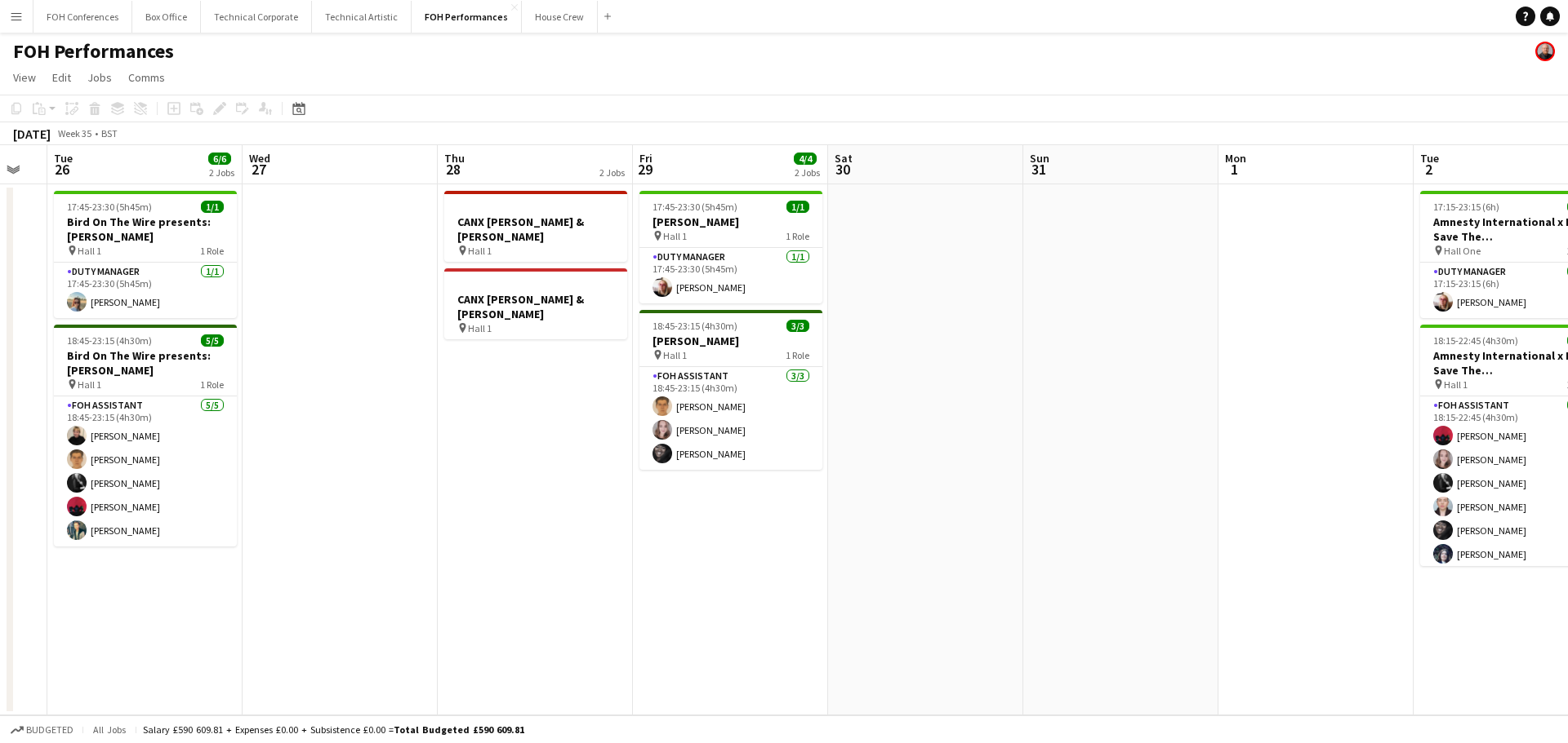
drag, startPoint x: 660, startPoint y: 450, endPoint x: 316, endPoint y: 107, distance: 485.8
click at [501, 296] on app-calendar-viewport "Sat 23 Sun 24 Mon 25 Tue 26 6/6 2 Jobs Wed 27 Thu 28 2 Jobs Fri 29 4/4 2 Jobs S…" at bounding box center [784, 431] width 1568 height 571
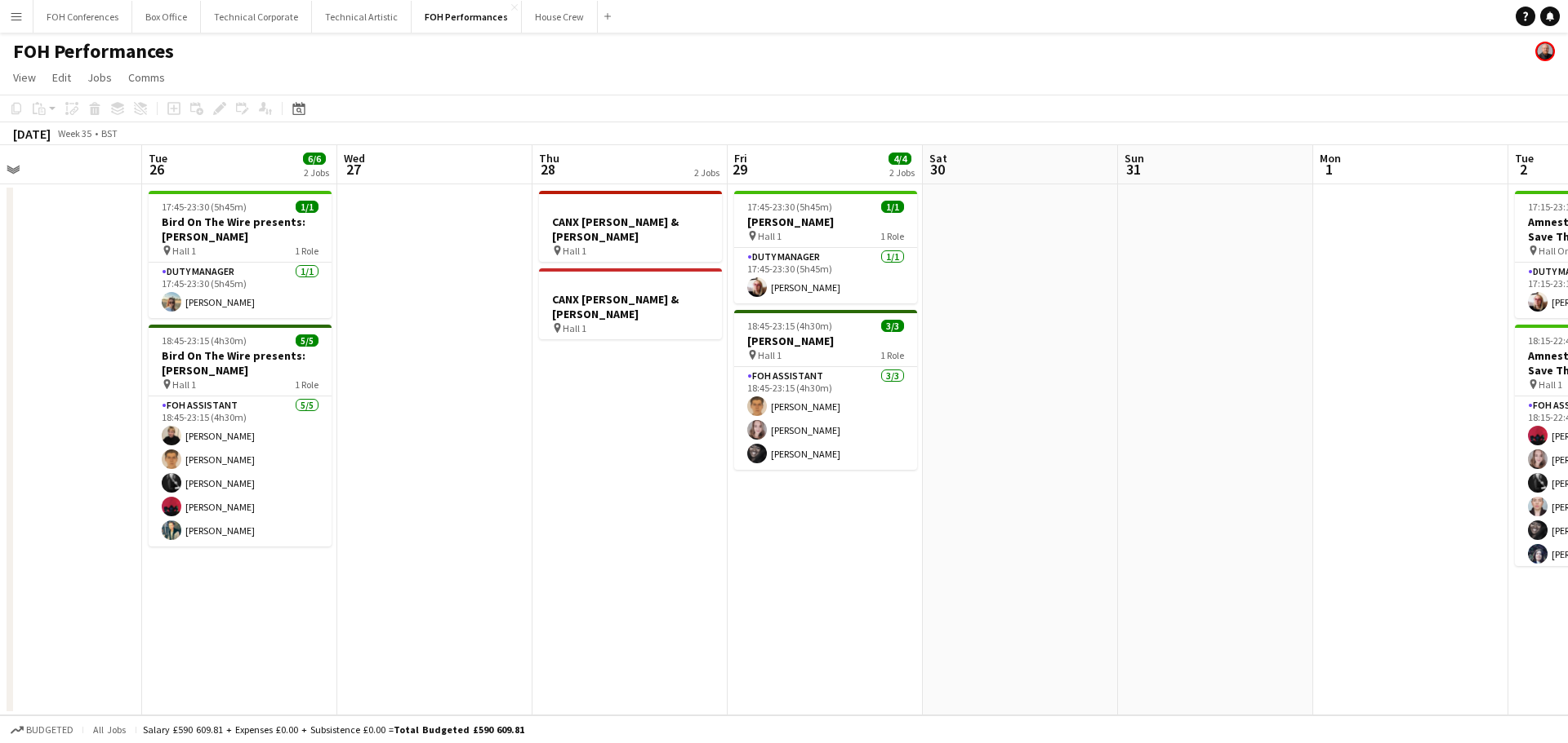
drag, startPoint x: 456, startPoint y: 375, endPoint x: 419, endPoint y: 454, distance: 87.2
click at [419, 454] on app-calendar-viewport "Fri 22 Sat 23 Sun 24 Mon 25 Tue 26 6/6 2 Jobs Wed 27 Thu 28 2 Jobs Fri 29 4/4 2…" at bounding box center [784, 431] width 1568 height 571
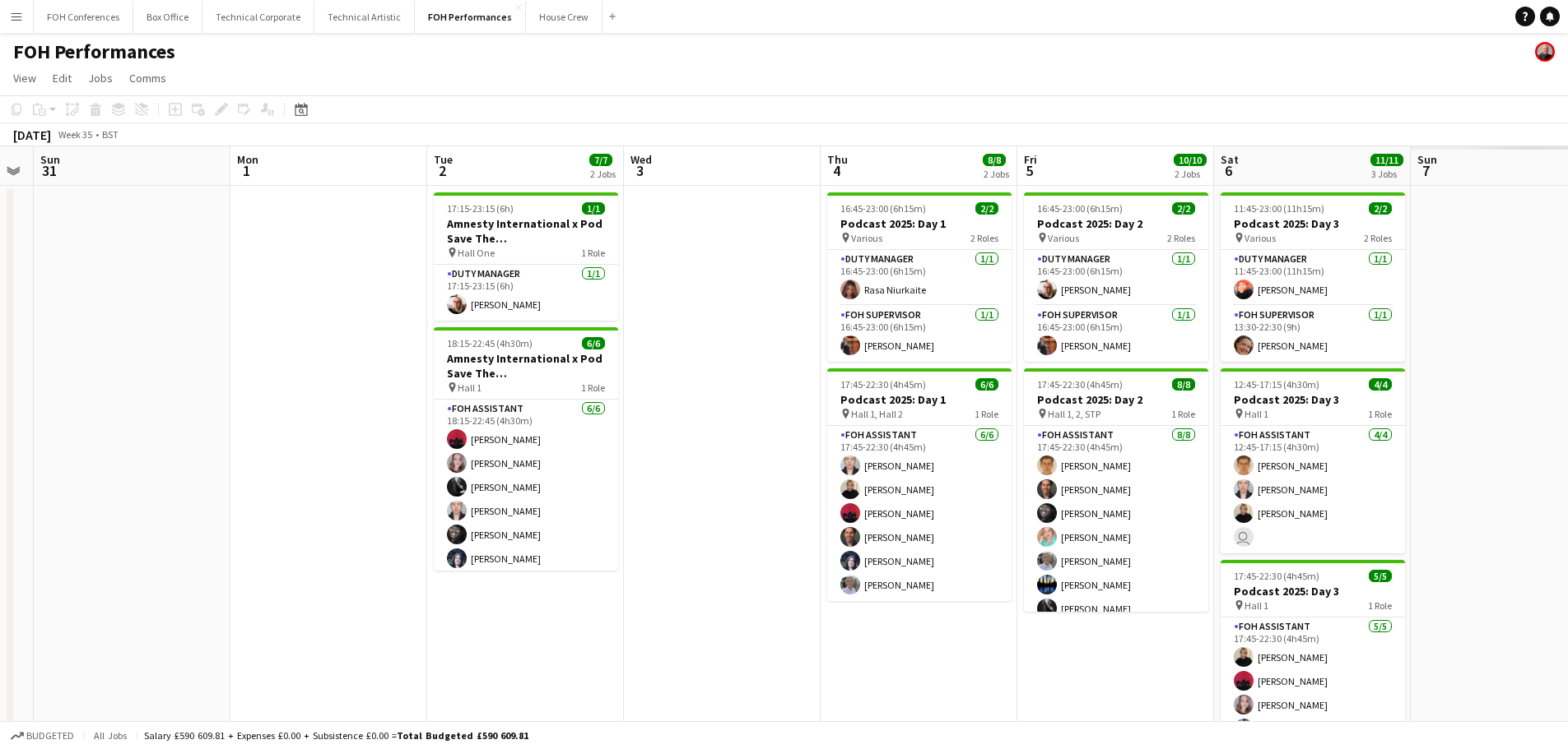
drag, startPoint x: 1026, startPoint y: 496, endPoint x: 286, endPoint y: 430, distance: 742.9
click at [40, 430] on app-calendar-viewport "Thu 28 2 Jobs Fri 29 4/4 2 Jobs Sat 30 Sun 31 Mon 1 Tue 2 7/7 2 Jobs Wed 3 Thu …" at bounding box center [784, 476] width 1568 height 660
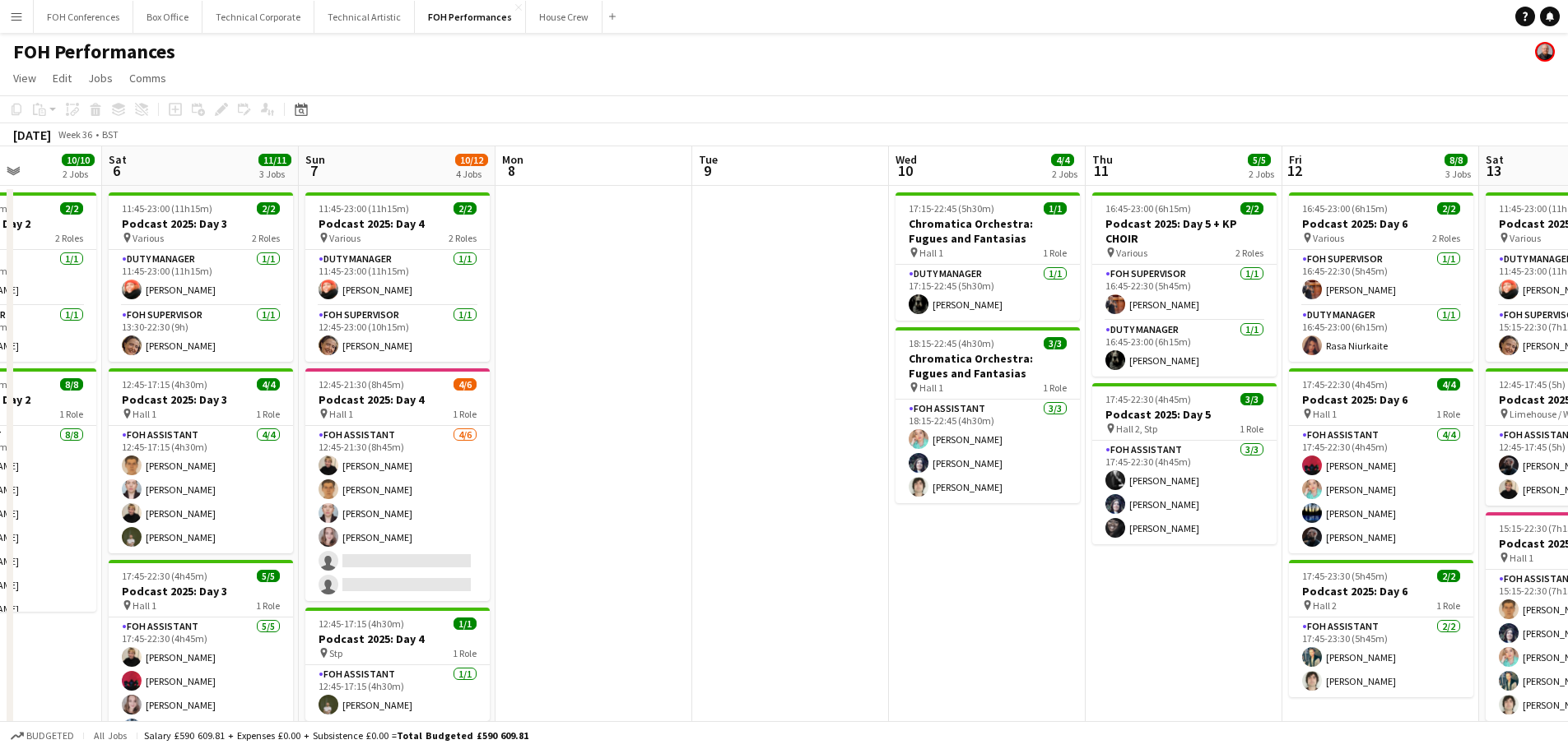
drag, startPoint x: 1350, startPoint y: 521, endPoint x: 596, endPoint y: 503, distance: 754.2
click at [259, 503] on app-calendar-viewport "Wed 3 Thu 4 8/8 2 Jobs Fri 5 10/10 2 Jobs Sat 6 11/11 3 Jobs Sun 7 10/12 4 Jobs…" at bounding box center [784, 537] width 1568 height 781
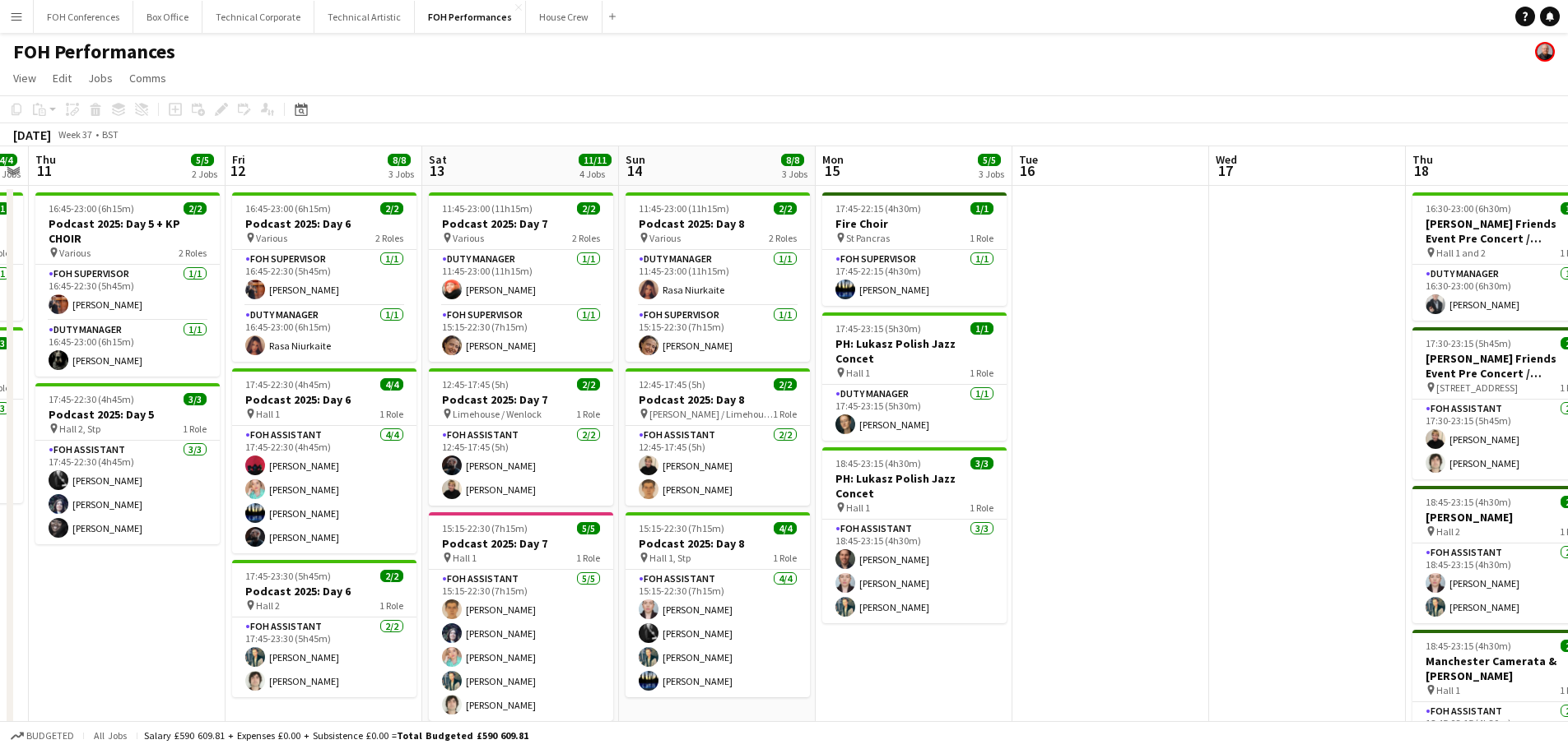
drag, startPoint x: 1089, startPoint y: 524, endPoint x: 139, endPoint y: 56, distance: 1059.0
click at [12, 481] on div "Mon 8 Tue 9 Wed 10 4/4 2 Jobs Thu 11 5/5 2 Jobs Fri 12 8/8 3 Jobs Sat 13 11/11 …" at bounding box center [784, 537] width 1568 height 781
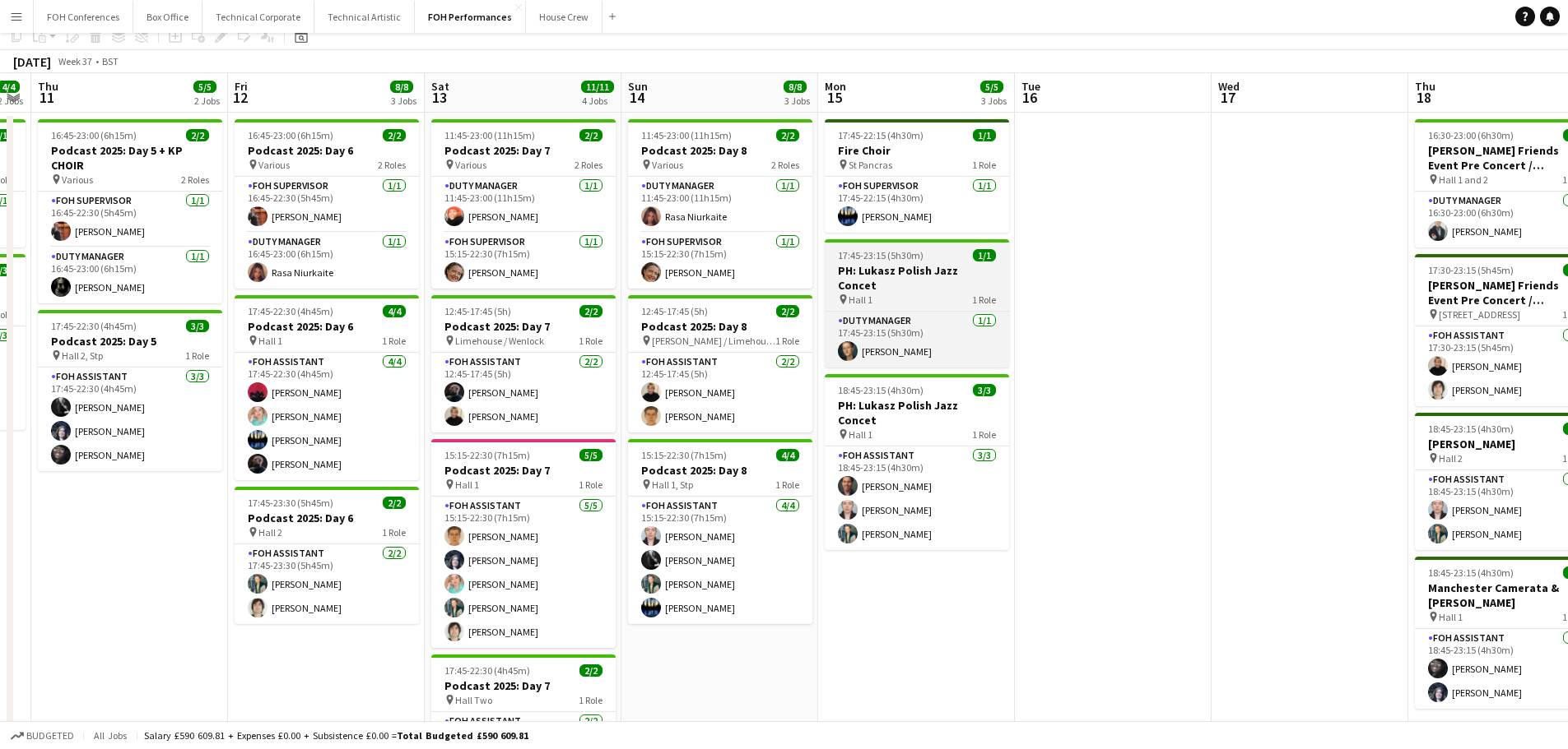
scroll to position [0, 0]
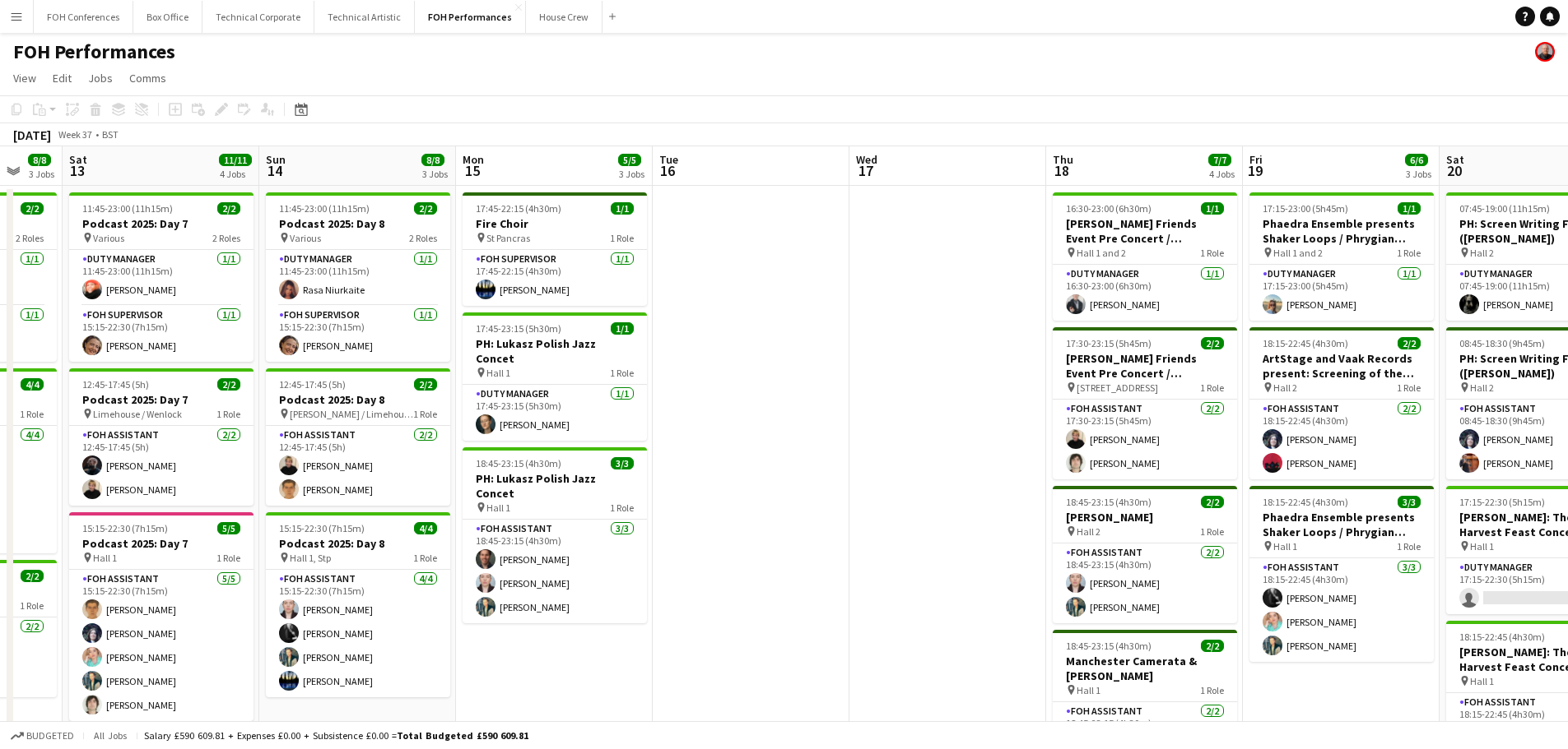
drag, startPoint x: 1111, startPoint y: 378, endPoint x: 357, endPoint y: 329, distance: 755.6
click at [355, 330] on app-calendar-viewport "Wed 10 4/4 2 Jobs Thu 11 5/5 2 Jobs Fri 12 8/8 3 Jobs Sat 13 11/11 4 Jobs Sun 1…" at bounding box center [784, 537] width 1568 height 781
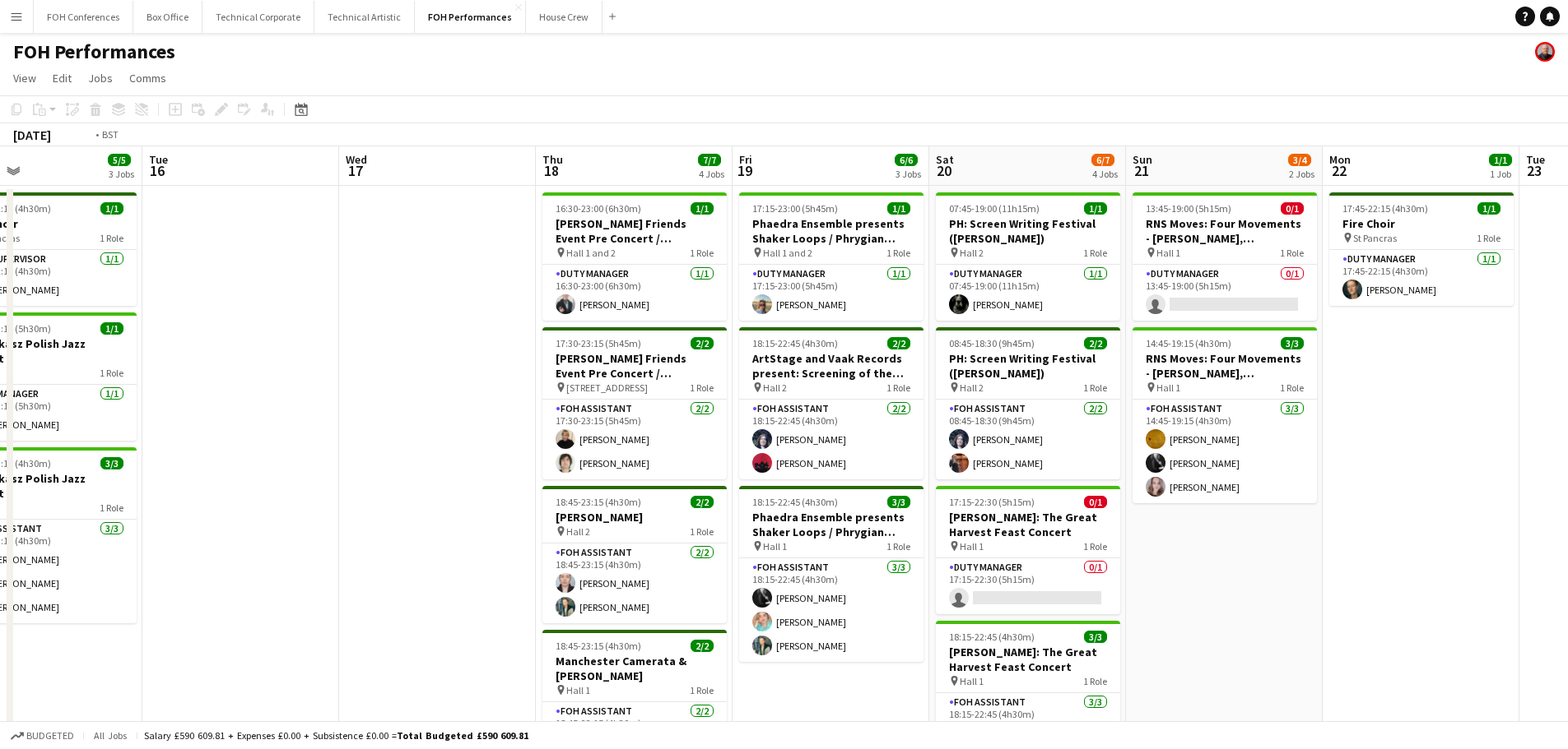
drag, startPoint x: 623, startPoint y: 357, endPoint x: 191, endPoint y: 311, distance: 434.4
click at [190, 311] on app-calendar-viewport "Fri 12 8/8 3 Jobs Sat 13 11/11 4 Jobs Sun 14 8/8 3 Jobs Mon 15 5/5 3 Jobs Tue 1…" at bounding box center [784, 537] width 1568 height 781
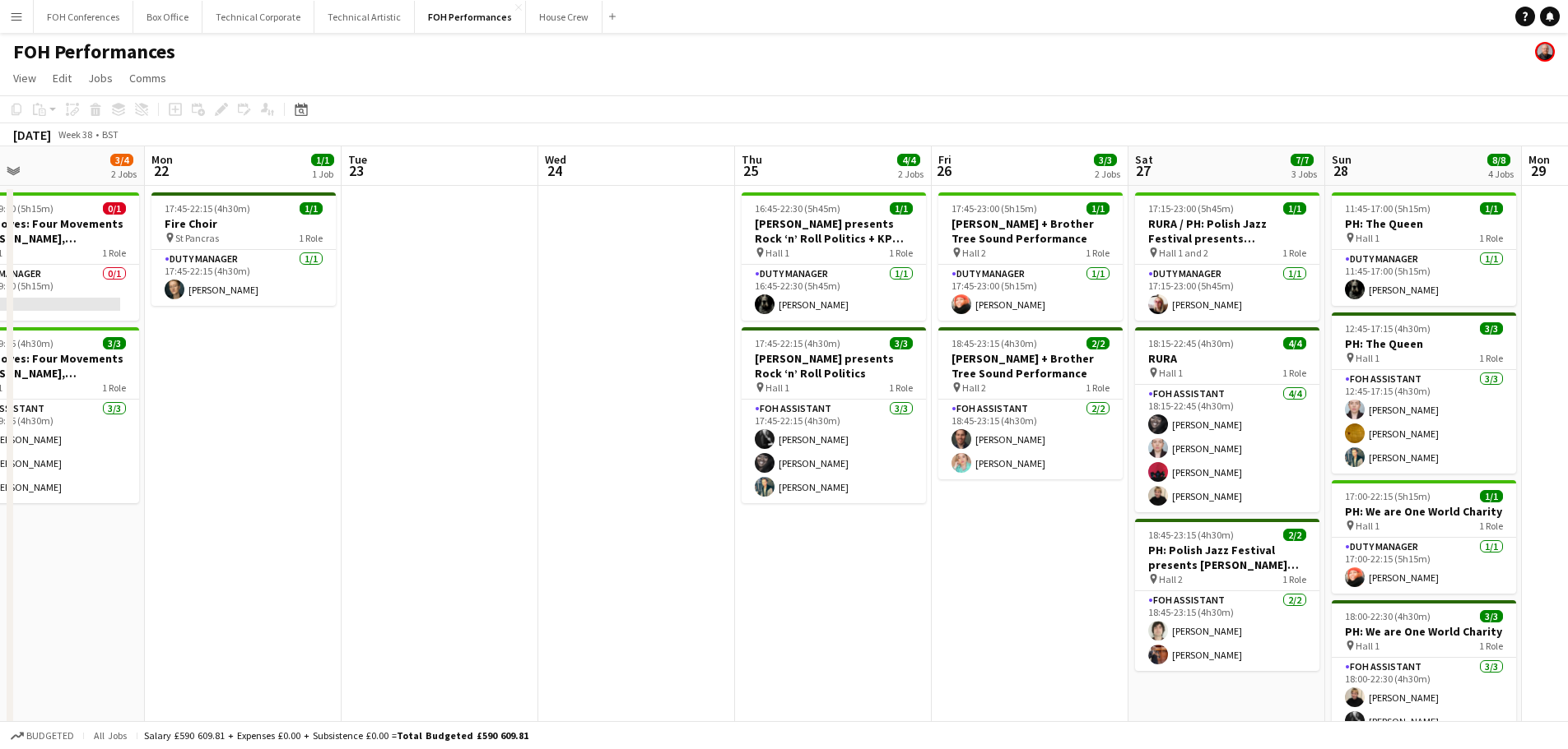
drag, startPoint x: 1040, startPoint y: 426, endPoint x: 211, endPoint y: 362, distance: 831.5
click at [201, 363] on app-calendar-viewport "Thu 18 7/7 4 Jobs Fri 19 6/6 3 Jobs Sat 20 6/7 4 Jobs Sun 21 3/4 2 Jobs Mon 22 …" at bounding box center [784, 537] width 1568 height 781
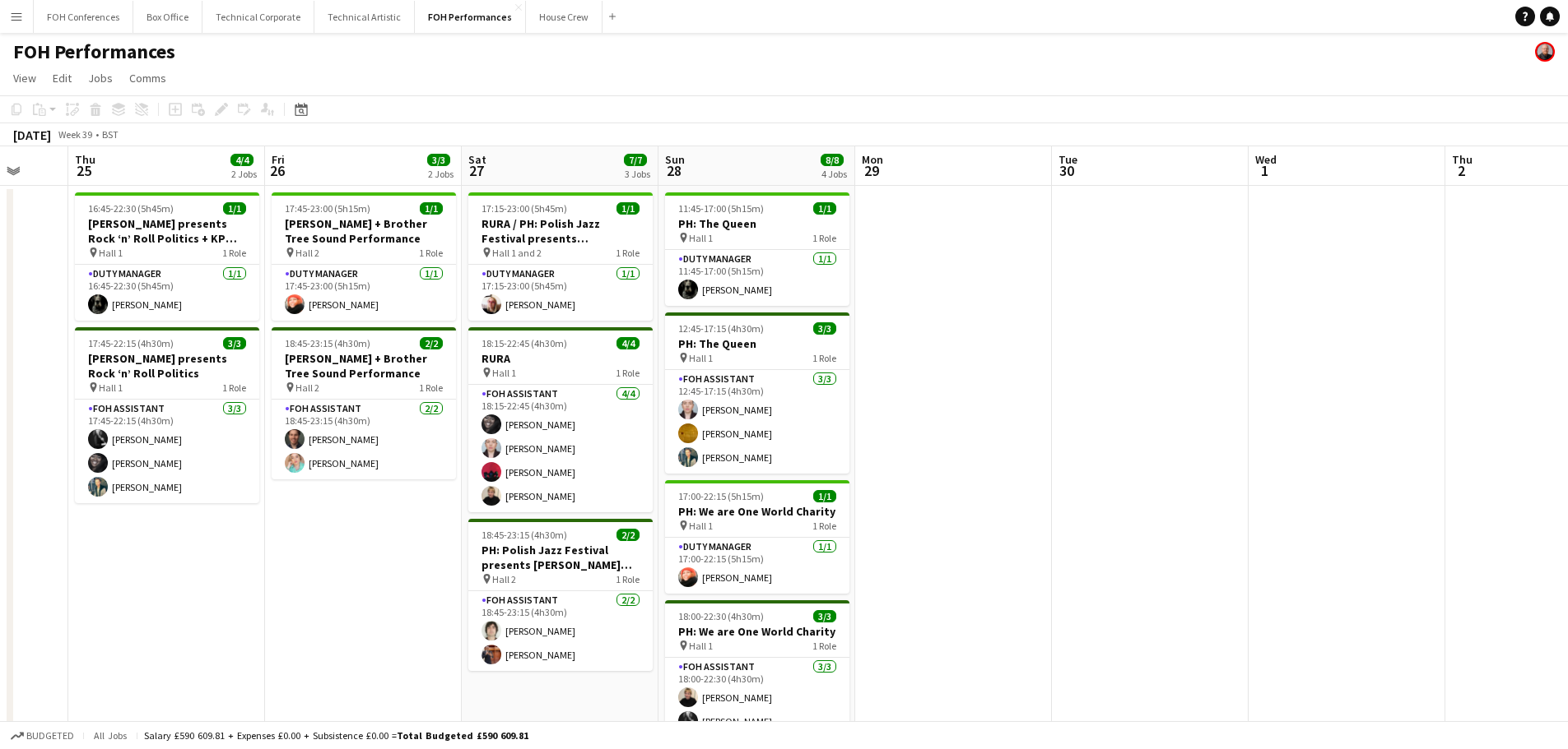
drag, startPoint x: 438, startPoint y: 373, endPoint x: 16, endPoint y: 314, distance: 426.1
click at [16, 314] on app-calendar-viewport "Mon 22 1/1 1 Job Tue 23 Wed 24 Thu 25 4/4 2 Jobs Fri 26 3/3 2 Jobs Sat 27 7/7 3…" at bounding box center [784, 537] width 1568 height 781
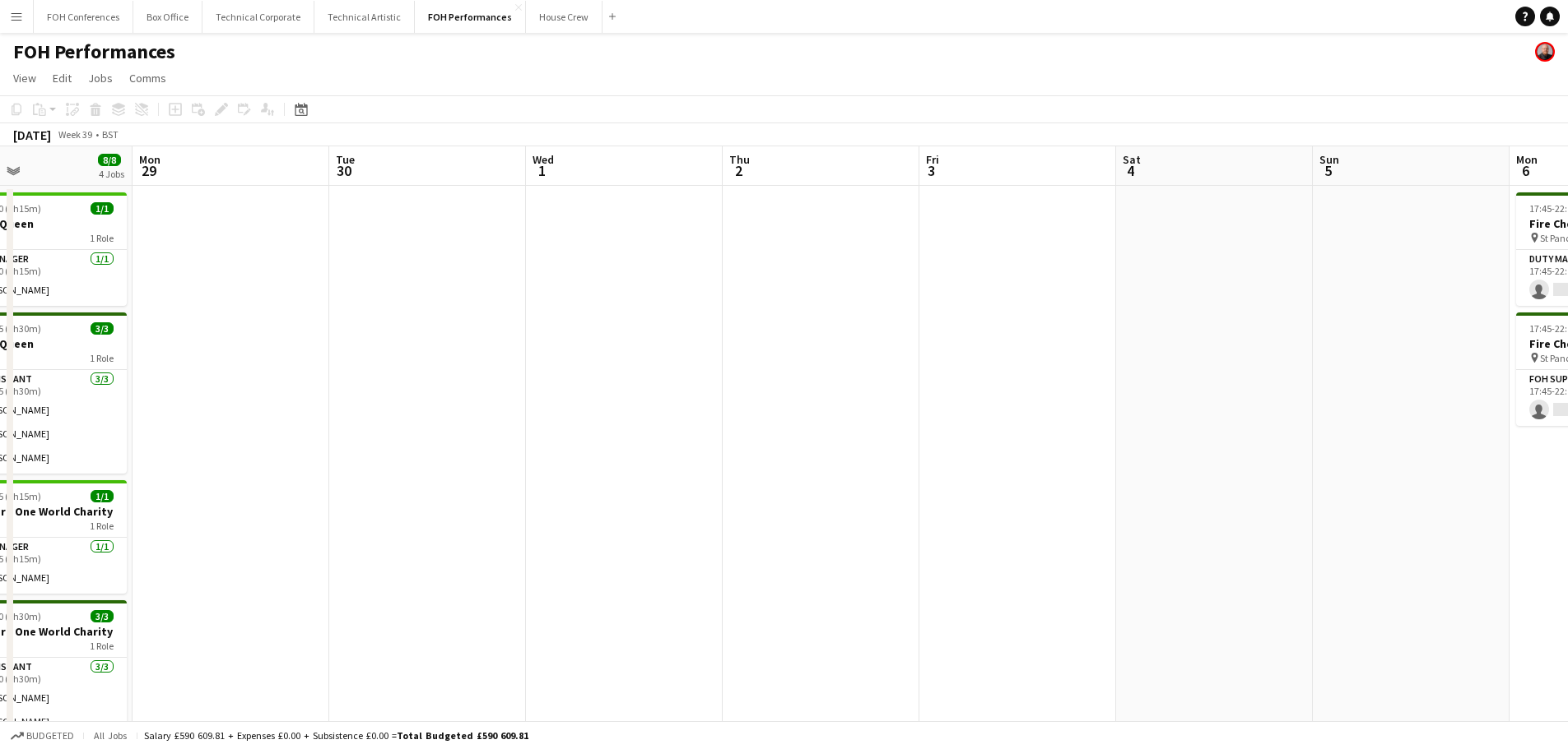
drag, startPoint x: 803, startPoint y: 405, endPoint x: 90, endPoint y: 327, distance: 717.3
click at [86, 328] on app-calendar-viewport "Fri 26 3/3 2 Jobs Sat 27 7/7 3 Jobs Sun 28 8/8 4 Jobs Mon 29 Tue 30 Wed 1 Thu 2…" at bounding box center [784, 537] width 1568 height 781
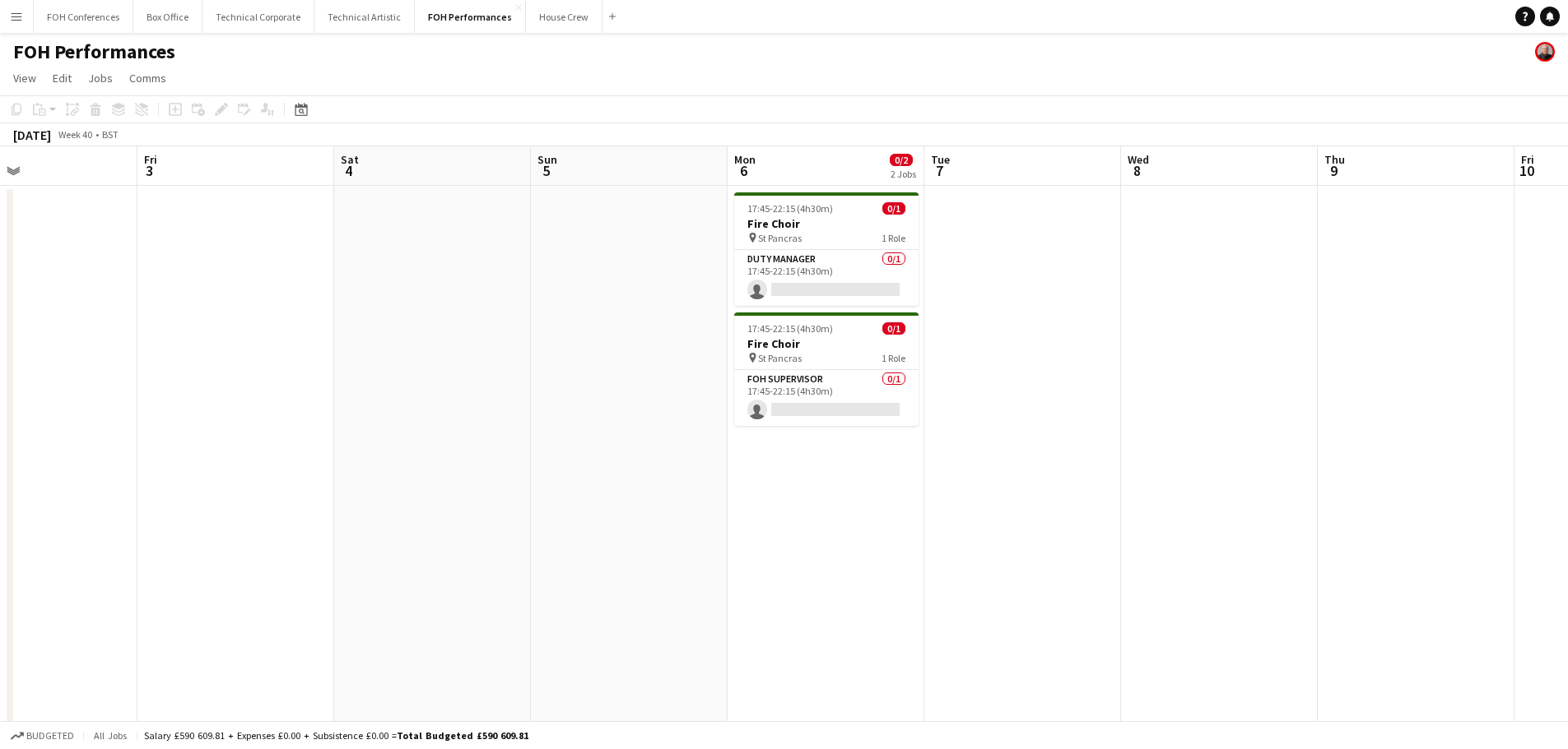
drag, startPoint x: 566, startPoint y: 394, endPoint x: 451, endPoint y: 318, distance: 137.8
click at [0, 299] on app-calendar-viewport "Mon 29 Tue 30 Wed 1 Thu 2 Fri 3 Sat 4 Sun 5 Mon 6 0/2 2 Jobs Tue 7 Wed 8 Thu 9 …" at bounding box center [784, 537] width 1568 height 781
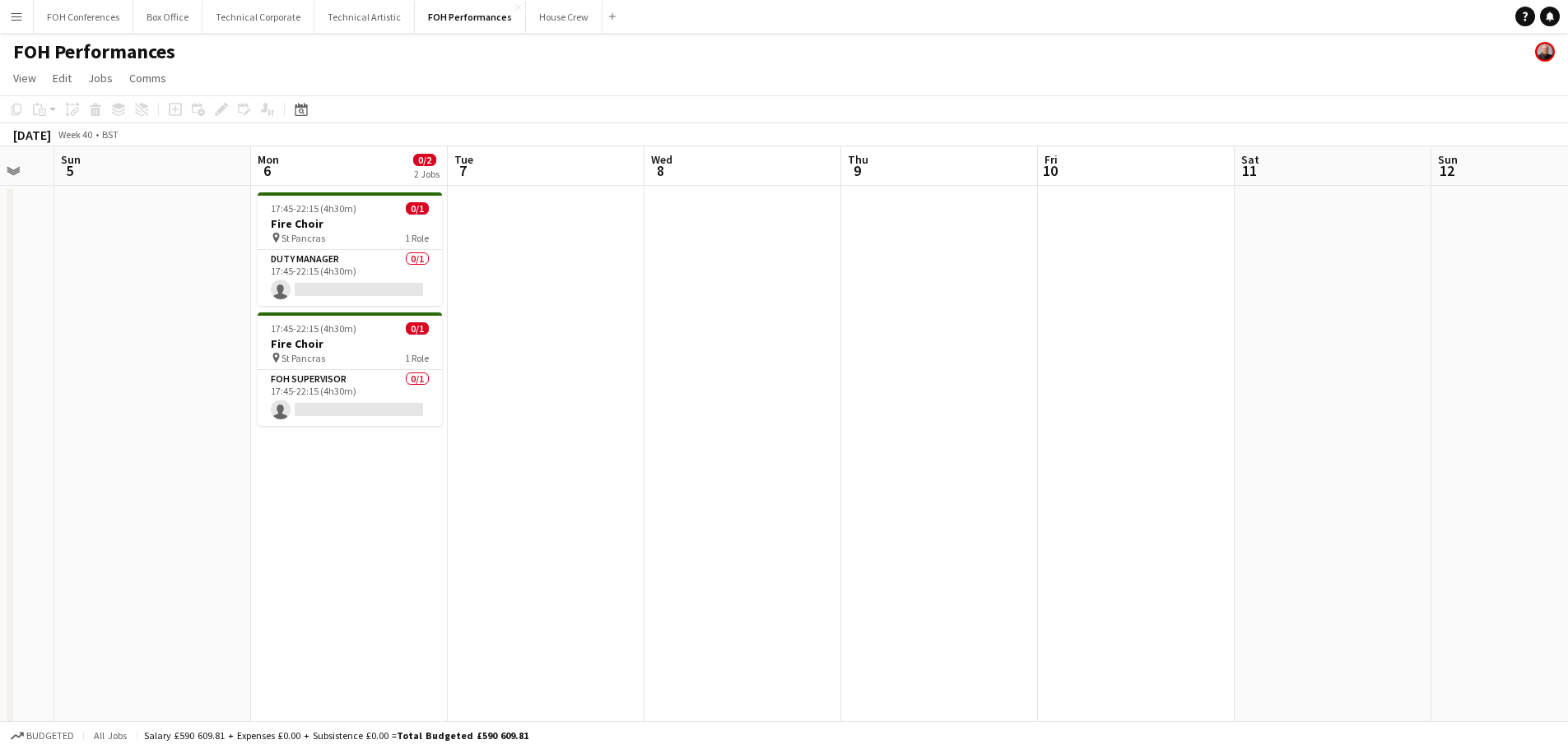
drag, startPoint x: 620, startPoint y: 353, endPoint x: 112, endPoint y: 294, distance: 511.4
click at [112, 294] on app-calendar-viewport "Thu 2 Fri 3 Sat 4 Sun 5 Mon 6 0/2 2 Jobs Tue 7 Wed 8 Thu 9 Fri 10 Sat 11 Sun 12…" at bounding box center [784, 537] width 1568 height 781
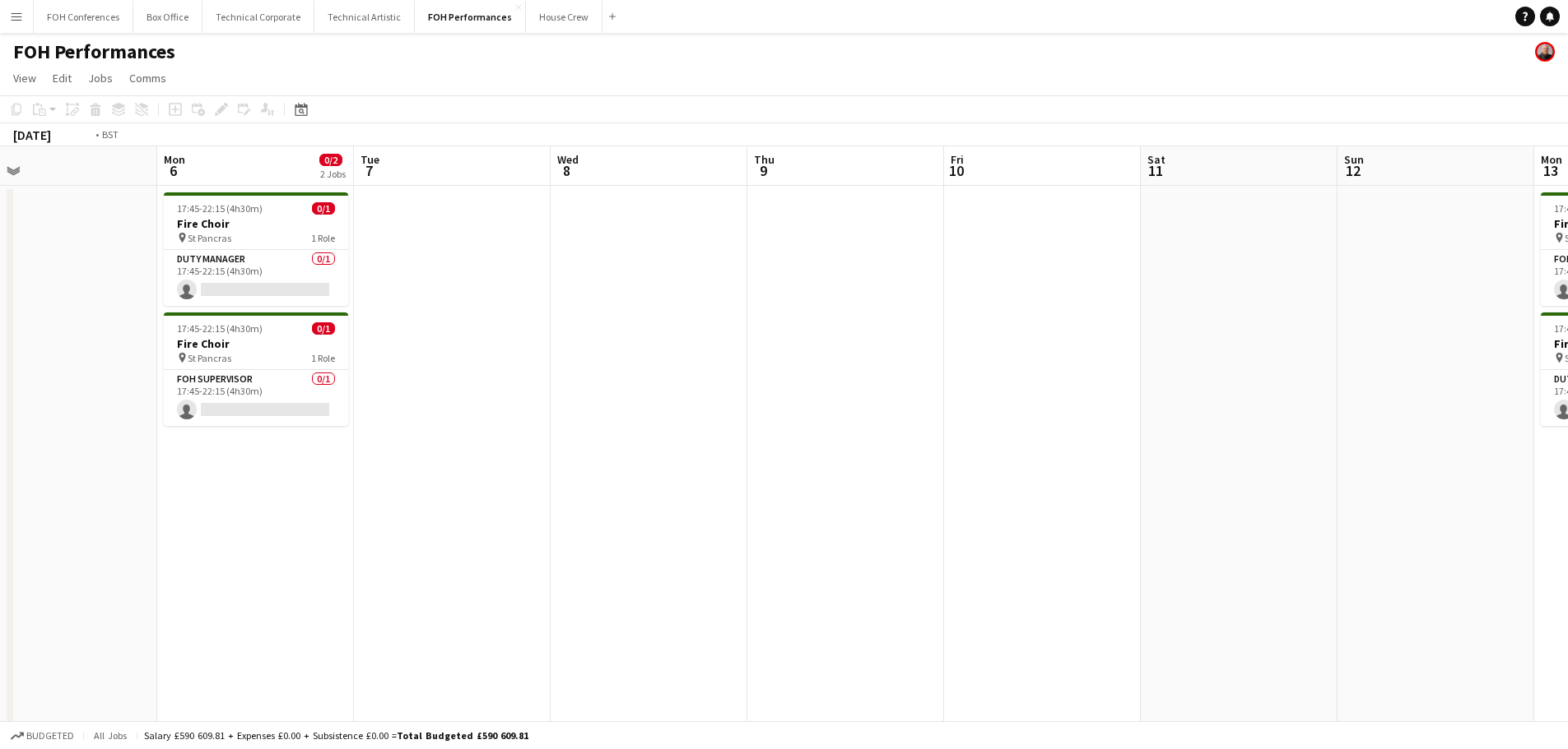
scroll to position [0, 563]
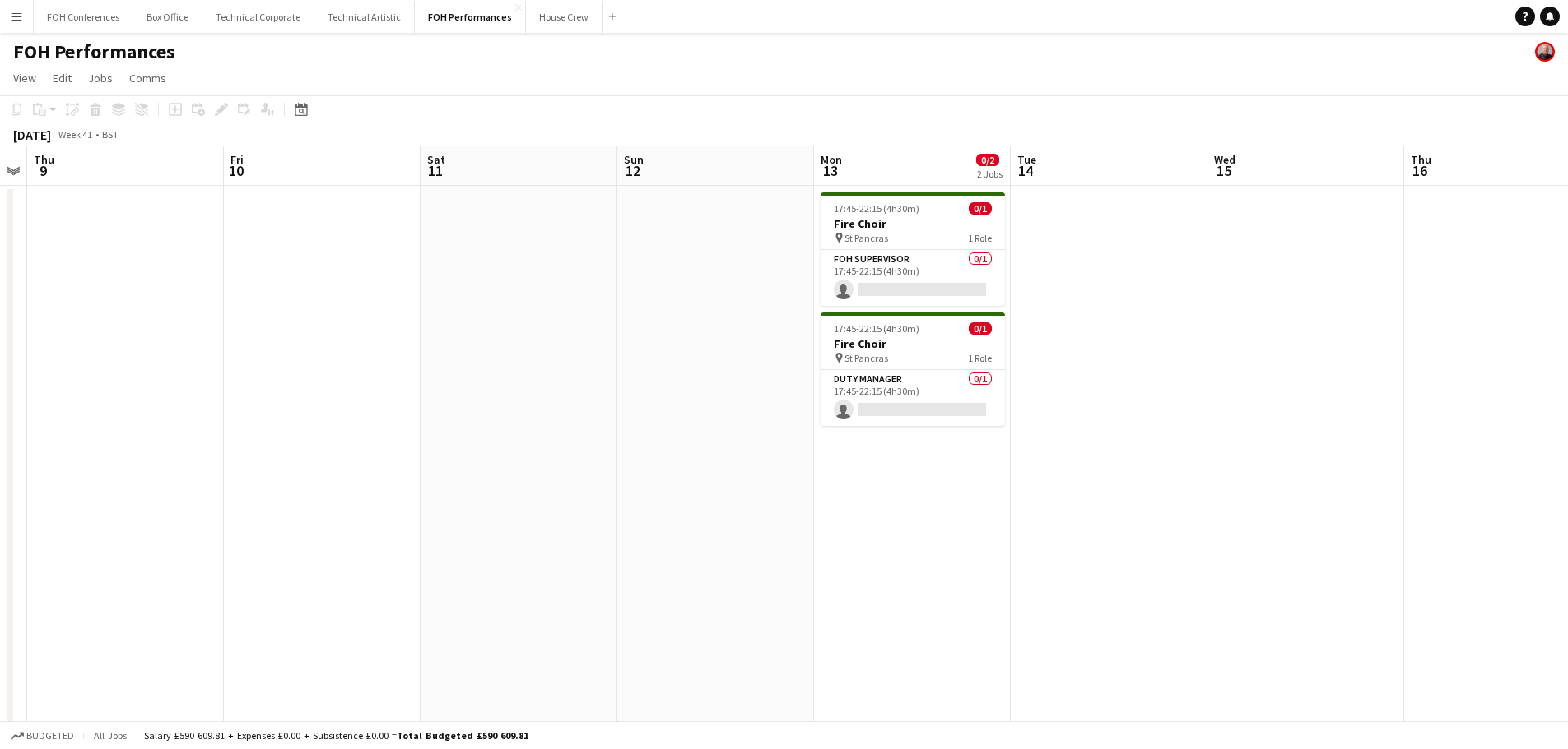
drag, startPoint x: 700, startPoint y: 352, endPoint x: 8, endPoint y: 234, distance: 702.0
click at [0, 248] on app-calendar-viewport "Mon 6 0/2 2 Jobs Tue 7 Wed 8 Thu 9 Fri 10 Sat 11 Sun 12 Mon 13 0/2 2 Jobs Tue 1…" at bounding box center [784, 537] width 1568 height 781
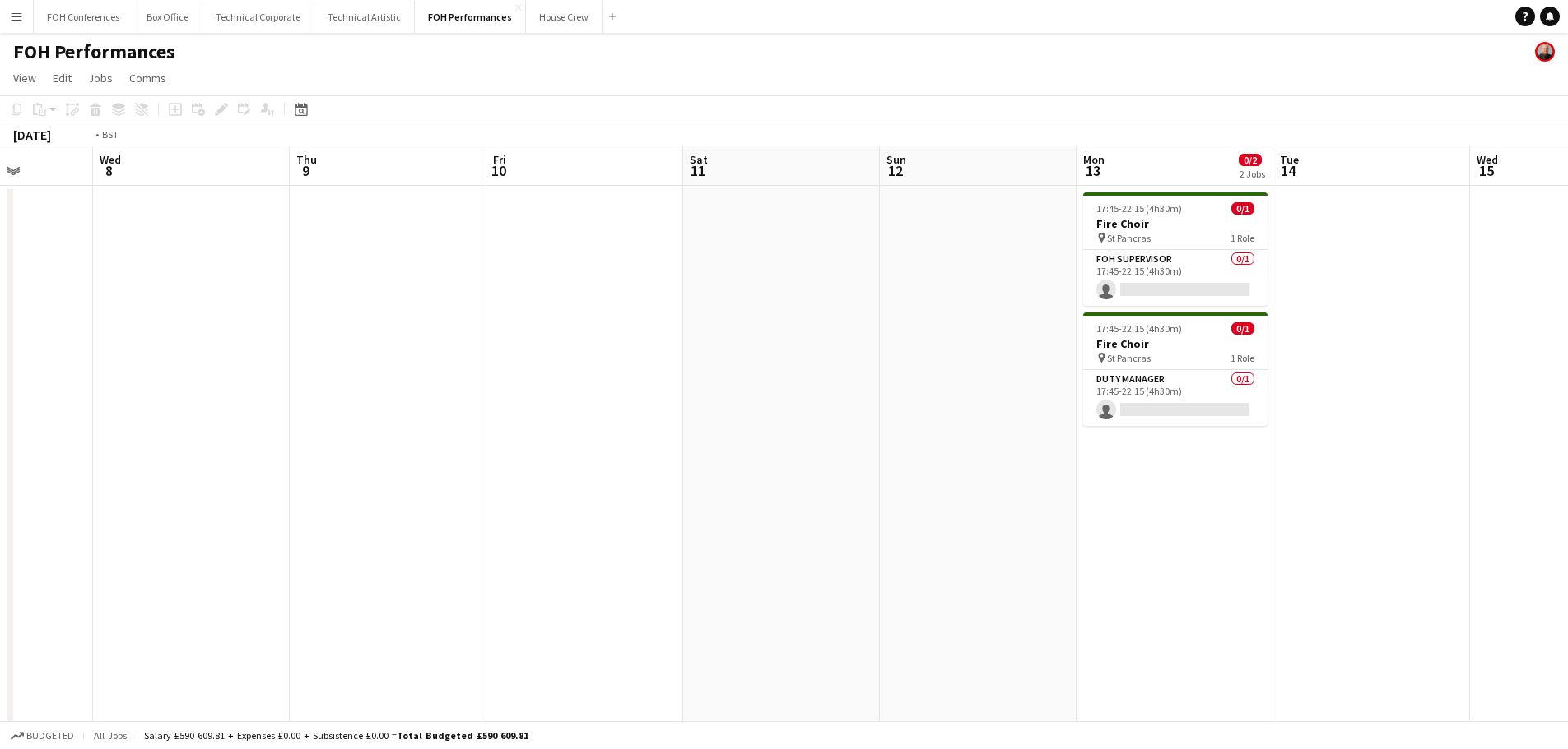
drag, startPoint x: 476, startPoint y: 324, endPoint x: 1049, endPoint y: 321, distance: 573.0
click at [1049, 321] on app-calendar-viewport "Mon 6 0/2 2 Jobs Tue 7 Wed 8 Thu 9 Fri 10 Sat 11 Sun 12 Mon 13 0/2 2 Jobs Tue 1…" at bounding box center [784, 537] width 1568 height 781
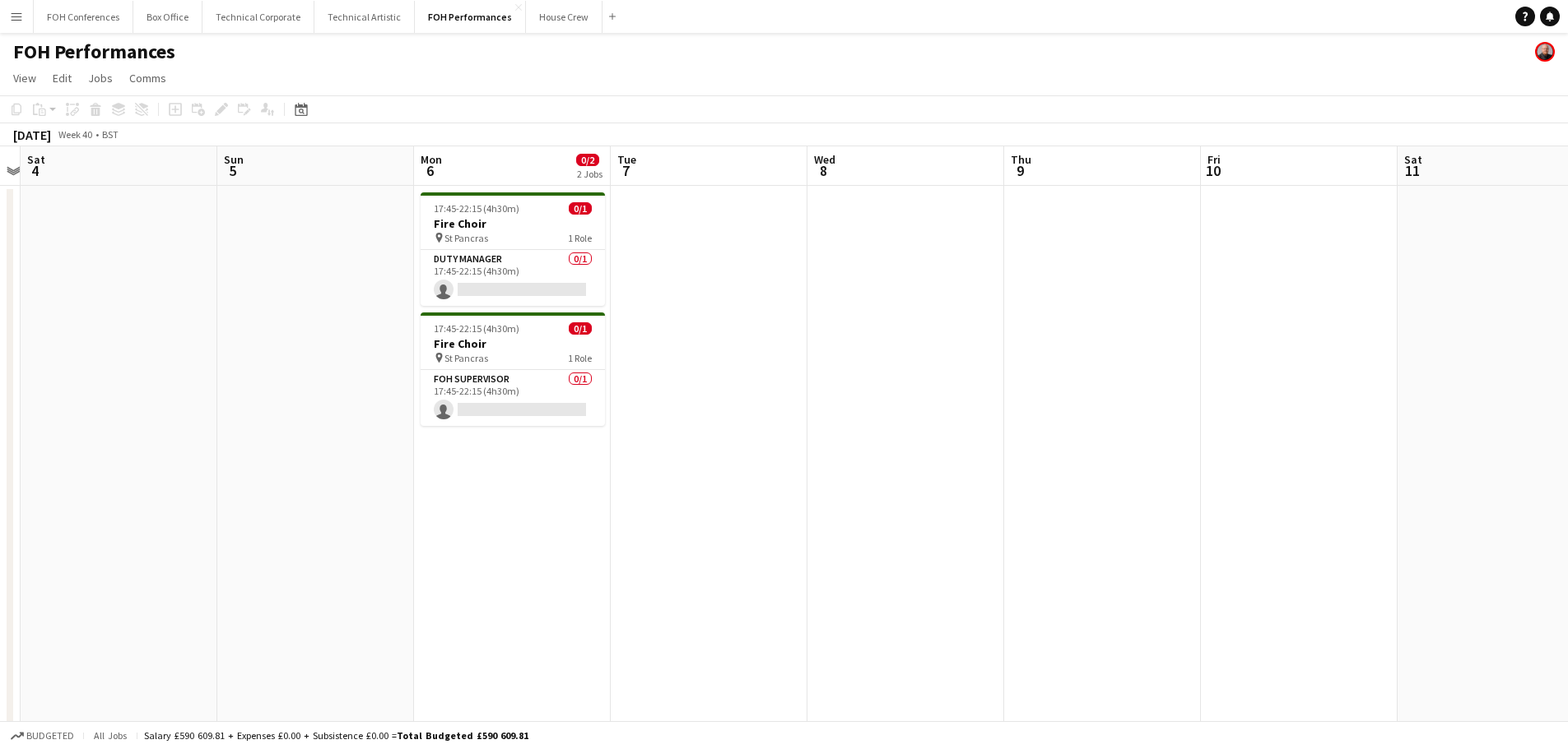
drag, startPoint x: 541, startPoint y: 386, endPoint x: 867, endPoint y: 407, distance: 326.7
click at [947, 396] on app-calendar-viewport "Thu 2 Fri 3 Sat 4 Sun 5 Mon 6 0/2 2 Jobs Tue 7 Wed 8 Thu 9 Fri 10 Sat 11 Sun 12…" at bounding box center [784, 537] width 1568 height 781
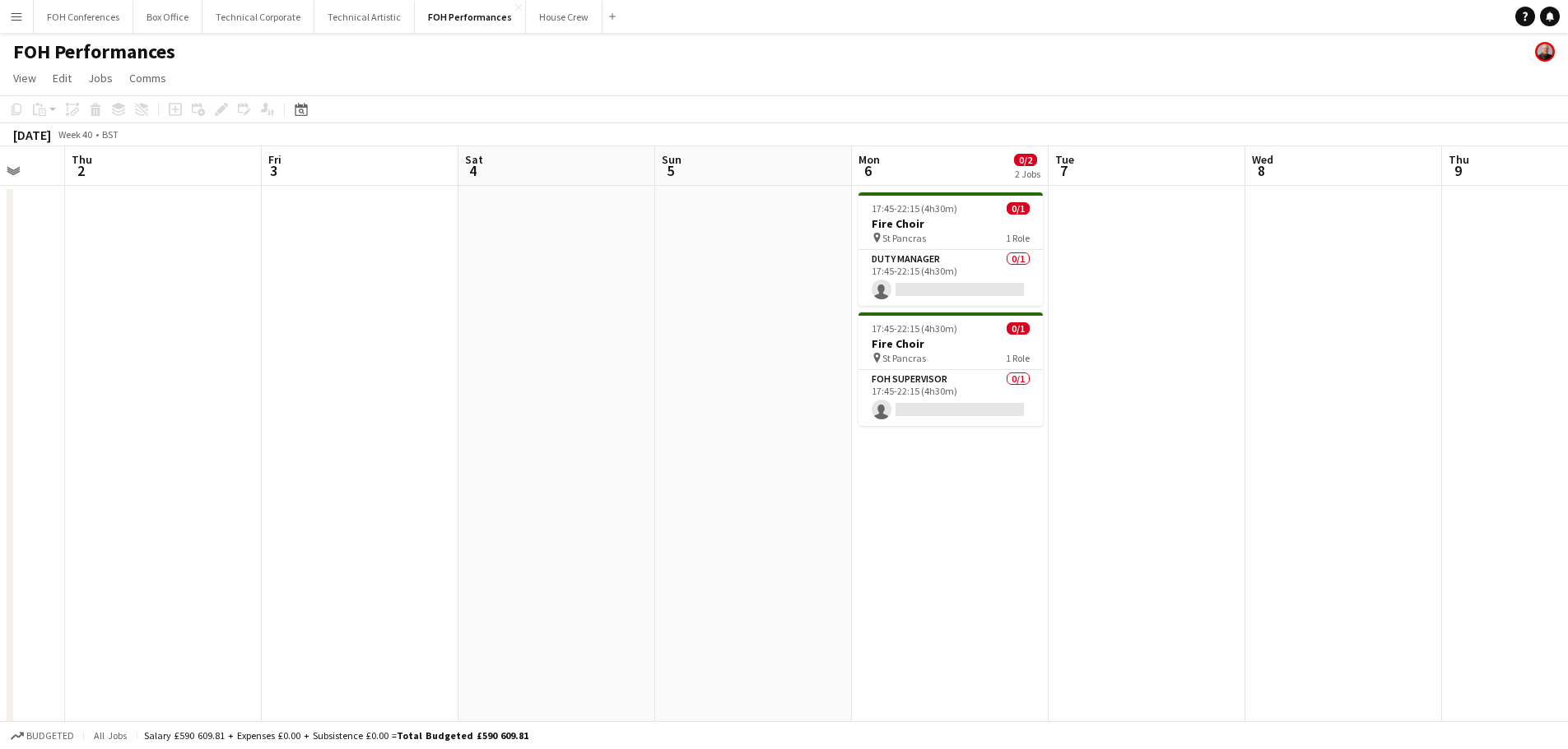
drag, startPoint x: 475, startPoint y: 455, endPoint x: 674, endPoint y: 449, distance: 199.1
click at [937, 456] on app-calendar-viewport "Mon 29 Tue 30 Wed 1 Thu 2 Fri 3 Sat 4 Sun 5 Mon 6 0/2 2 Jobs Tue 7 Wed 8 Thu 9 …" at bounding box center [784, 537] width 1568 height 781
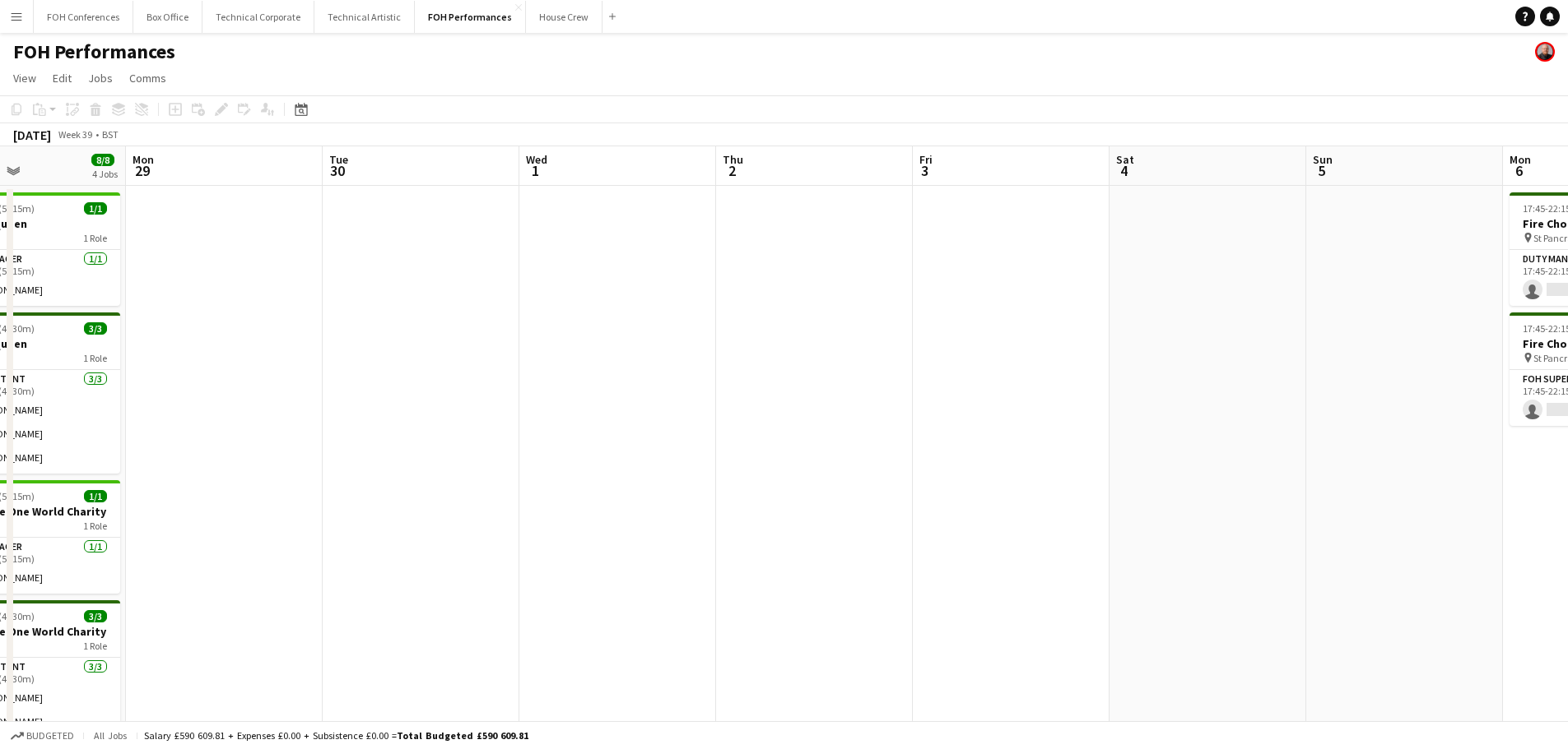
drag, startPoint x: 474, startPoint y: 449, endPoint x: 537, endPoint y: 474, distance: 67.8
click at [1059, 451] on app-calendar-viewport "Fri 26 3/3 2 Jobs Sat 27 7/7 3 Jobs Sun 28 8/8 4 Jobs Mon 29 Tue 30 Wed 1 Thu 2…" at bounding box center [784, 537] width 1568 height 781
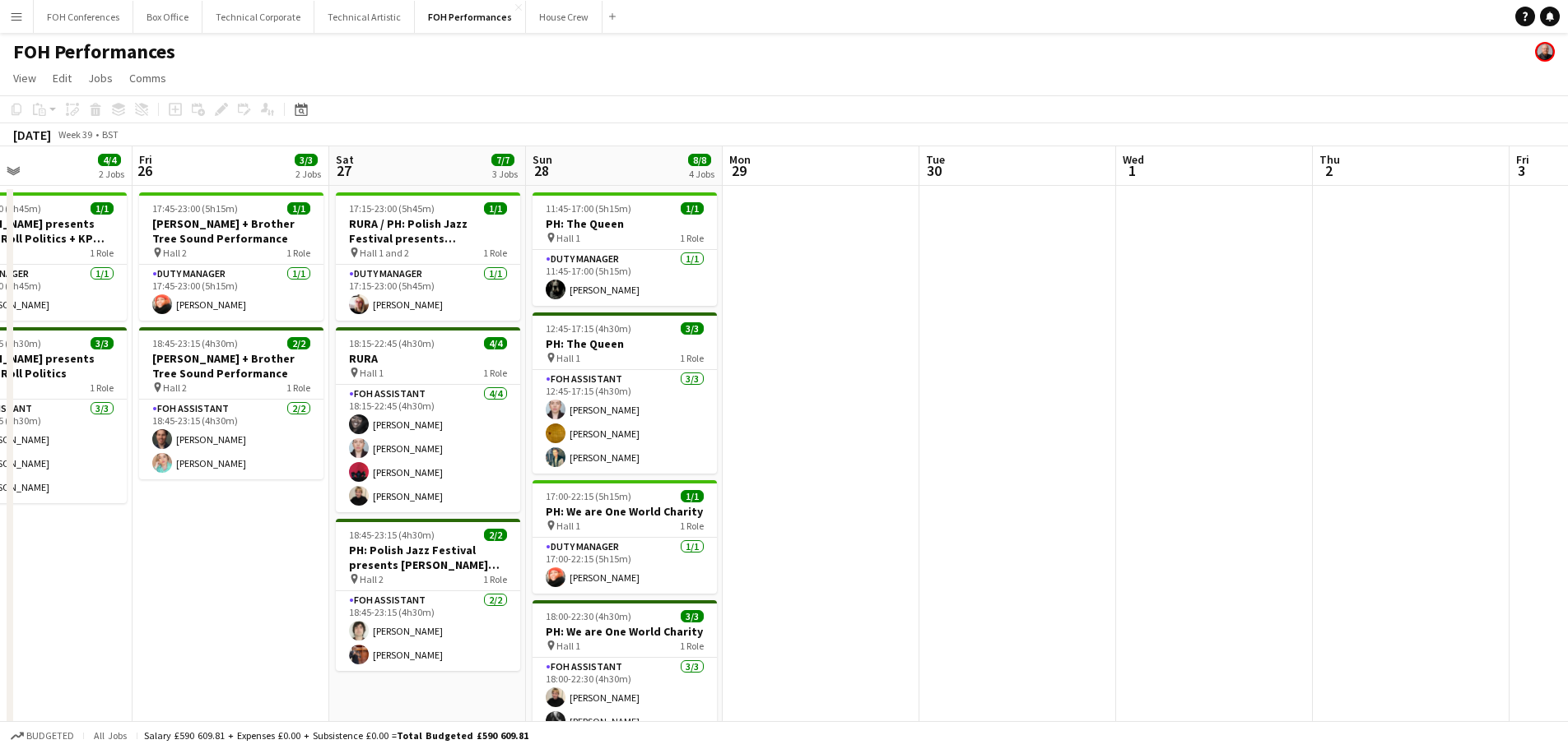
drag, startPoint x: 799, startPoint y: 460, endPoint x: 1037, endPoint y: 458, distance: 238.0
click at [1050, 458] on app-calendar-viewport "Tue 23 Wed 24 Thu 25 4/4 2 Jobs Fri 26 3/3 2 Jobs Sat 27 7/7 3 Jobs Sun 28 8/8 …" at bounding box center [784, 537] width 1568 height 781
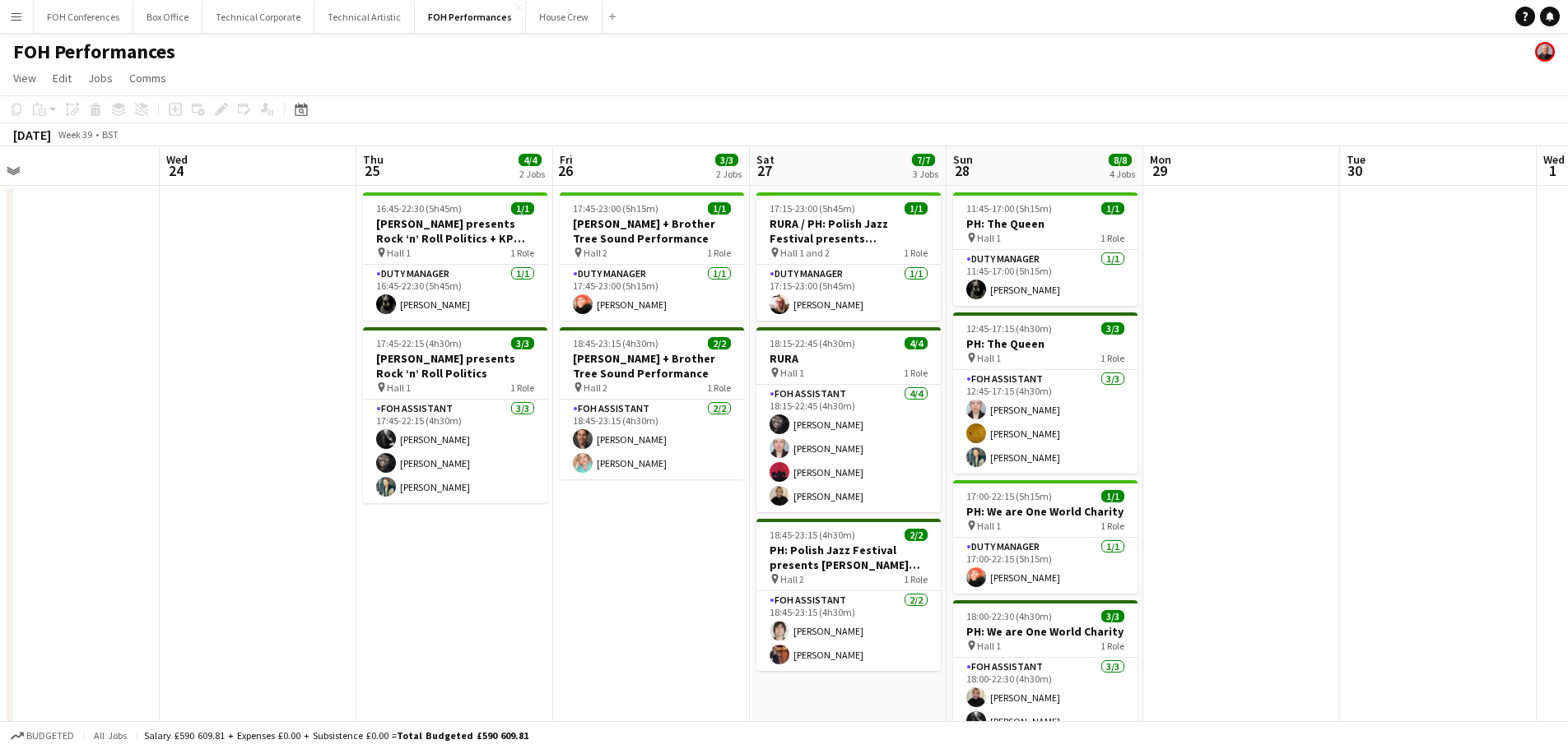
drag, startPoint x: 378, startPoint y: 474, endPoint x: 823, endPoint y: 485, distance: 445.1
click at [823, 485] on app-calendar-viewport "Sun 21 3/4 2 Jobs Mon 22 1/1 1 Job Tue 23 Wed 24 Thu 25 4/4 2 Jobs Fri 26 3/3 2…" at bounding box center [784, 537] width 1568 height 781
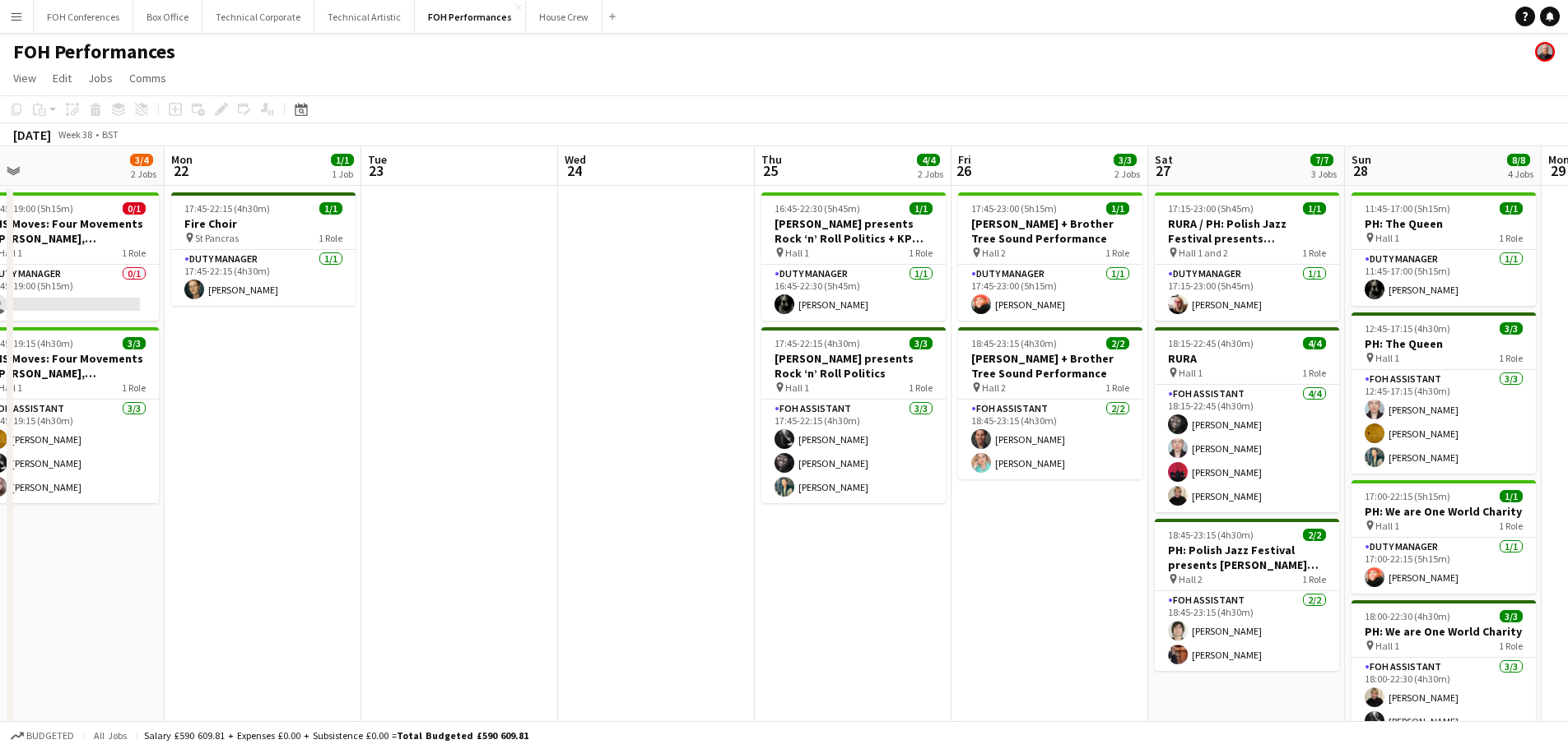
drag, startPoint x: 514, startPoint y: 502, endPoint x: 913, endPoint y: 531, distance: 400.1
click at [913, 531] on app-calendar-viewport "Fri 19 6/6 3 Jobs Sat 20 6/7 4 Jobs Sun 21 3/4 2 Jobs Mon 22 1/1 1 Job Tue 23 W…" at bounding box center [784, 537] width 1568 height 781
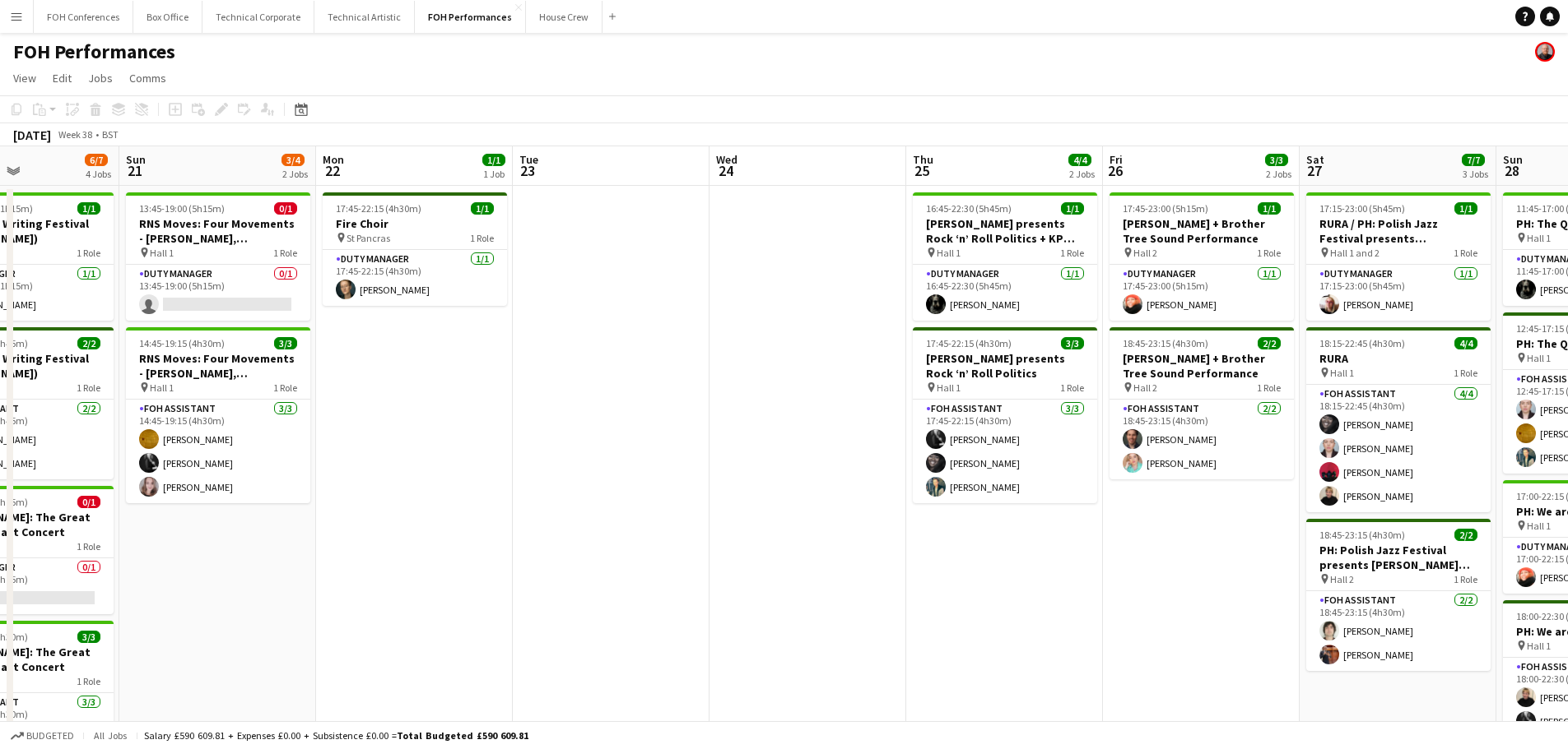
drag, startPoint x: 740, startPoint y: 467, endPoint x: 1026, endPoint y: 464, distance: 286.0
click at [1033, 464] on app-calendar-viewport "Thu 18 7/7 4 Jobs Fri 19 6/6 3 Jobs Sat 20 6/7 4 Jobs Sun 21 3/4 2 Jobs Mon 22 …" at bounding box center [784, 537] width 1568 height 781
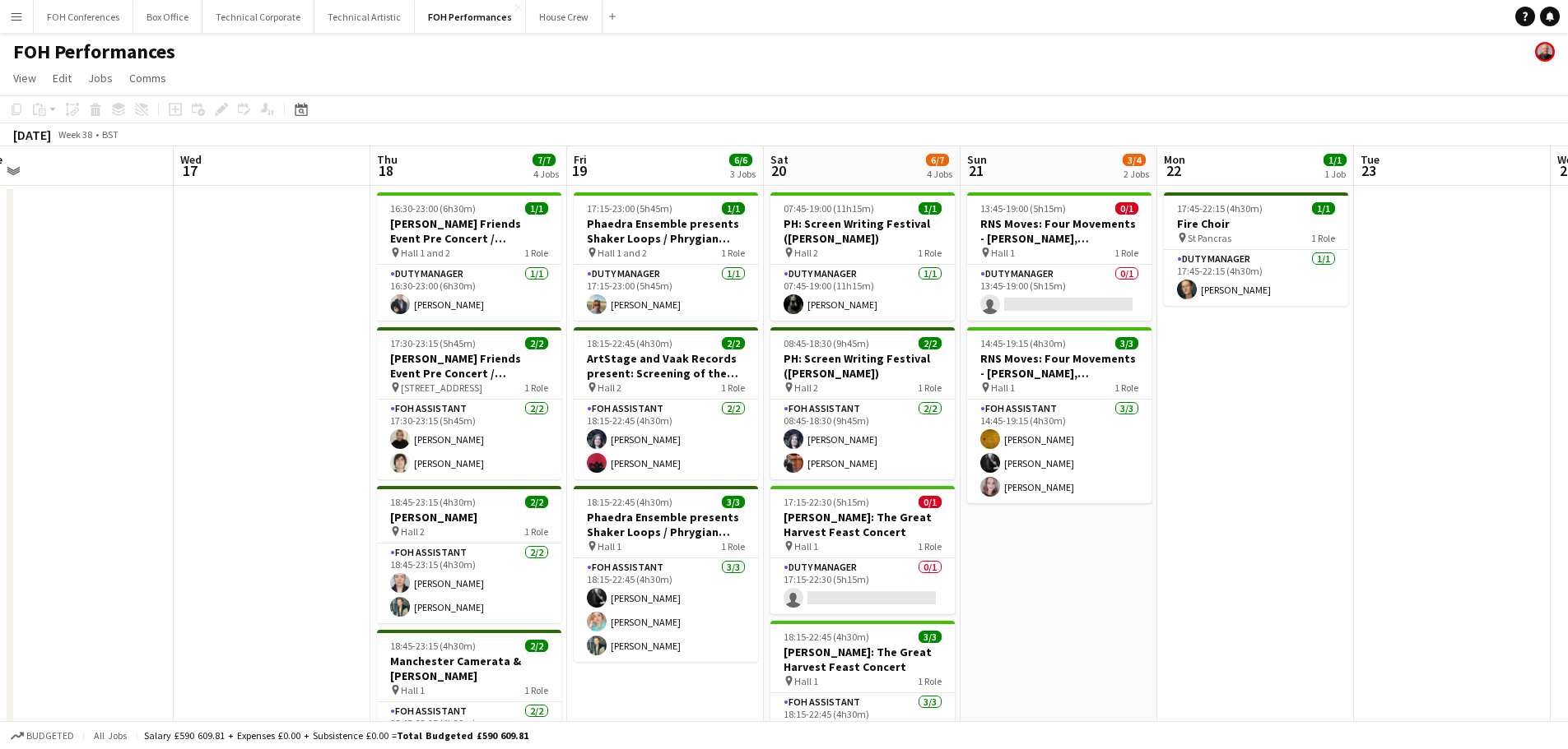
drag, startPoint x: 623, startPoint y: 464, endPoint x: 1074, endPoint y: 464, distance: 451.0
click at [1074, 464] on app-calendar-viewport "Sun 14 8/8 3 Jobs Mon 15 5/5 3 Jobs Tue 16 Wed 17 Thu 18 7/7 4 Jobs Fri 19 6/6 …" at bounding box center [784, 537] width 1568 height 781
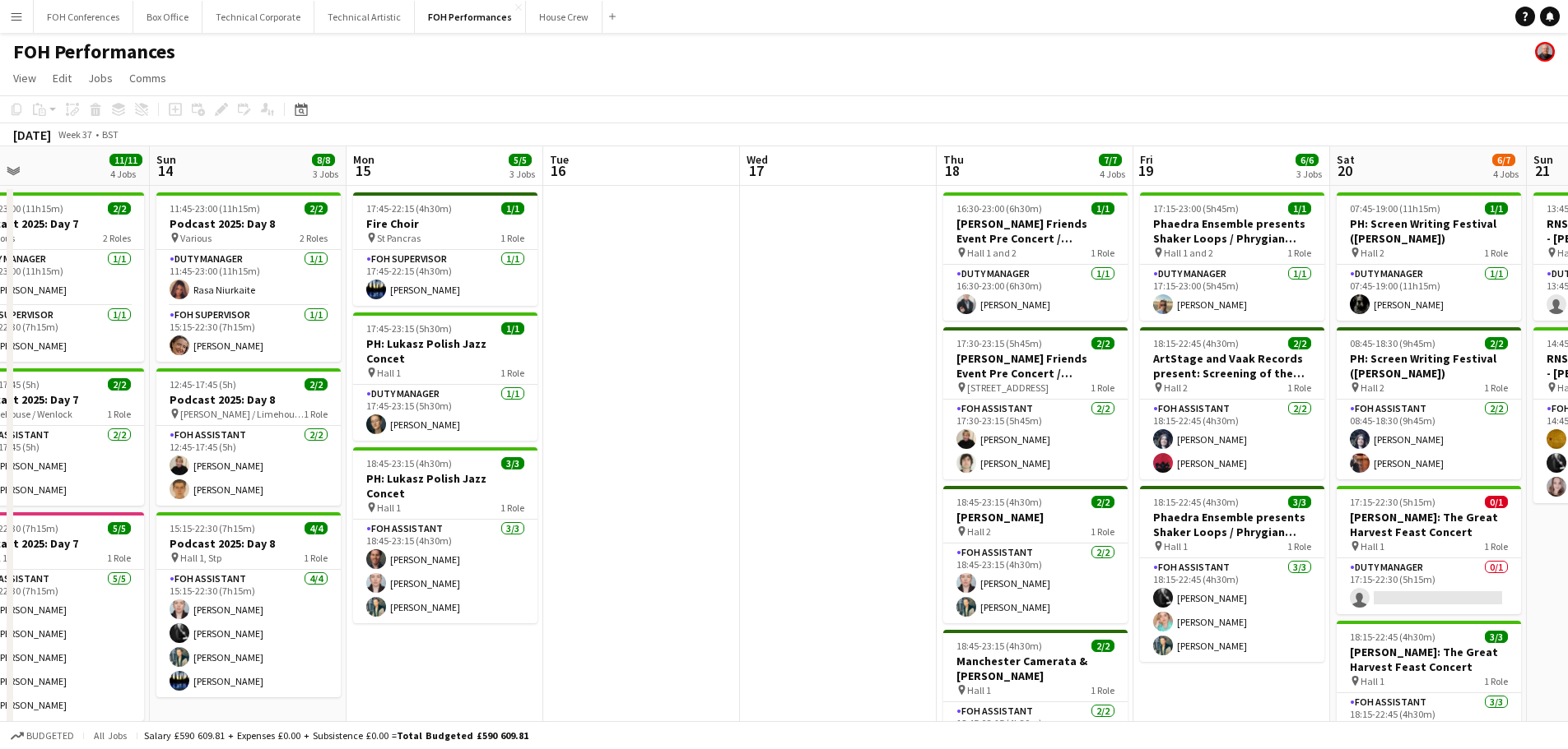
drag, startPoint x: 486, startPoint y: 464, endPoint x: 1049, endPoint y: 464, distance: 563.0
click at [1049, 464] on app-calendar-viewport "Thu 11 5/5 2 Jobs Fri 12 8/8 3 Jobs Sat 13 11/11 4 Jobs Sun 14 8/8 3 Jobs Mon 1…" at bounding box center [784, 537] width 1568 height 781
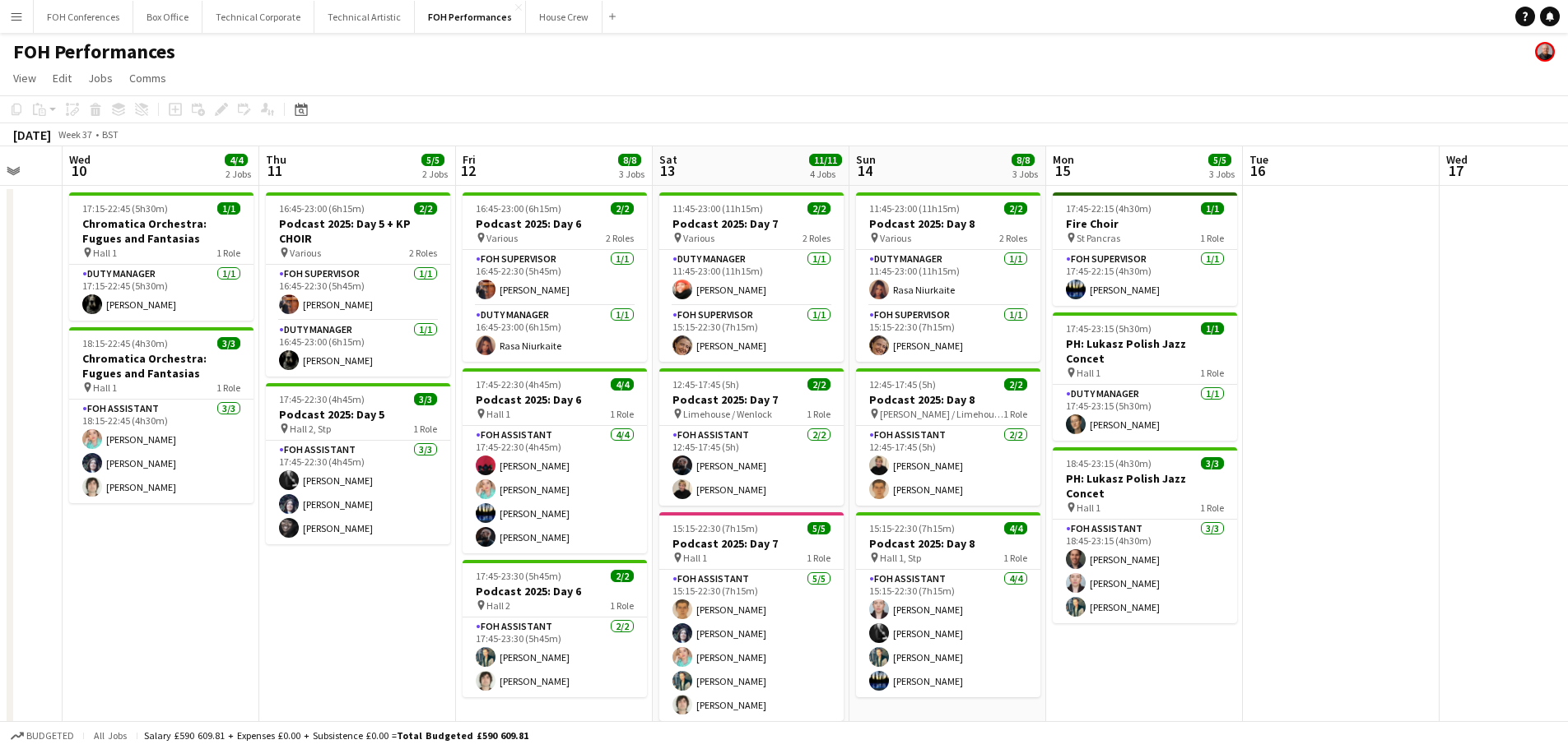
drag, startPoint x: 953, startPoint y: 469, endPoint x: 1171, endPoint y: 469, distance: 218.0
click at [1171, 469] on app-calendar-viewport "Mon 8 Tue 9 Wed 10 4/4 2 Jobs Thu 11 5/5 2 Jobs Fri 12 8/8 3 Jobs Sat 13 11/11 …" at bounding box center [784, 537] width 1568 height 781
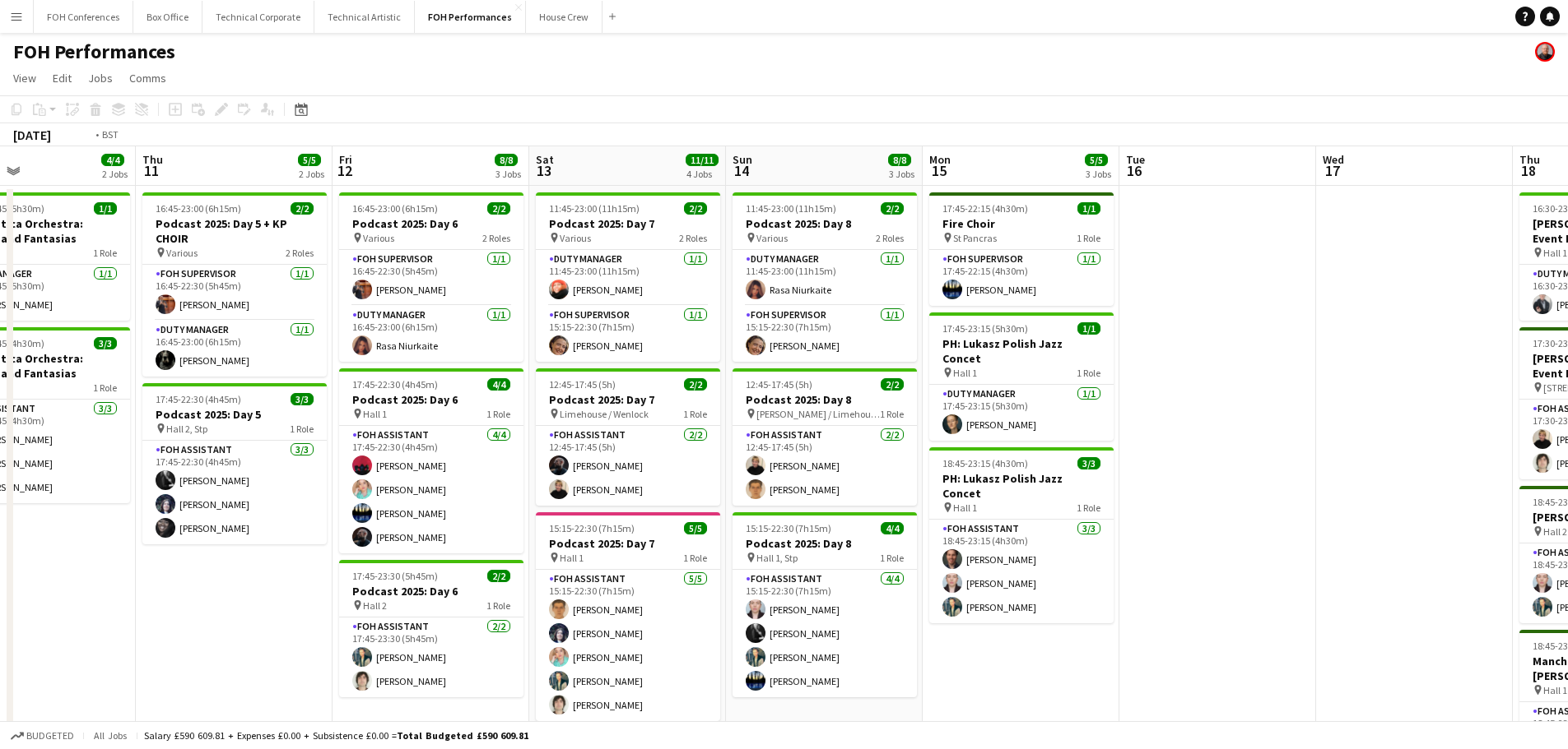
drag, startPoint x: 973, startPoint y: 491, endPoint x: 1067, endPoint y: 491, distance: 94.0
click at [1067, 491] on app-calendar-viewport "Mon 8 Tue 9 Wed 10 4/4 2 Jobs Thu 11 5/5 2 Jobs Fri 12 8/8 3 Jobs Sat 13 11/11 …" at bounding box center [784, 537] width 1568 height 781
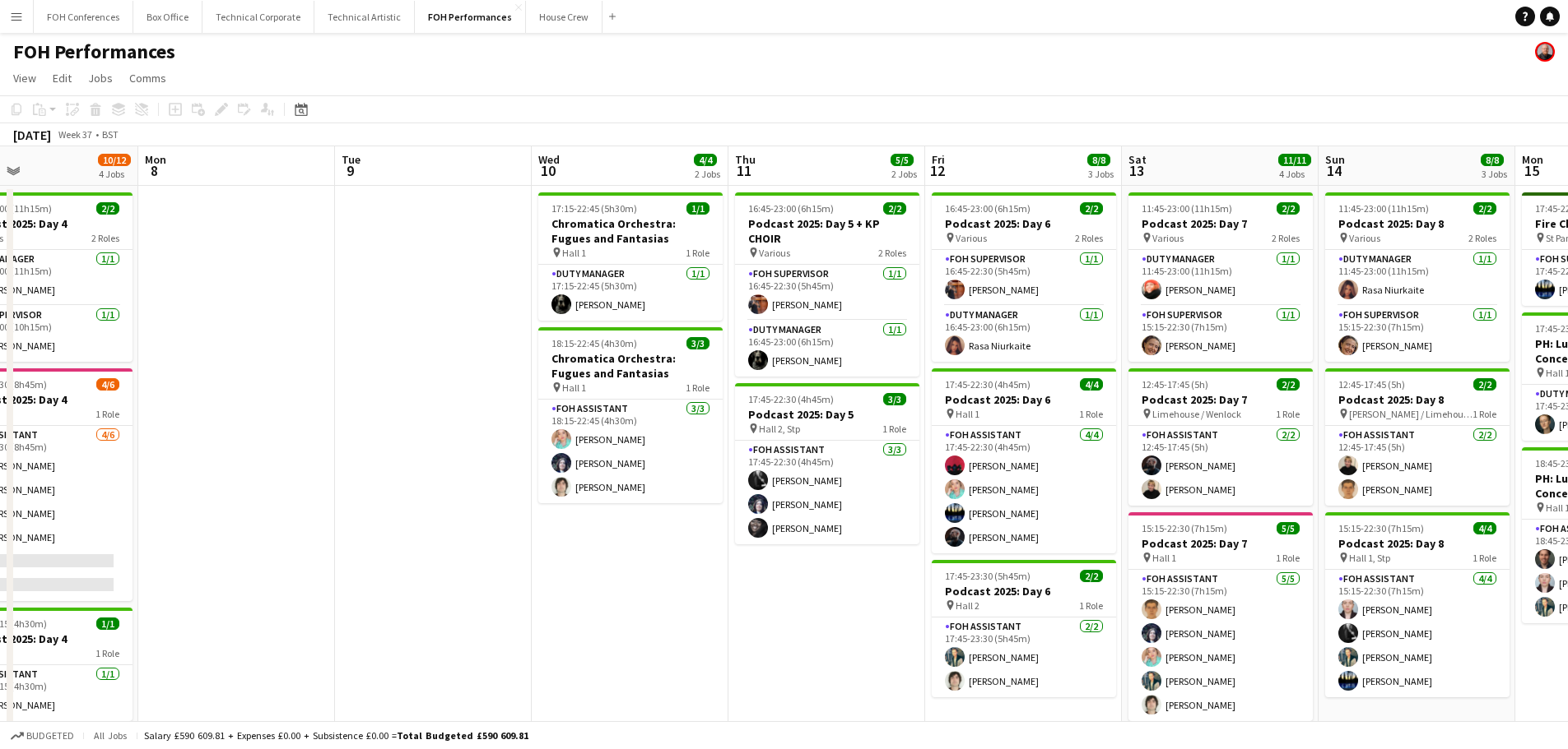
drag, startPoint x: 550, startPoint y: 506, endPoint x: 1123, endPoint y: 506, distance: 573.0
click at [1123, 506] on app-calendar-viewport "Fri 5 10/10 2 Jobs Sat 6 11/11 3 Jobs Sun 7 10/12 4 Jobs Mon 8 Tue 9 Wed 10 4/4…" at bounding box center [784, 537] width 1568 height 781
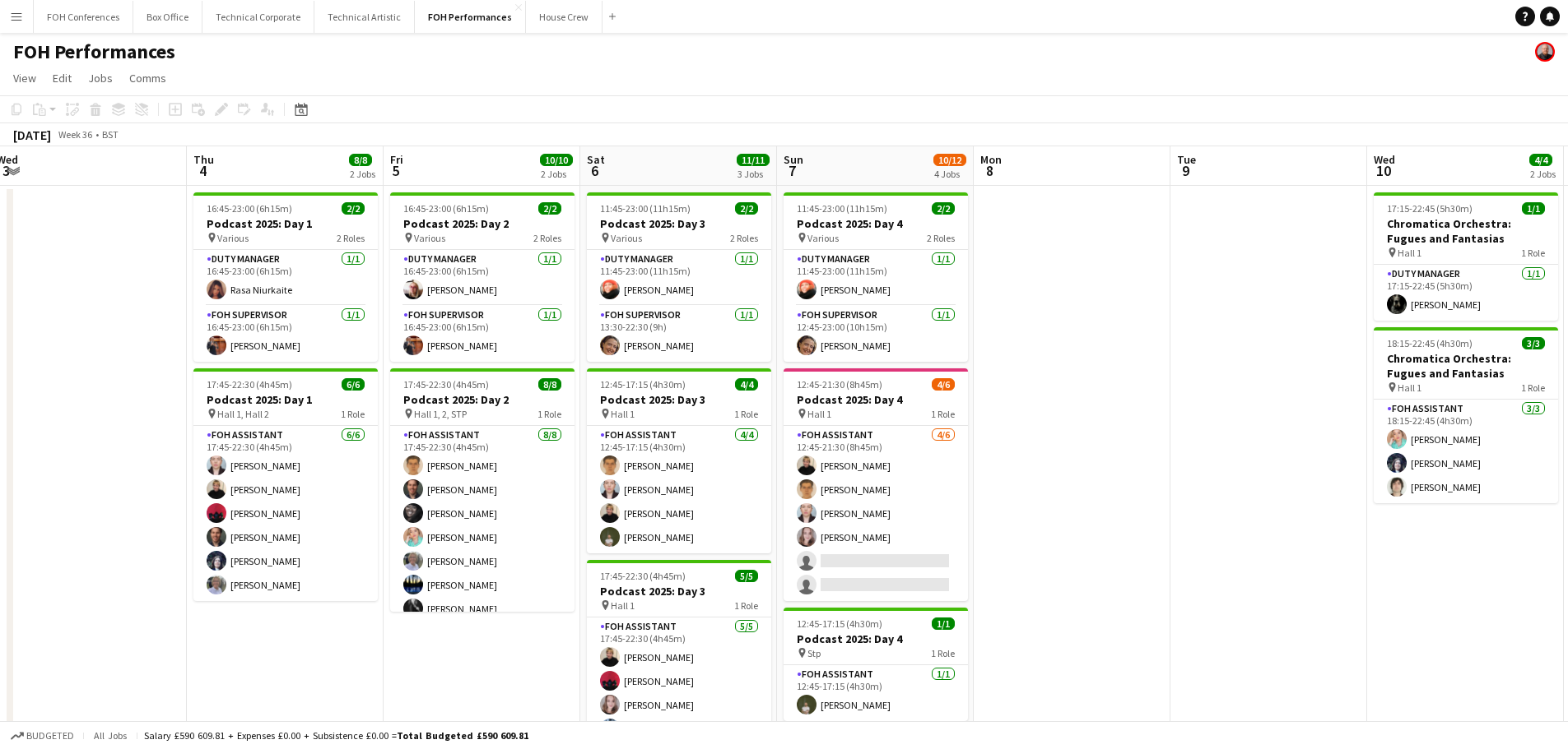
drag, startPoint x: 629, startPoint y: 515, endPoint x: 891, endPoint y: 518, distance: 262.0
click at [891, 518] on app-calendar-viewport "Mon 1 Tue 2 7/7 2 Jobs Wed 3 Thu 4 8/8 2 Jobs Fri 5 10/10 2 Jobs Sat 6 11/11 3 …" at bounding box center [784, 537] width 1568 height 781
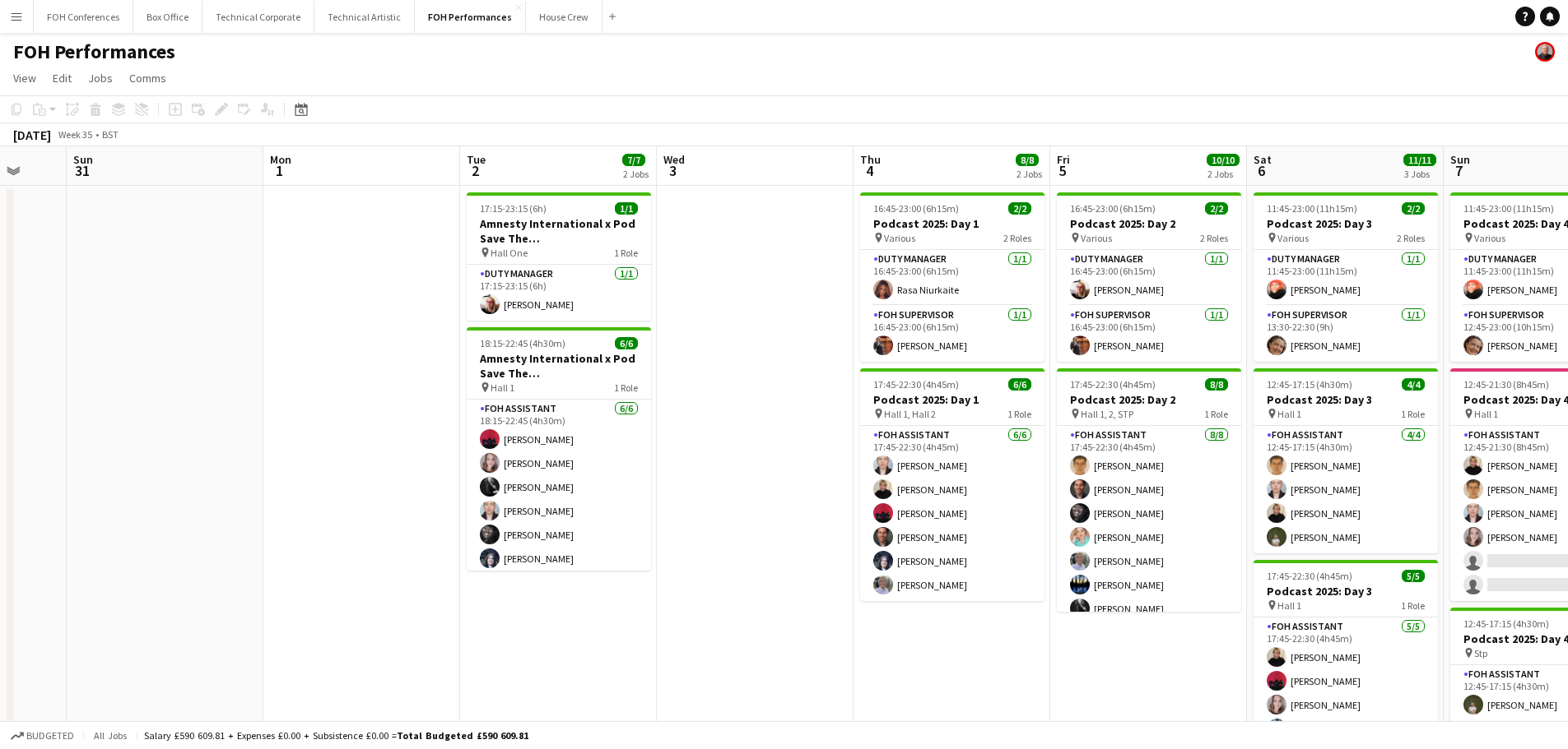
drag, startPoint x: 575, startPoint y: 519, endPoint x: 698, endPoint y: 519, distance: 123.0
click at [1161, 519] on app-calendar-viewport "Fri 29 4/4 2 Jobs Sat 30 Sun 31 Mon 1 Tue 2 7/7 2 Jobs Wed 3 Thu 4 8/8 2 Jobs F…" at bounding box center [784, 537] width 1568 height 781
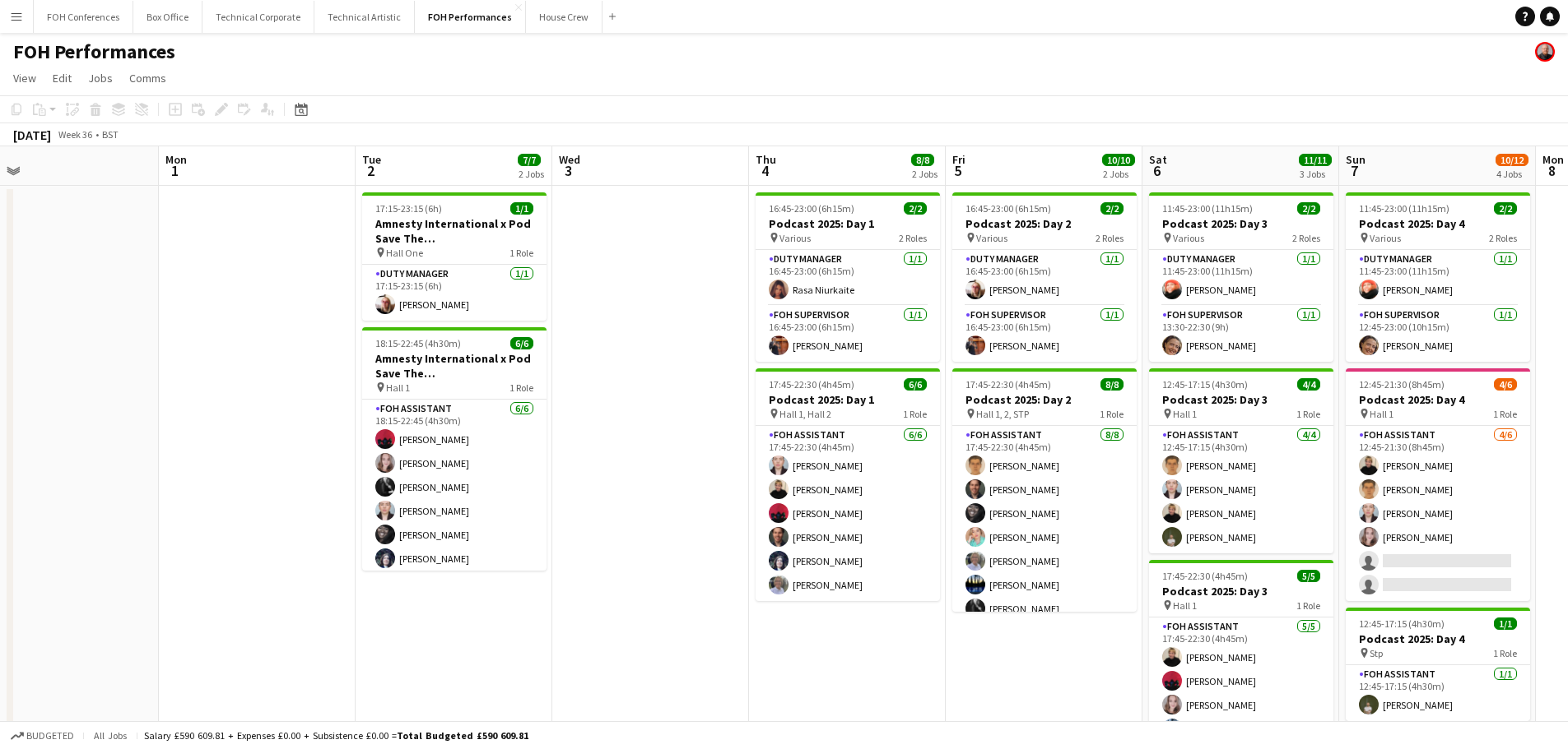
drag, startPoint x: 607, startPoint y: 519, endPoint x: 1197, endPoint y: 519, distance: 590.0
click at [1197, 519] on app-calendar-viewport "Fri 29 4/4 2 Jobs Sat 30 Sun 31 Mon 1 Tue 2 7/7 2 Jobs Wed 3 Thu 4 8/8 2 Jobs F…" at bounding box center [784, 537] width 1568 height 781
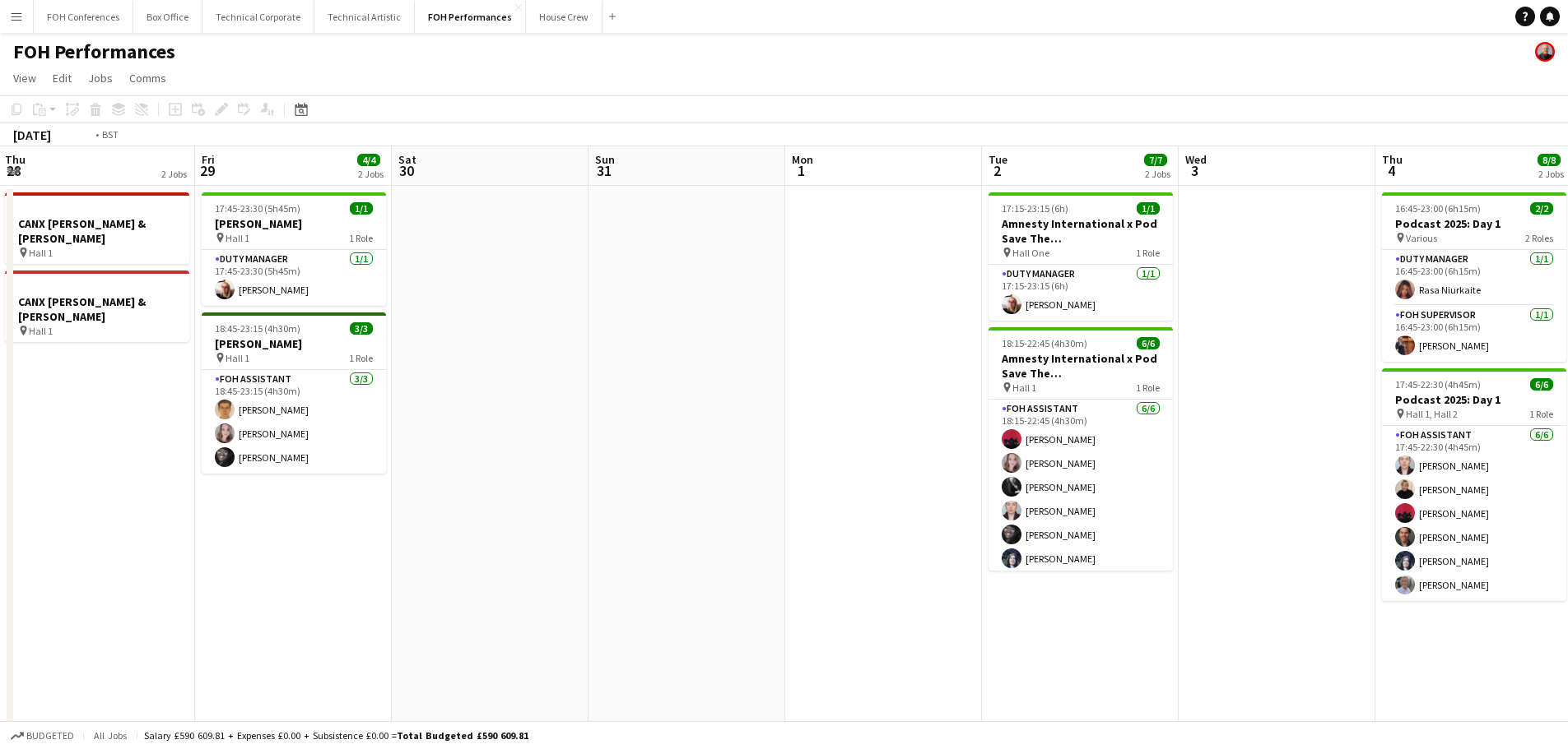
drag, startPoint x: 535, startPoint y: 512, endPoint x: 1164, endPoint y: 506, distance: 629.0
click at [1164, 506] on app-calendar-viewport "Tue 26 6/6 2 Jobs Wed 27 Thu 28 2 Jobs Fri 29 4/4 2 Jobs Sat 30 Sun 31 Mon 1 Tu…" at bounding box center [784, 537] width 1568 height 781
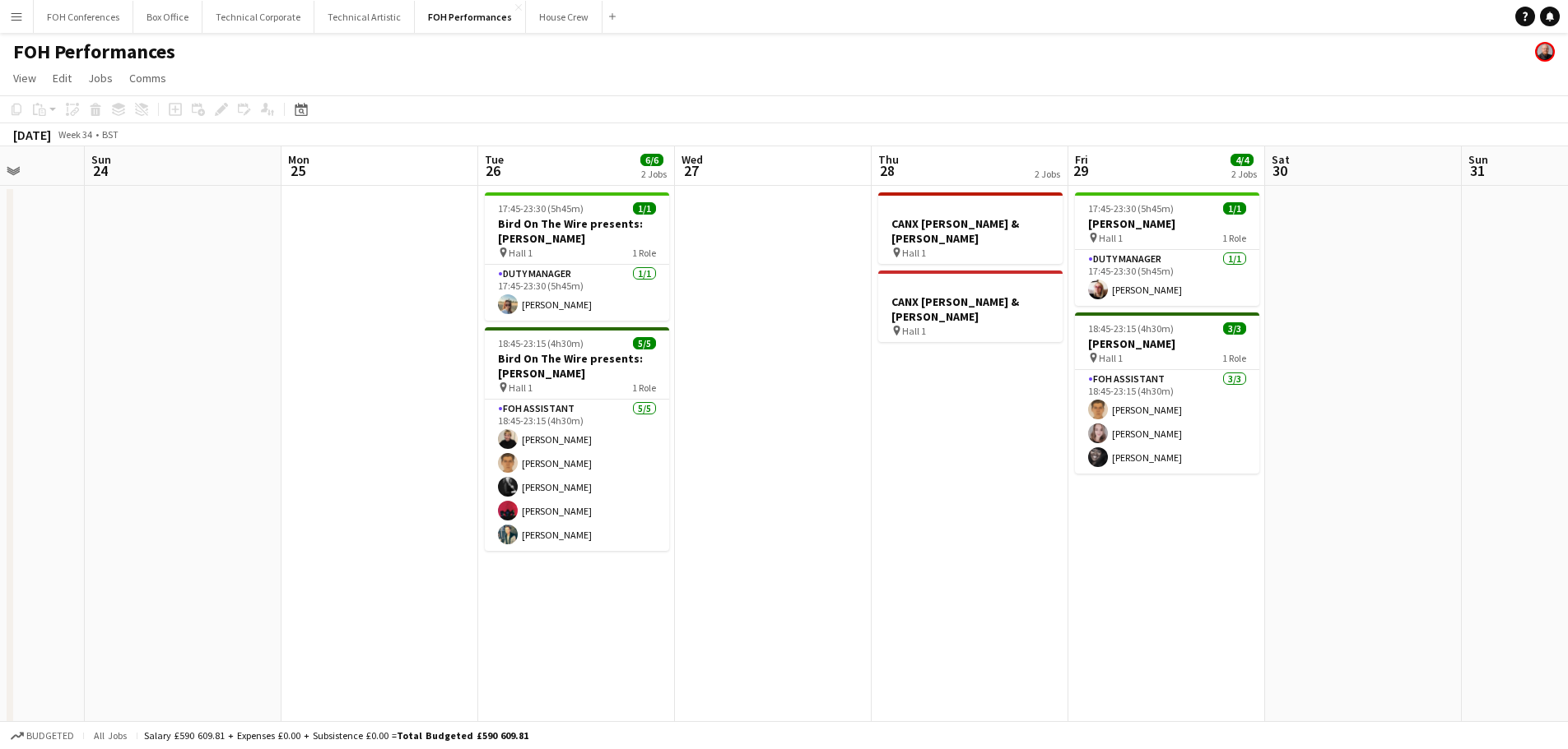
drag, startPoint x: 733, startPoint y: 507, endPoint x: 1178, endPoint y: 506, distance: 445.0
click at [1216, 508] on app-calendar-viewport "Fri 22 Sat 23 Sun 24 Mon 25 Tue 26 6/6 2 Jobs Wed 27 Thu 28 2 Jobs Fri 29 4/4 2…" at bounding box center [784, 537] width 1568 height 781
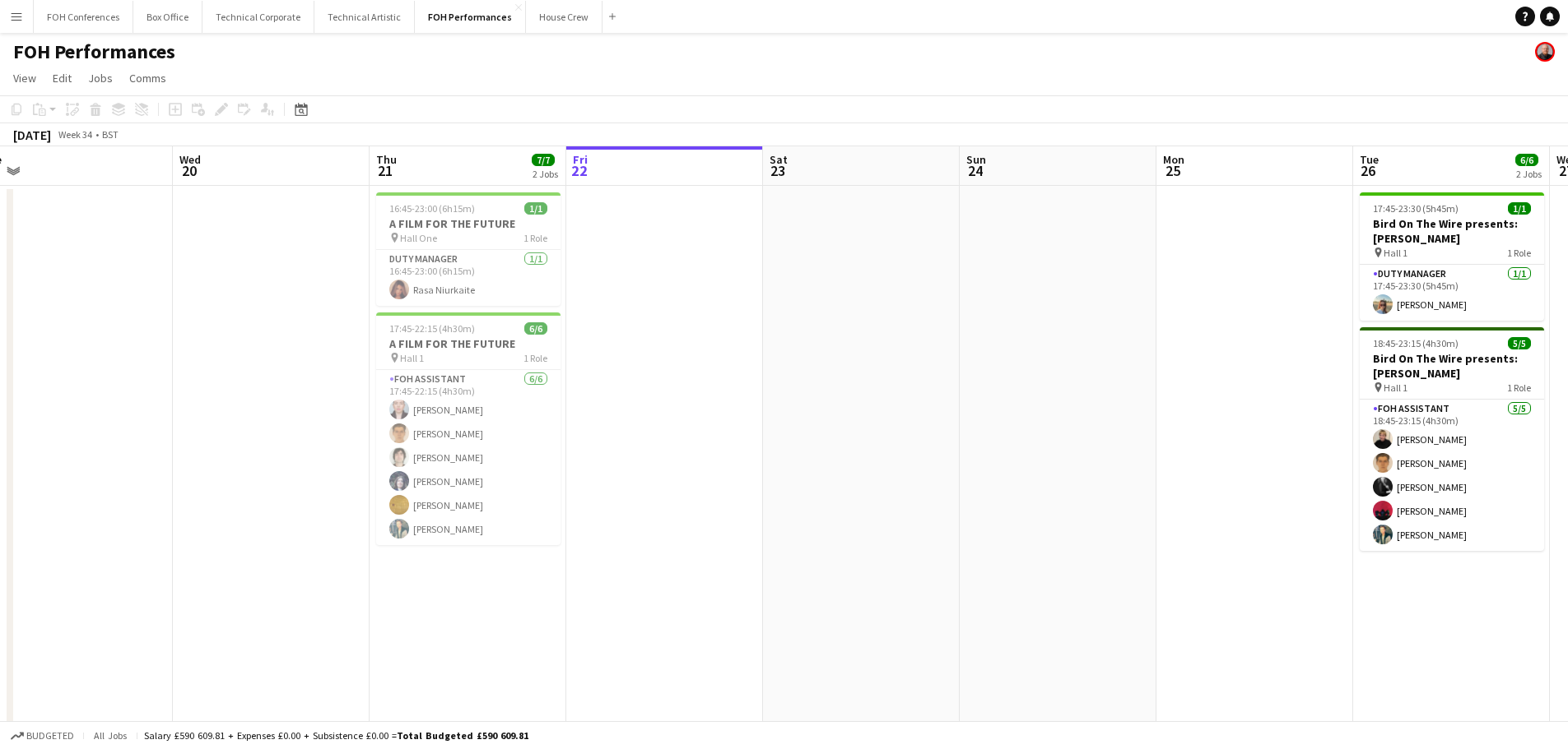
drag, startPoint x: 951, startPoint y: 511, endPoint x: 1015, endPoint y: 510, distance: 64.0
click at [1032, 510] on app-calendar-viewport "Sun 17 Mon 18 Tue 19 Wed 20 Thu 21 7/7 2 Jobs Fri 22 Sat 23 Sun 24 Mon 25 Tue 2…" at bounding box center [784, 537] width 1568 height 781
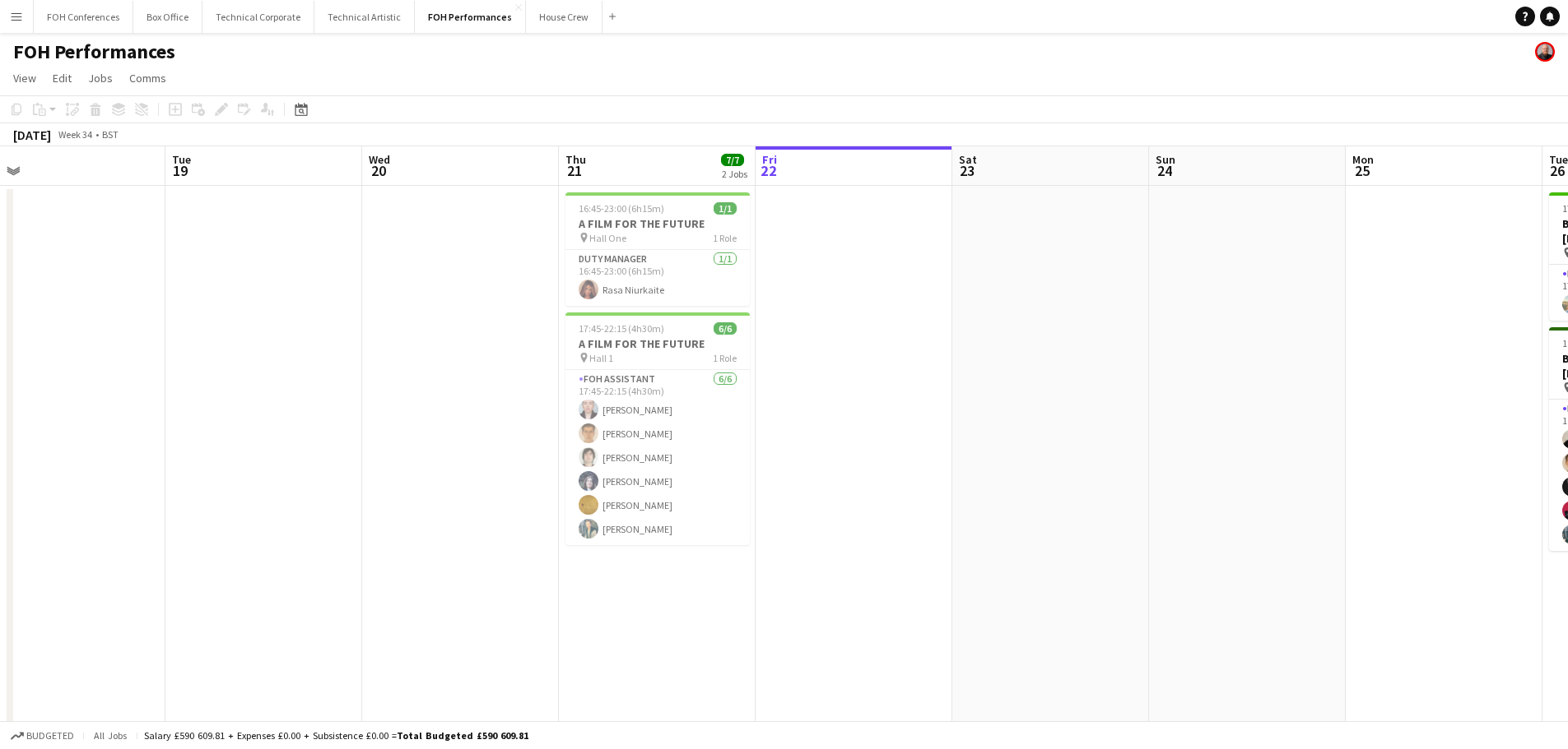
click at [1009, 510] on app-date-cell at bounding box center [1051, 556] width 196 height 741
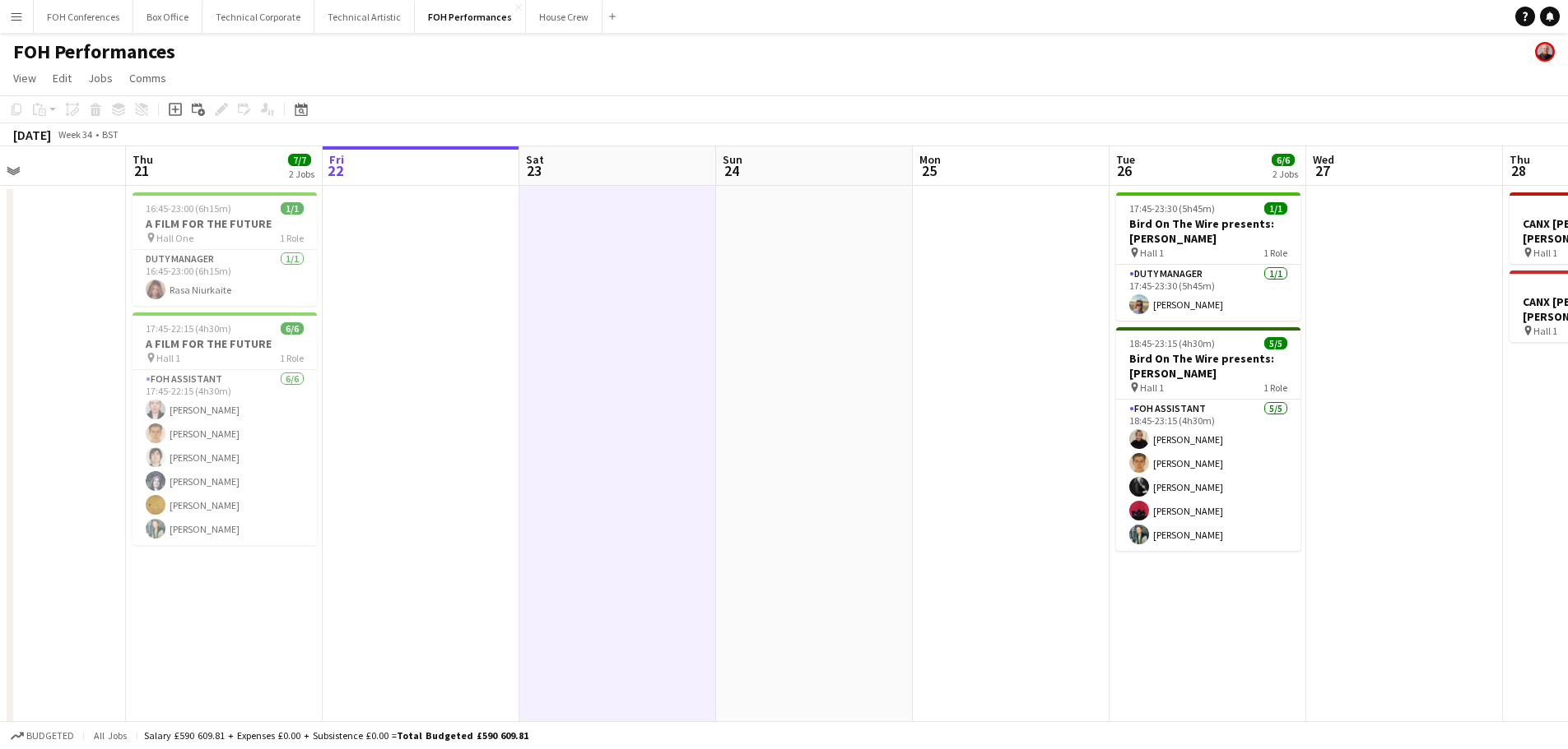
drag, startPoint x: 1063, startPoint y: 511, endPoint x: 437, endPoint y: 510, distance: 626.0
click at [437, 510] on app-calendar-viewport "Sun 17 Mon 18 Tue 19 Wed 20 Thu 21 7/7 2 Jobs Fri 22 Sat 23 Sun 24 Mon 25 Tue 2…" at bounding box center [784, 537] width 1568 height 781
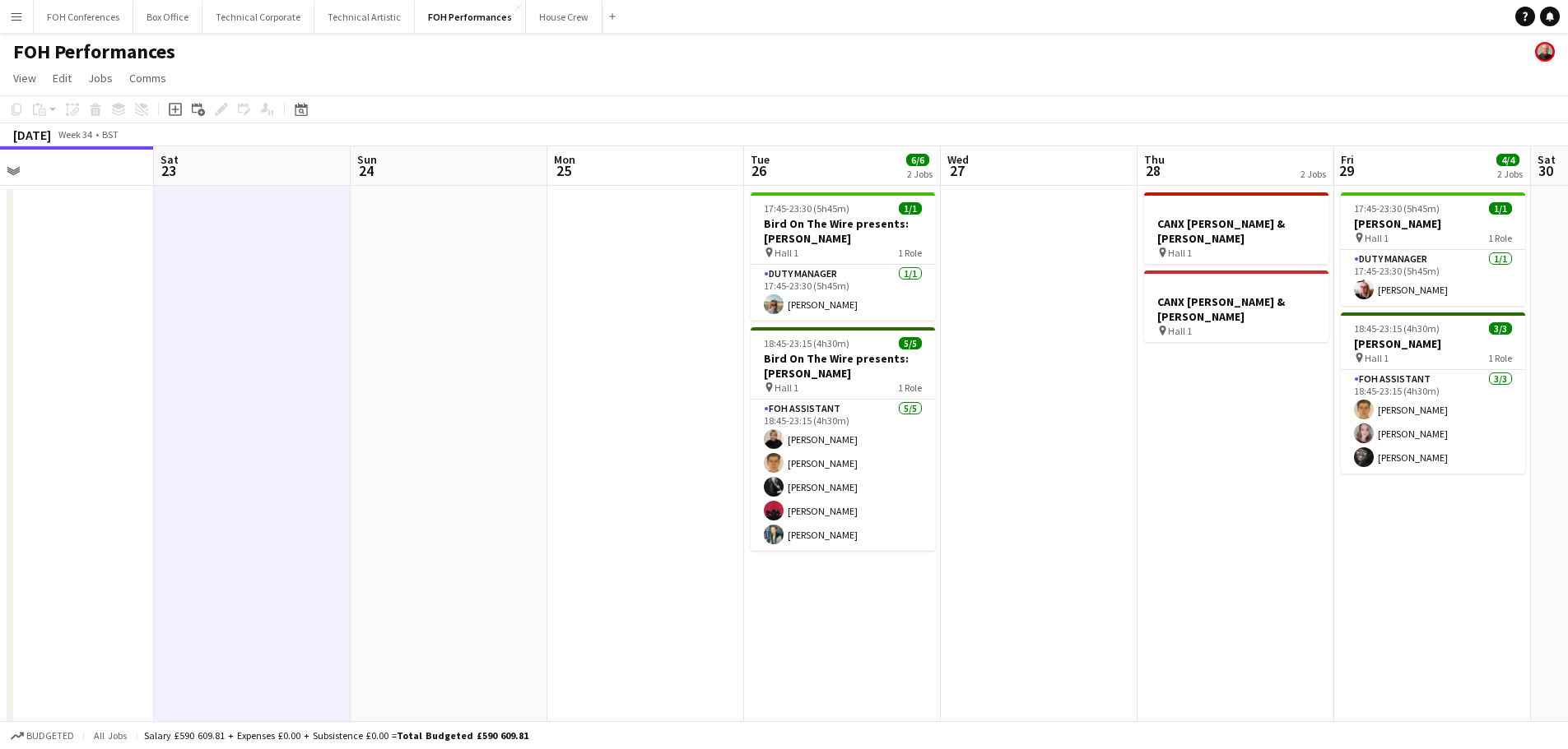
drag, startPoint x: 706, startPoint y: 518, endPoint x: 589, endPoint y: 502, distance: 118.1
click at [614, 508] on app-calendar-viewport "Tue 19 Wed 20 Thu 21 7/7 2 Jobs Fri 22 Sat 23 Sun 24 Mon 25 Tue 26 6/6 2 Jobs W…" at bounding box center [784, 537] width 1568 height 781
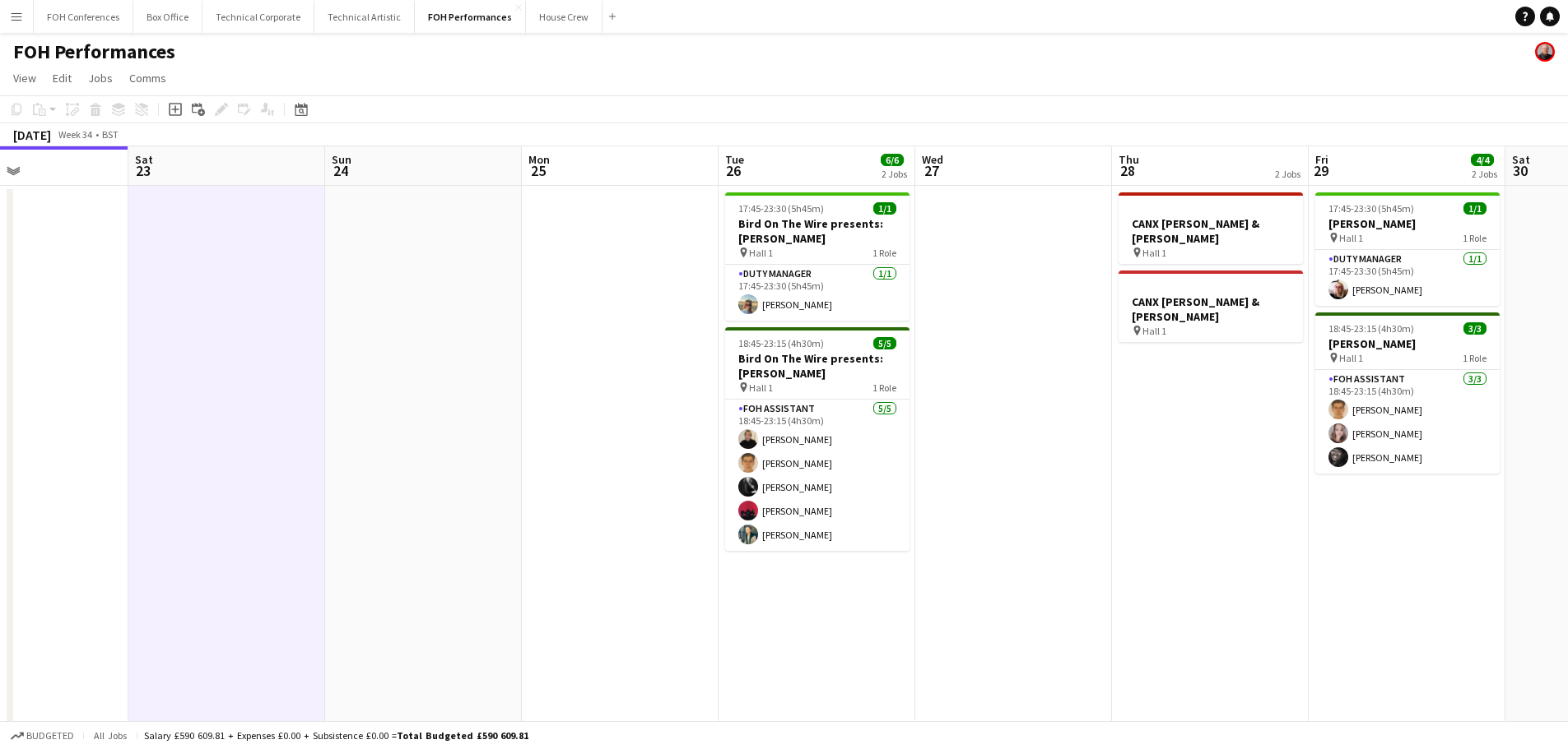
drag, startPoint x: 465, startPoint y: 489, endPoint x: 499, endPoint y: 493, distance: 34.2
click at [479, 491] on app-calendar-viewport "Tue 19 Wed 20 Thu 21 7/7 2 Jobs Fri 22 Sat 23 Sun 24 Mon 25 Tue 26 6/6 2 Jobs W…" at bounding box center [784, 537] width 1568 height 781
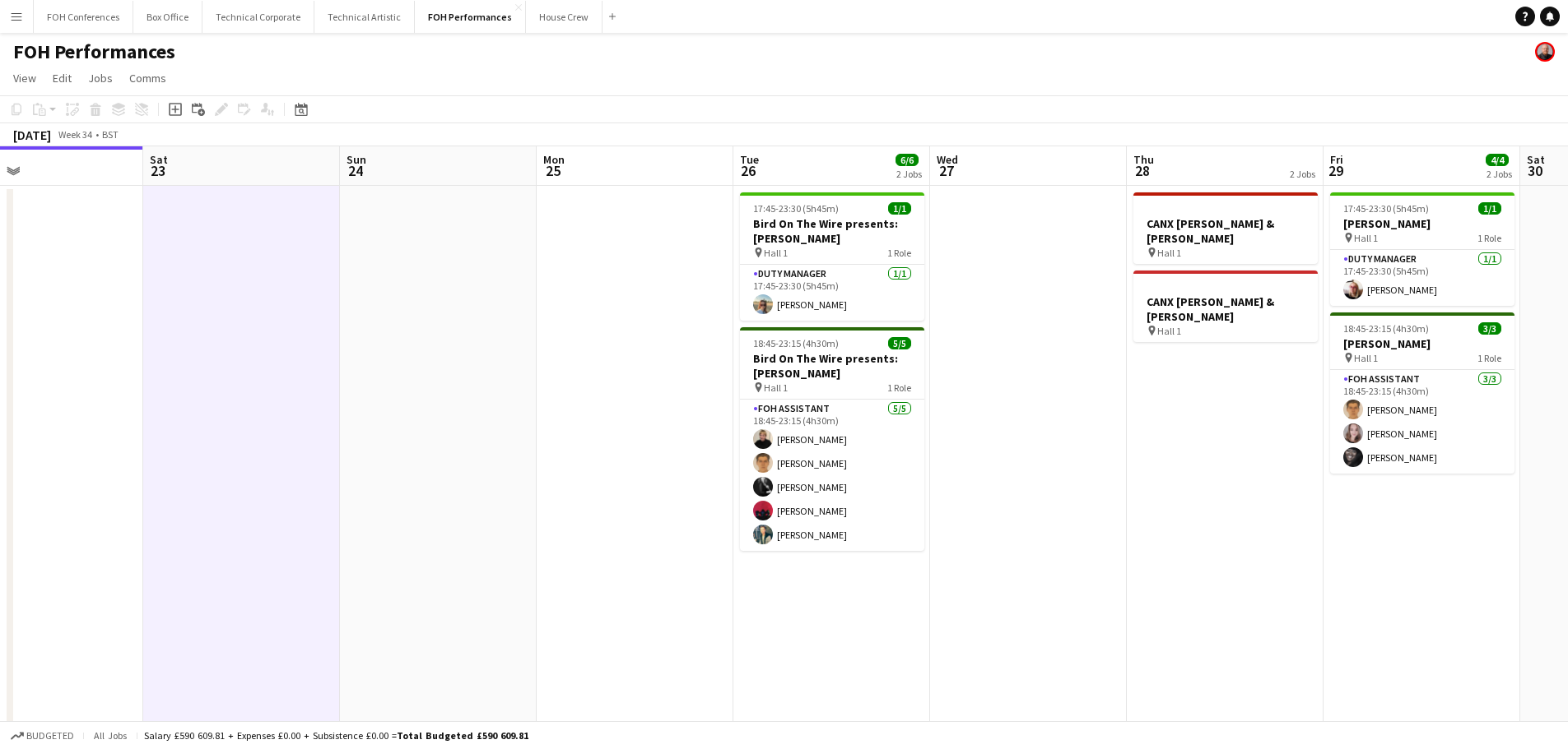
click at [639, 507] on app-calendar-viewport "Tue 19 Wed 20 Thu 21 7/7 2 Jobs Fri 22 Sat 23 Sun 24 Mon 25 Tue 26 6/6 2 Jobs W…" at bounding box center [784, 537] width 1568 height 781
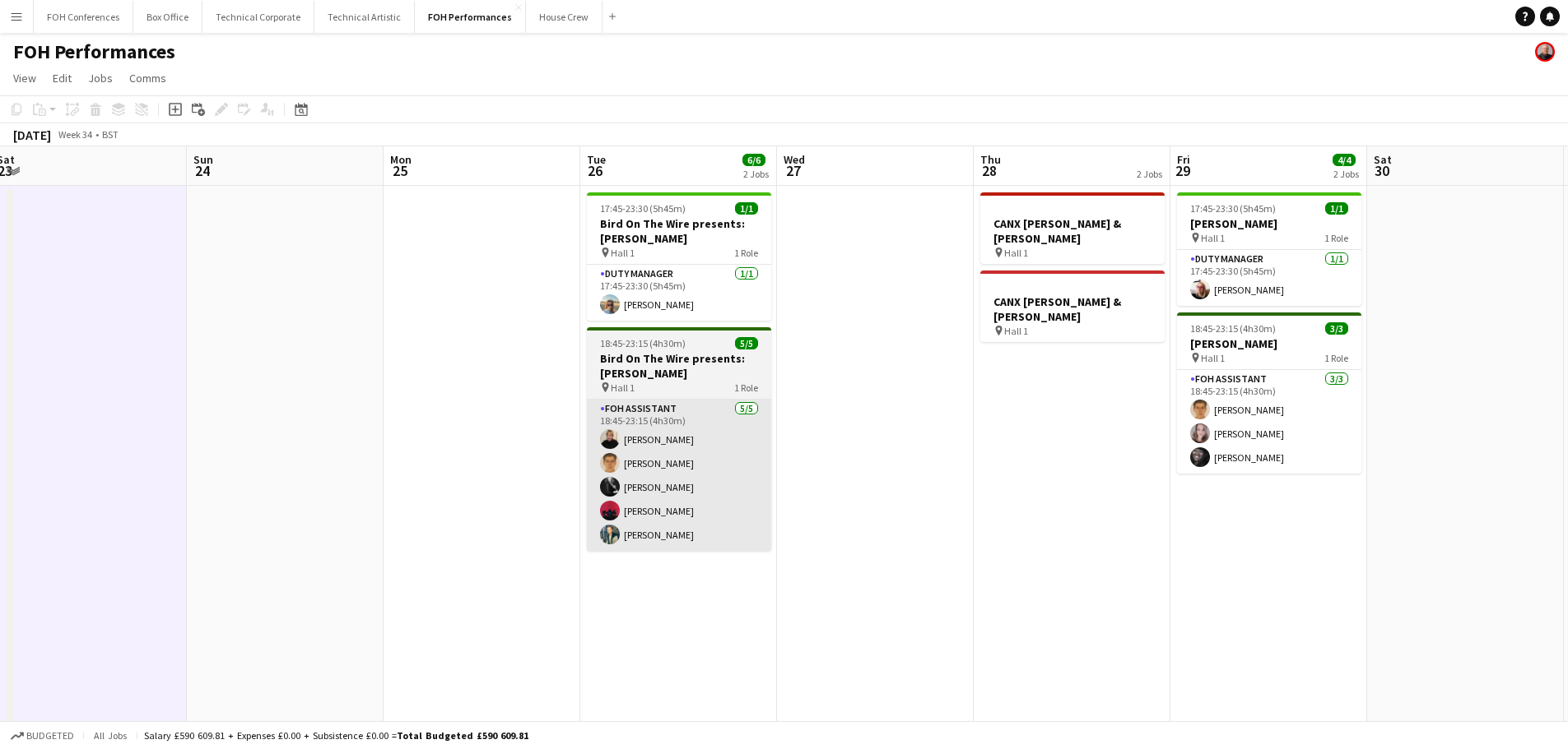
click at [315, 528] on app-calendar-viewport "Wed 20 Thu 21 7/7 2 Jobs Fri 22 Sat 23 Sun 24 Mon 25 Tue 26 6/6 2 Jobs Wed 27 T…" at bounding box center [784, 537] width 1568 height 781
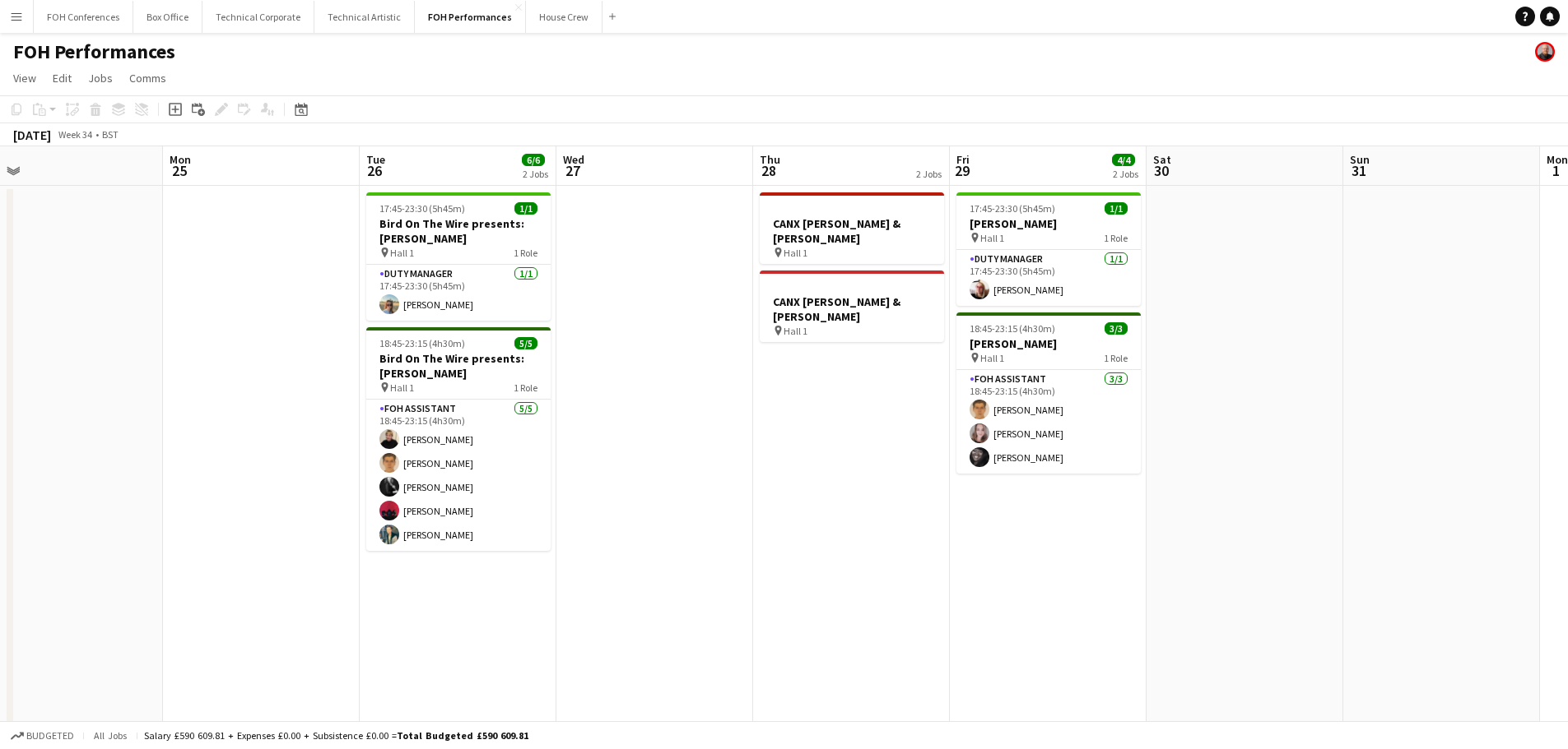
click at [745, 546] on app-calendar-viewport "Thu 21 7/7 2 Jobs Fri 22 Sat 23 Sun 24 Mon 25 Tue 26 6/6 2 Jobs Wed 27 Thu 28 2…" at bounding box center [784, 537] width 1568 height 781
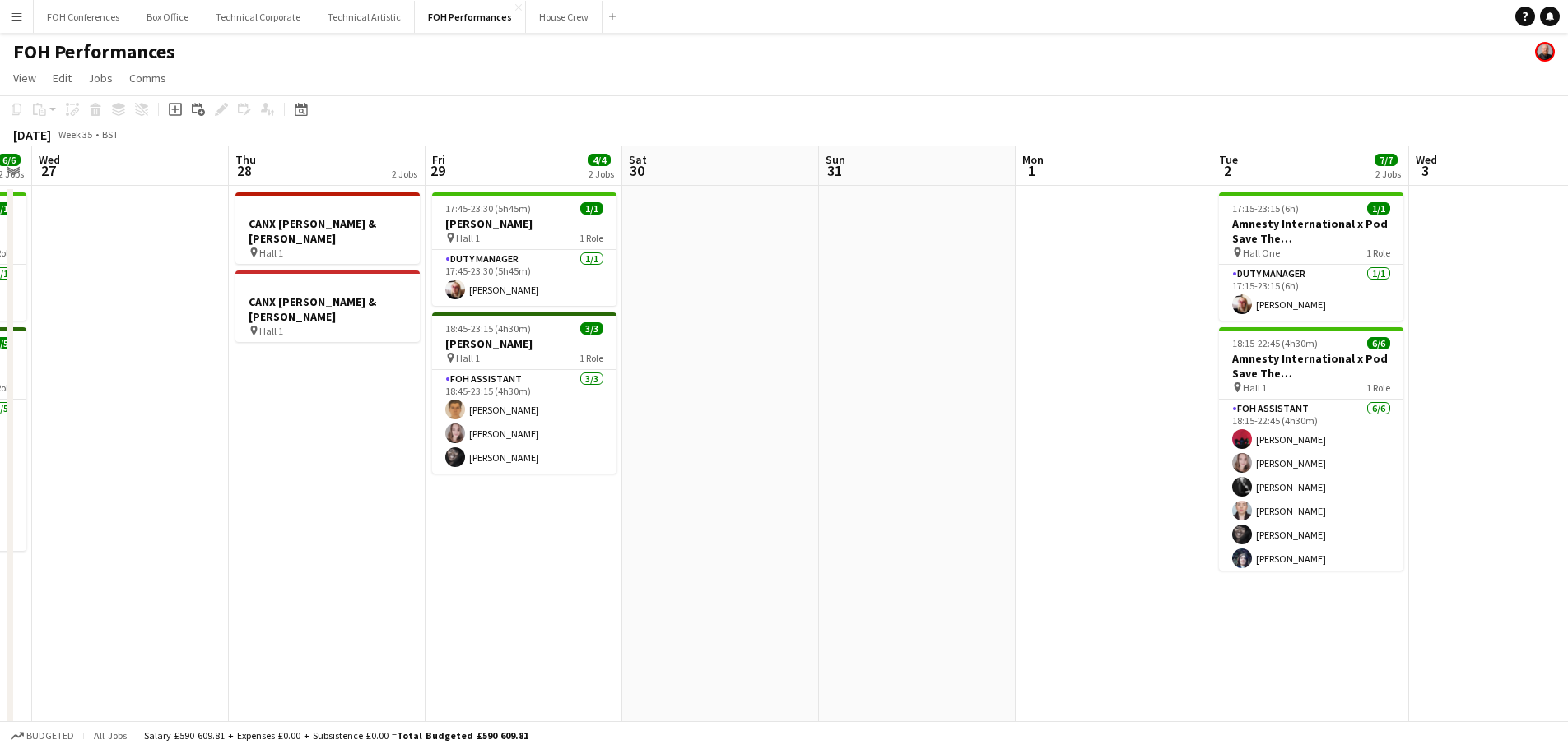
click at [398, 532] on app-calendar-viewport "Sun 24 Mon 25 Tue 26 6/6 2 Jobs Wed 27 Thu 28 2 Jobs Fri 29 4/4 2 Jobs Sat 30 S…" at bounding box center [784, 537] width 1568 height 781
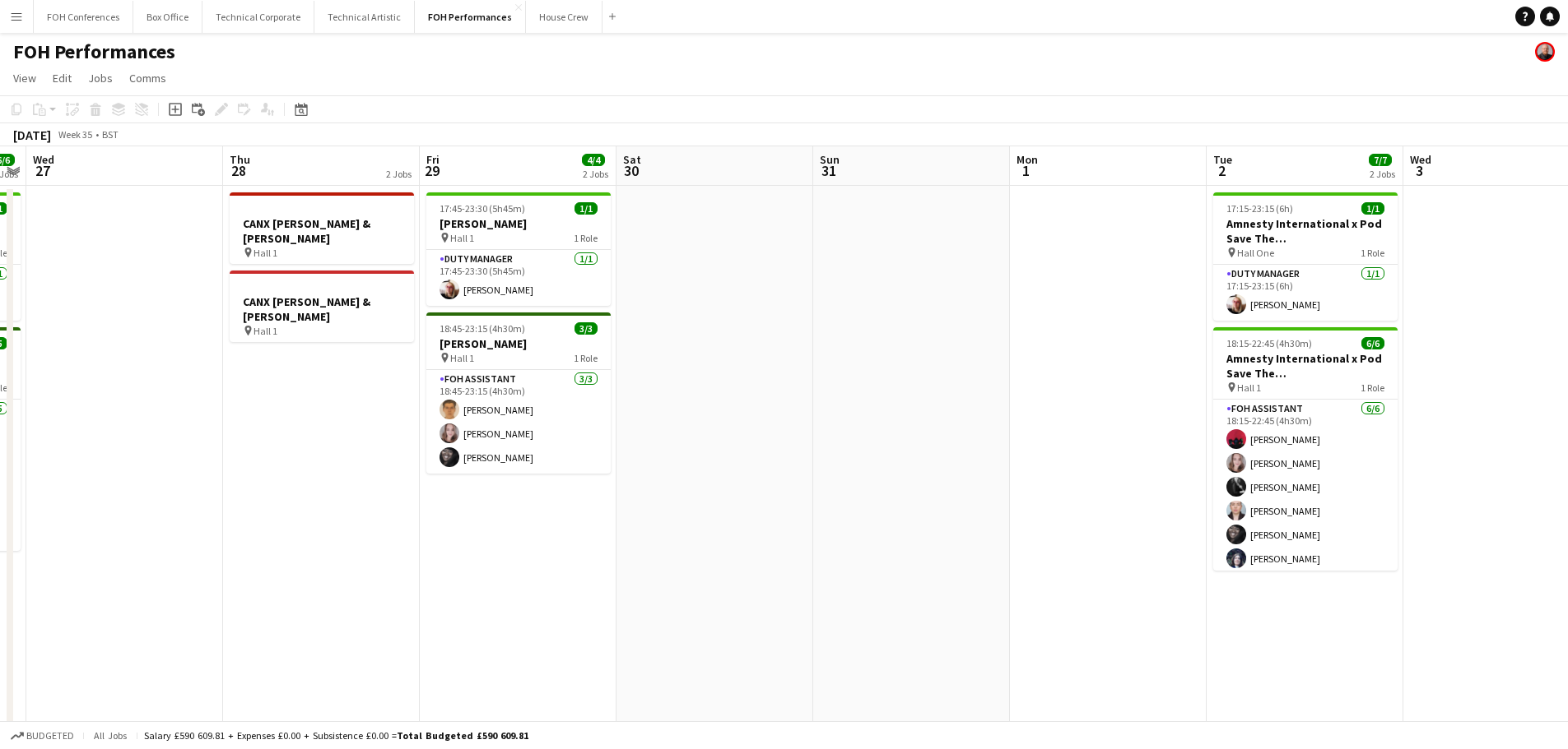
click at [790, 532] on app-calendar-viewport "Sun 24 Mon 25 Tue 26 6/6 2 Jobs Wed 27 Thu 28 2 Jobs Fri 29 4/4 2 Jobs Sat 30 S…" at bounding box center [784, 537] width 1568 height 781
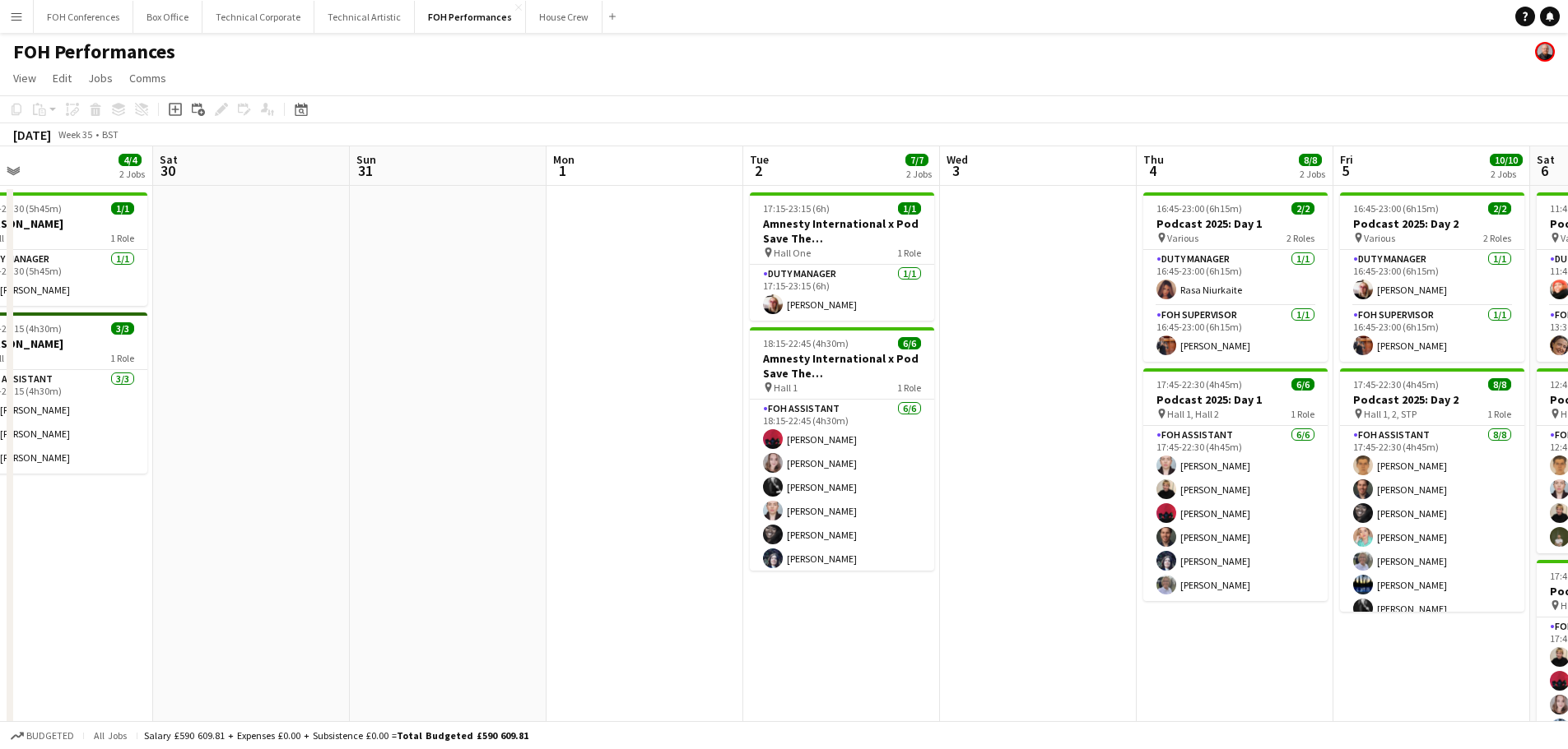
click at [360, 534] on app-calendar-viewport "Tue 26 6/6 2 Jobs Wed 27 Thu 28 2 Jobs Fri 29 4/4 2 Jobs Sat 30 Sun 31 Mon 1 Tu…" at bounding box center [784, 537] width 1568 height 781
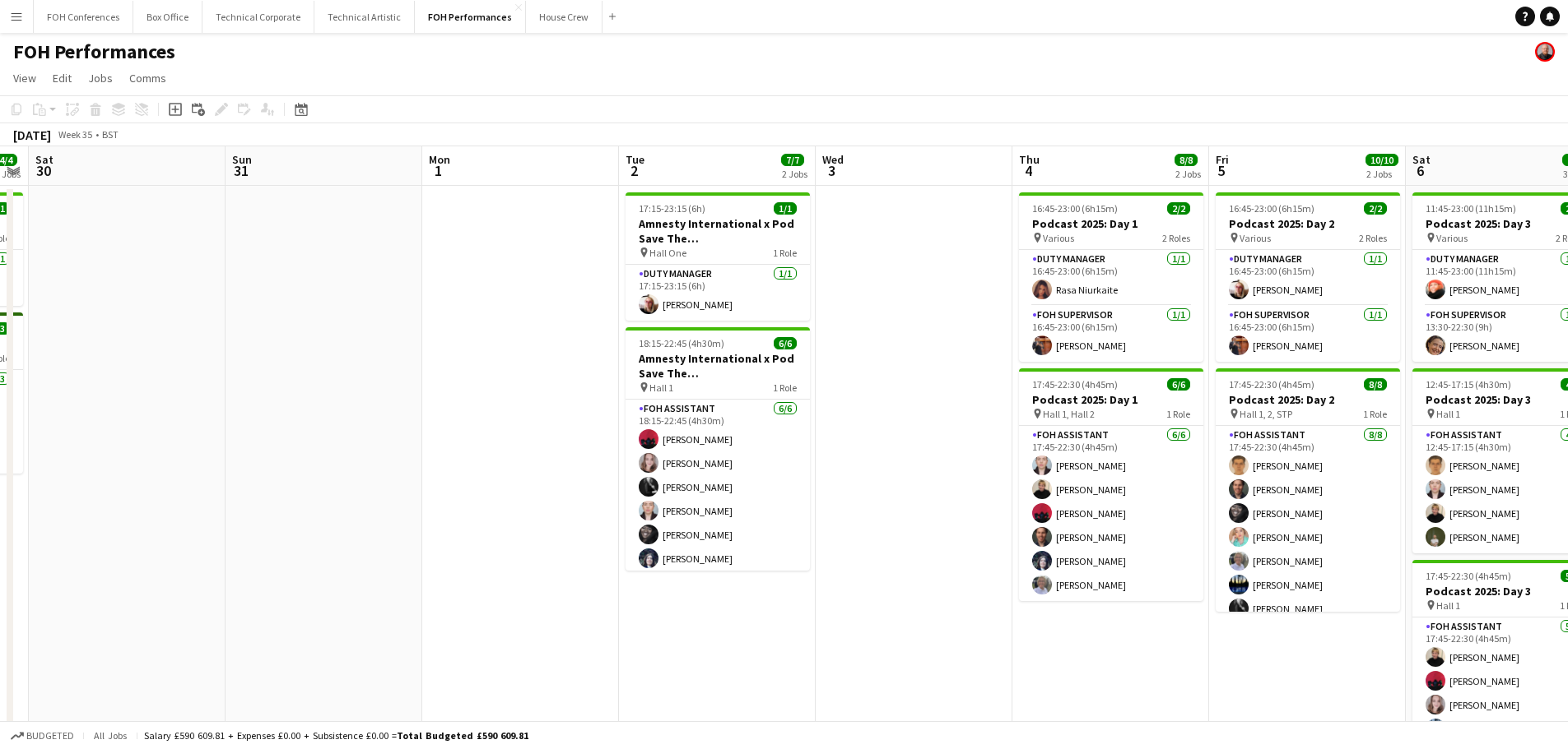
click at [529, 535] on app-calendar-viewport "Wed 27 Thu 28 2 Jobs Fri 29 4/4 2 Jobs Sat 30 Sun 31 Mon 1 Tue 2 7/7 2 Jobs Wed…" at bounding box center [784, 537] width 1568 height 781
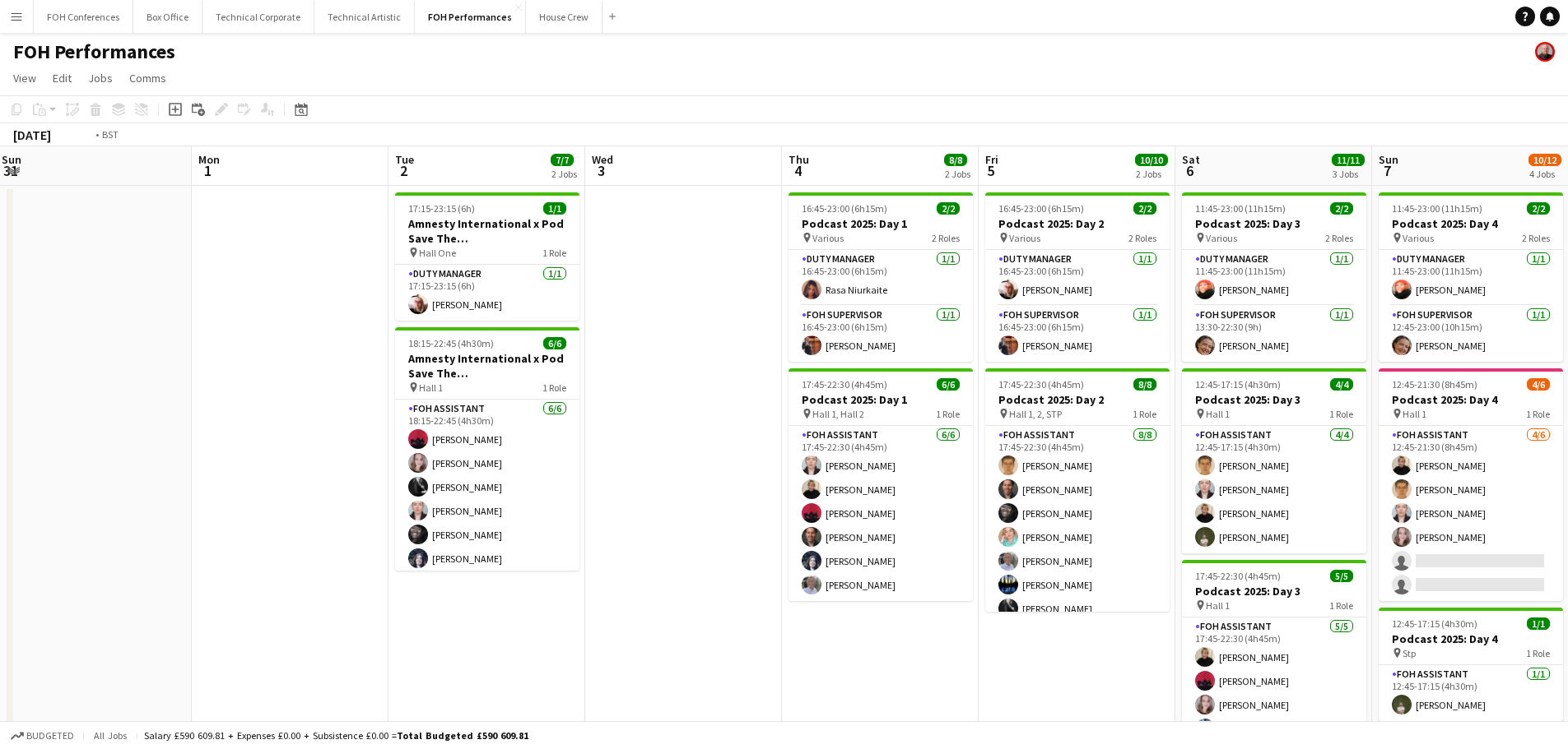
click at [454, 580] on app-calendar-viewport "Thu 28 2 Jobs Fri 29 4/4 2 Jobs Sat 30 Sun 31 Mon 1 Tue 2 7/7 2 Jobs Wed 3 Thu …" at bounding box center [784, 537] width 1568 height 781
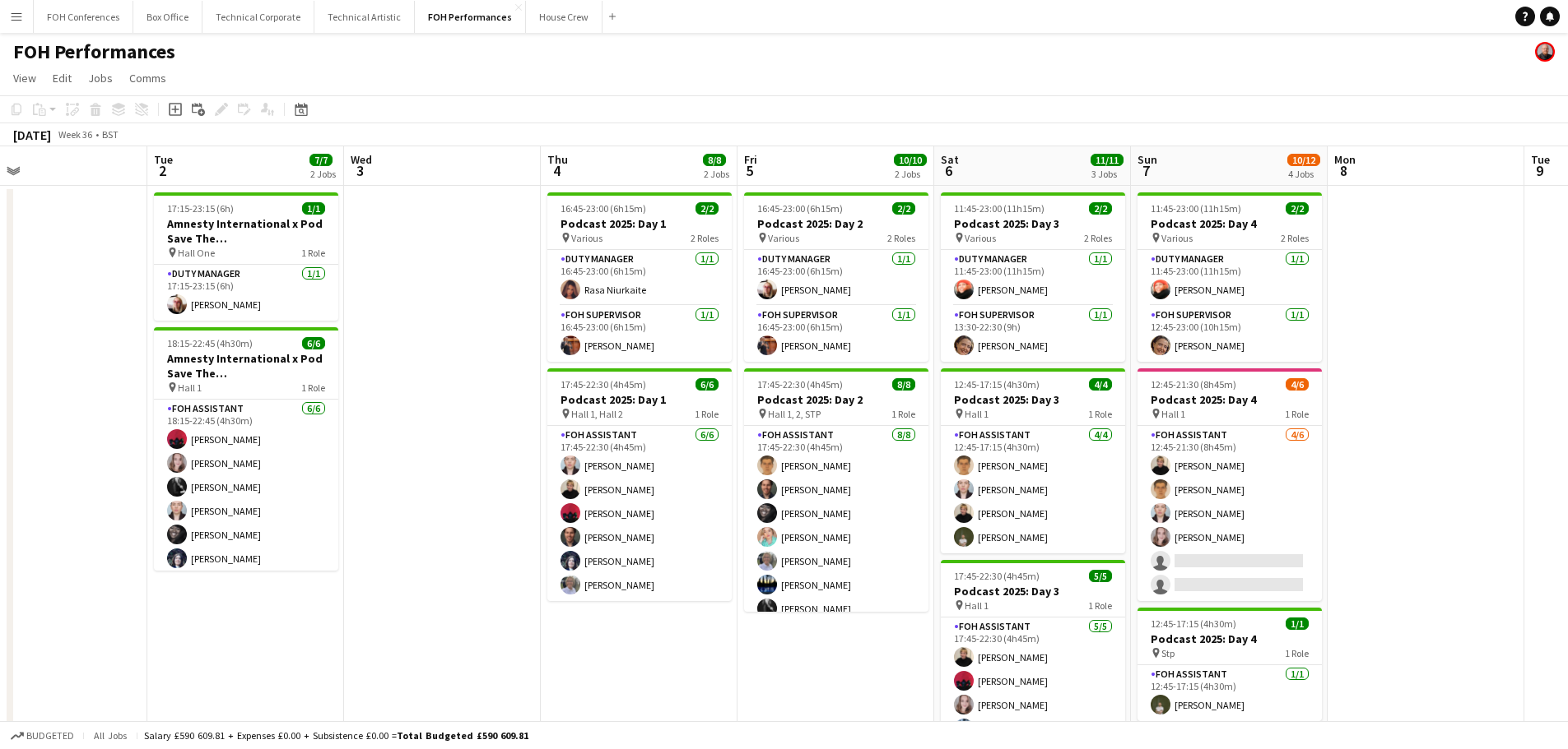
click at [460, 566] on app-date-cell at bounding box center [442, 556] width 196 height 741
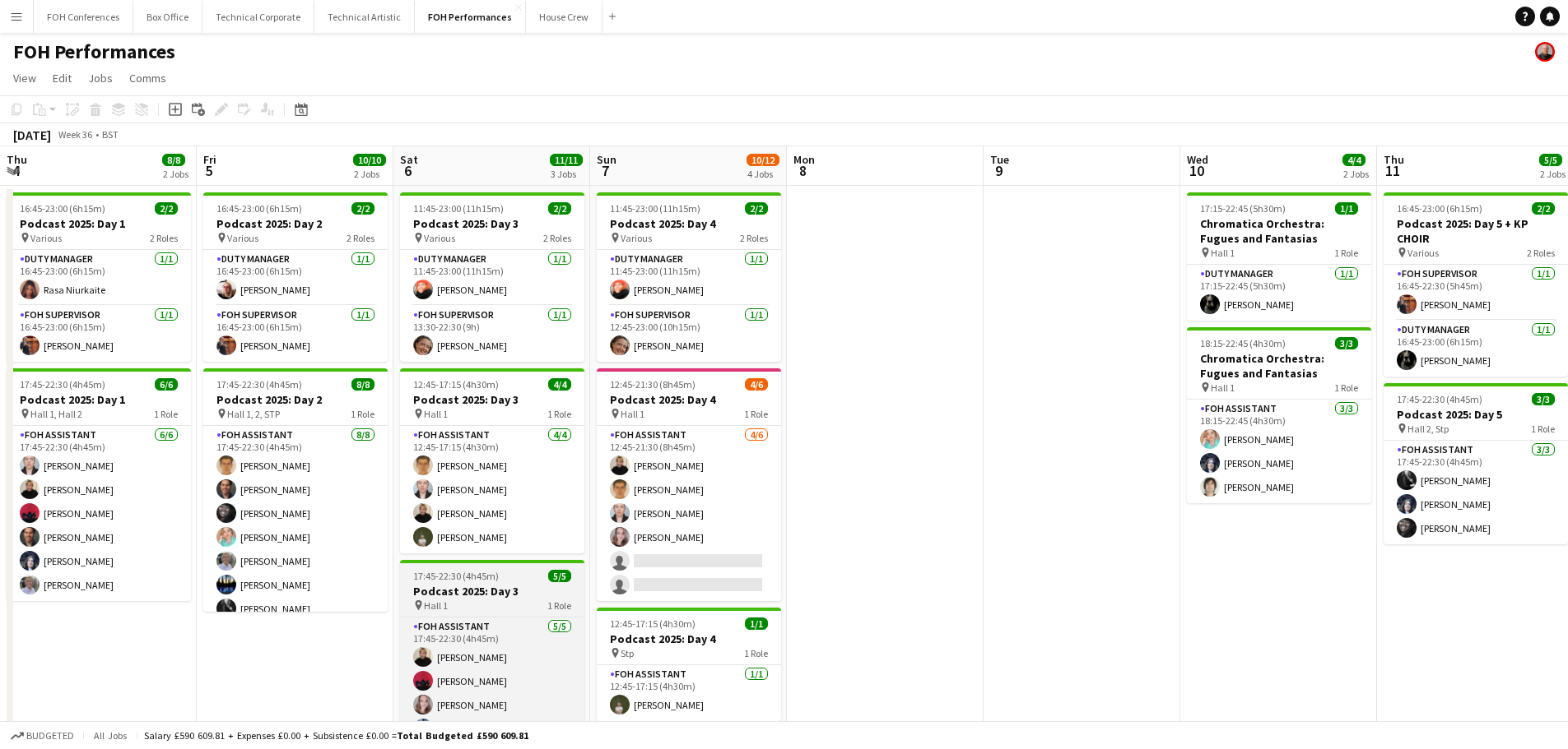
scroll to position [0, 581]
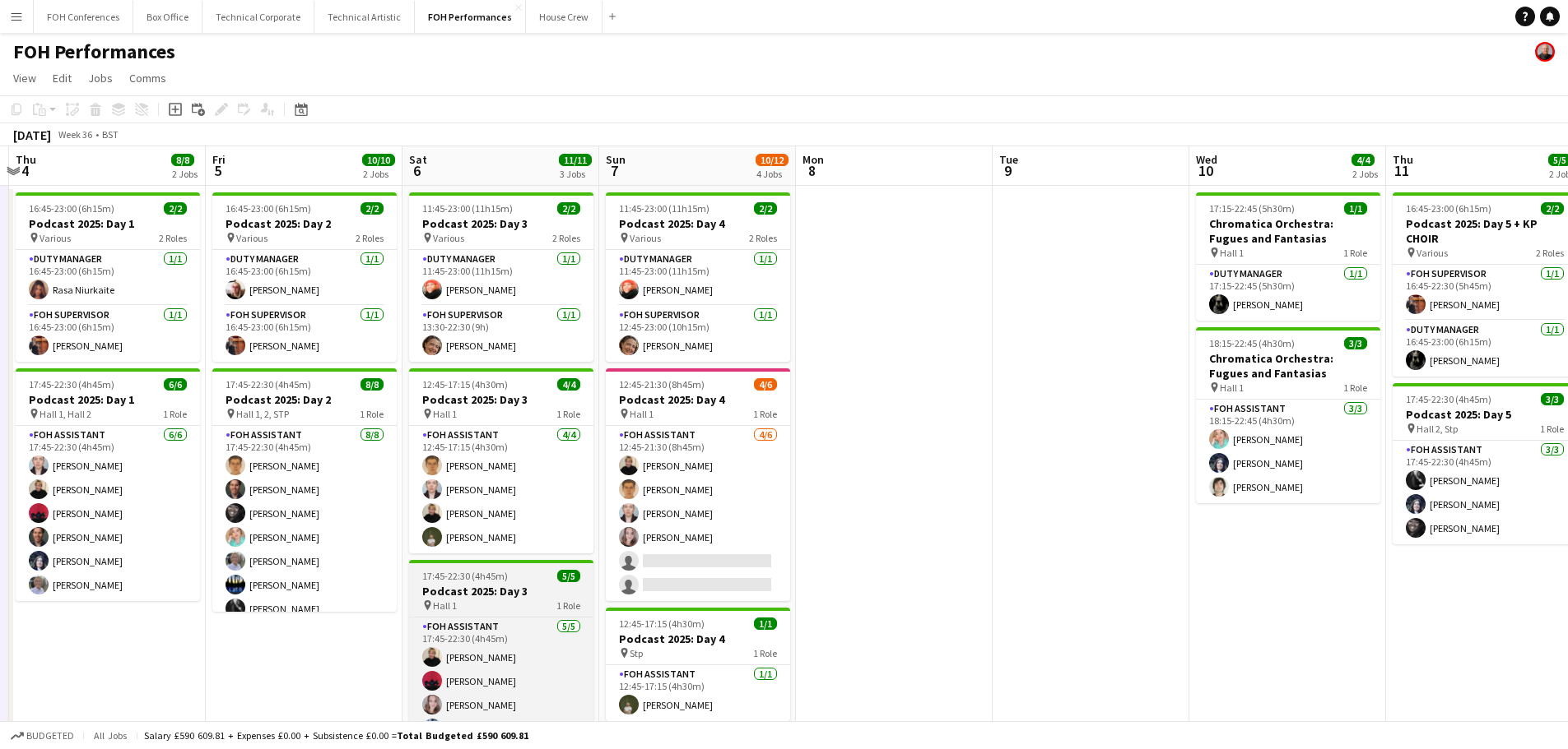
click at [343, 569] on app-calendar-viewport "Mon 1 Tue 2 7/7 2 Jobs Wed 3 Thu 4 8/8 2 Jobs Fri 5 10/10 2 Jobs Sat 6 11/11 3 …" at bounding box center [784, 537] width 1568 height 781
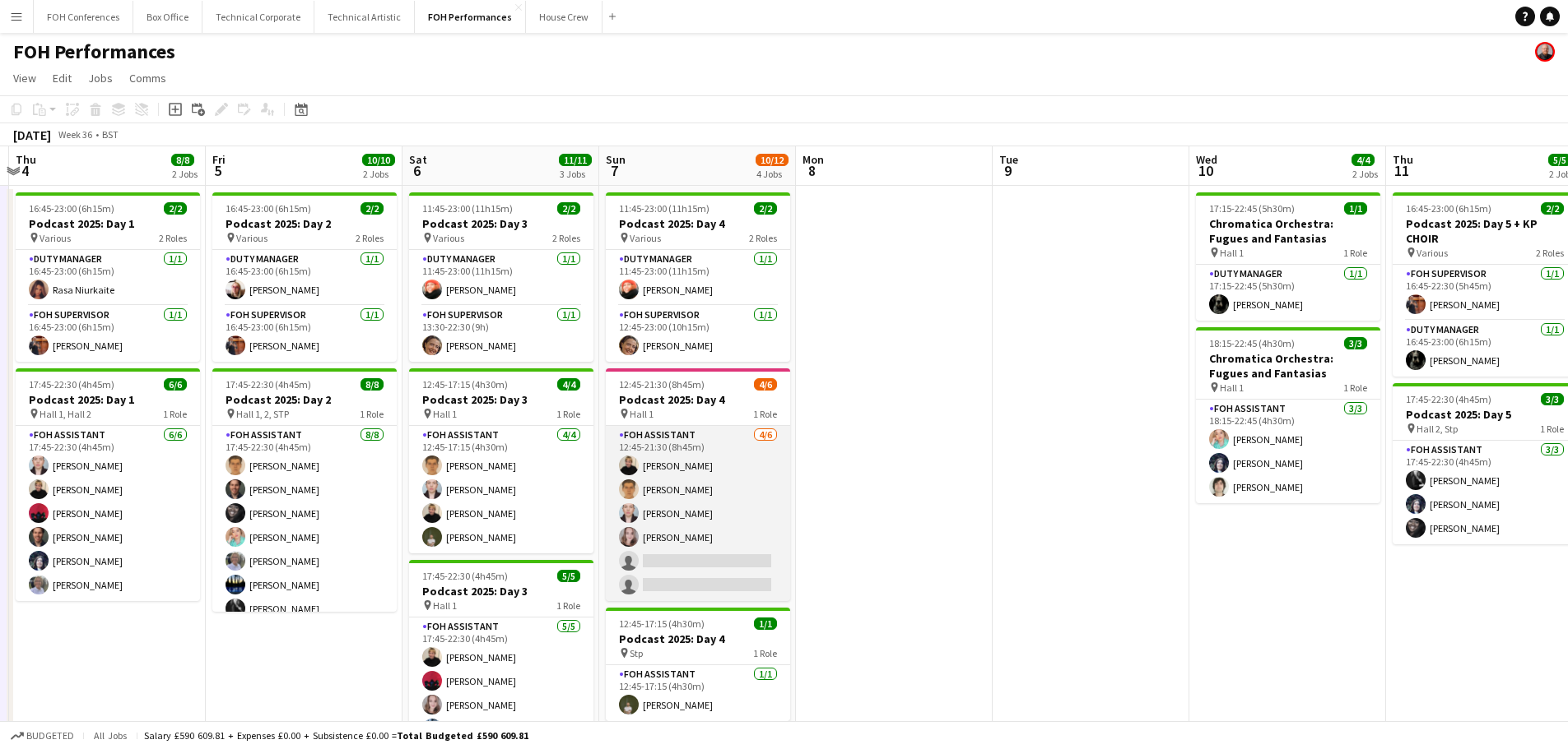
click at [786, 566] on app-card-role "FOH Assistant [DATE] 12:45-21:30 (8h45m) [PERSON_NAME] [PERSON_NAME] [PERSON_NA…" at bounding box center [698, 514] width 185 height 175
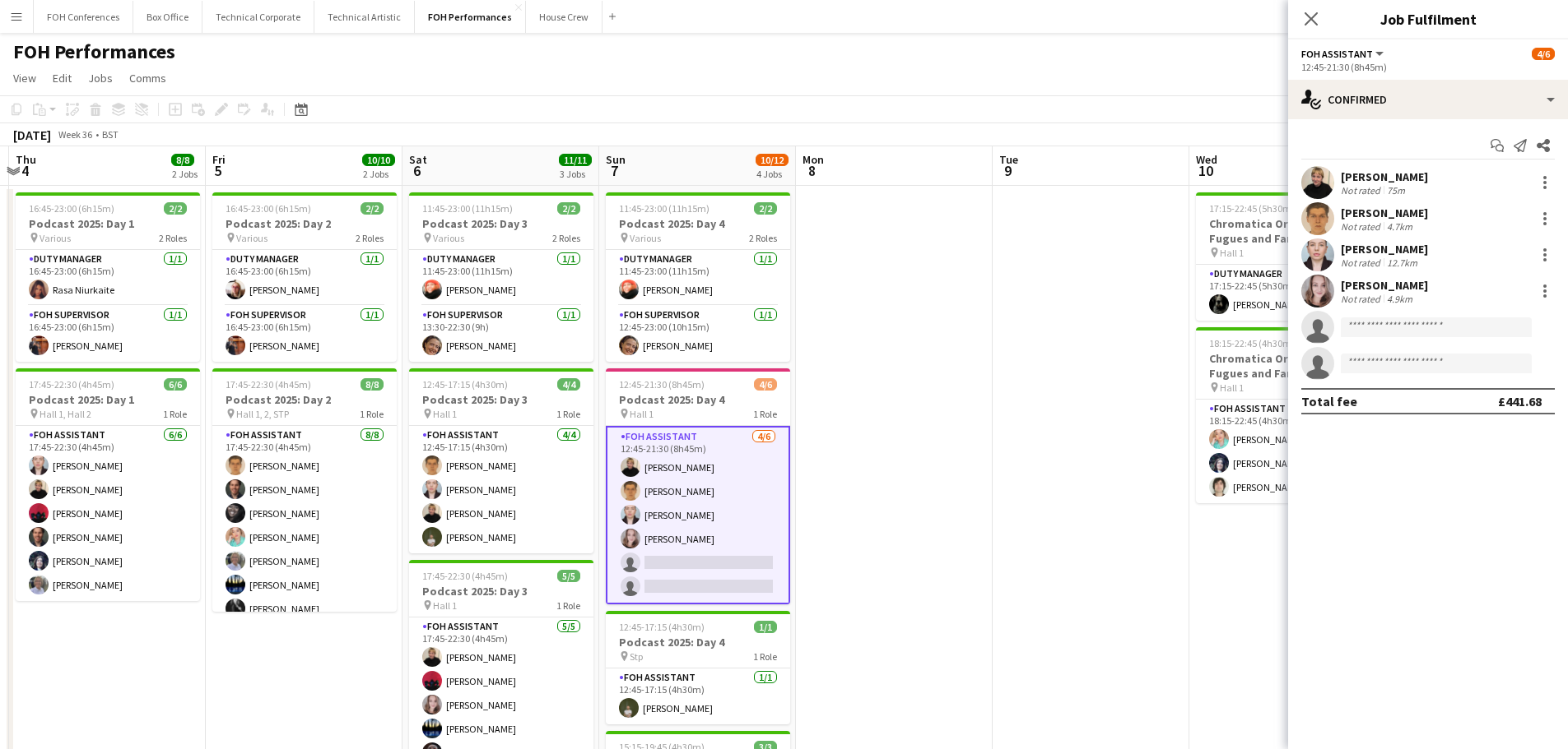
click at [911, 567] on app-date-cell at bounding box center [894, 556] width 196 height 741
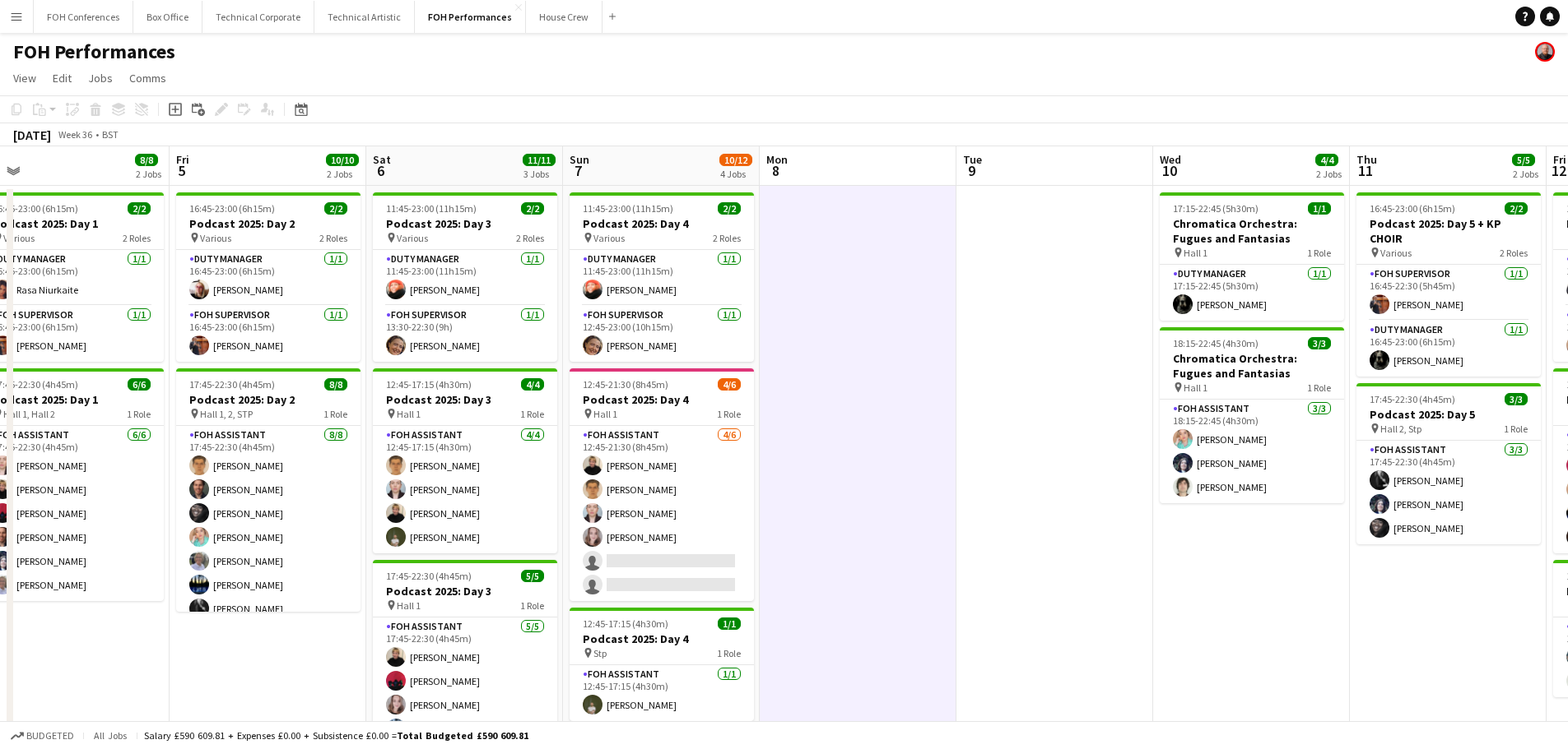
click at [485, 556] on app-calendar-viewport "Mon 1 Tue 2 7/7 2 Jobs Wed 3 Thu 4 8/8 2 Jobs Fri 5 10/10 2 Jobs Sat 6 11/11 3 …" at bounding box center [784, 537] width 1568 height 781
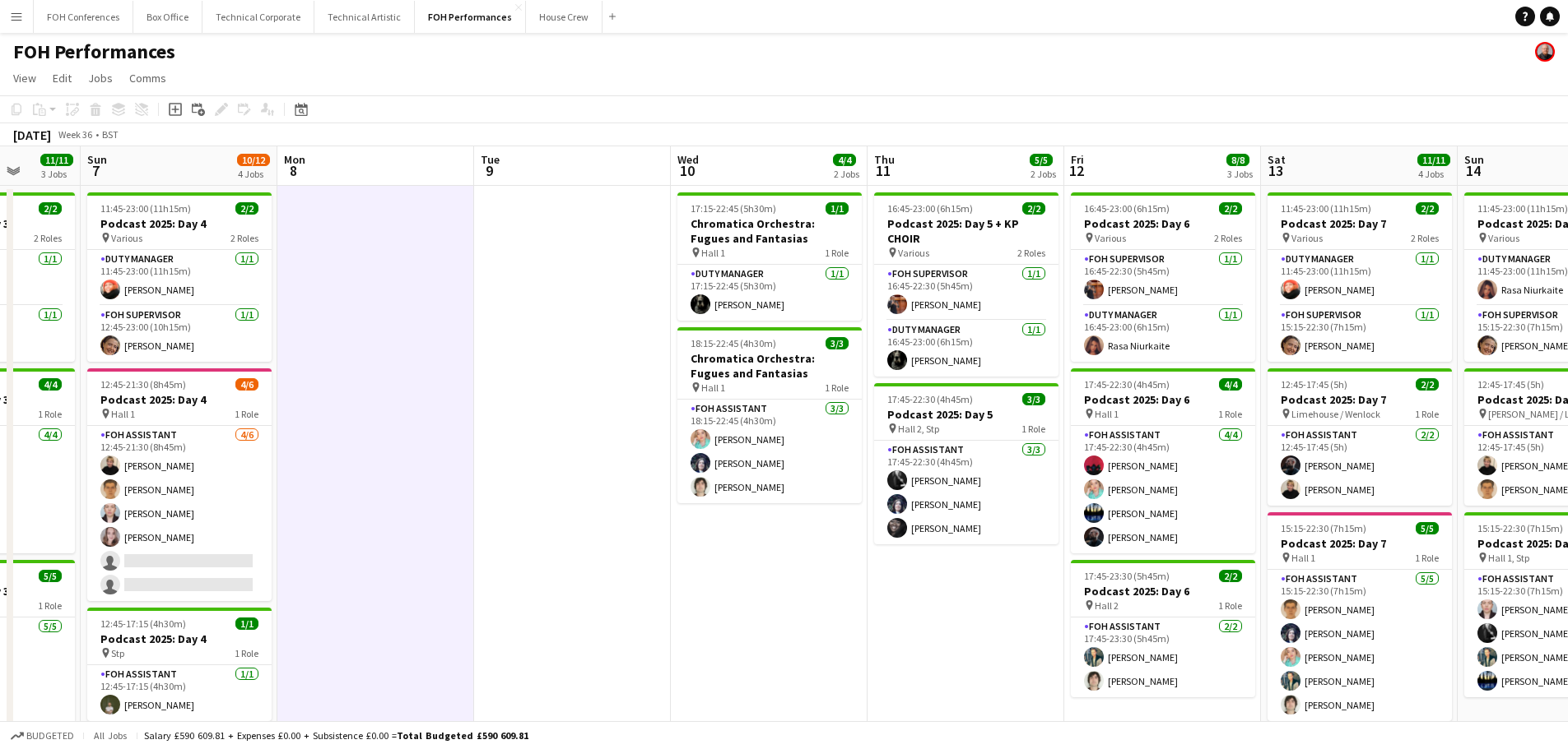
click at [626, 550] on app-calendar-viewport "Thu 4 8/8 2 Jobs Fri 5 10/10 2 Jobs Sat 6 11/11 3 Jobs Sun 7 10/12 4 Jobs Mon 8…" at bounding box center [784, 537] width 1568 height 781
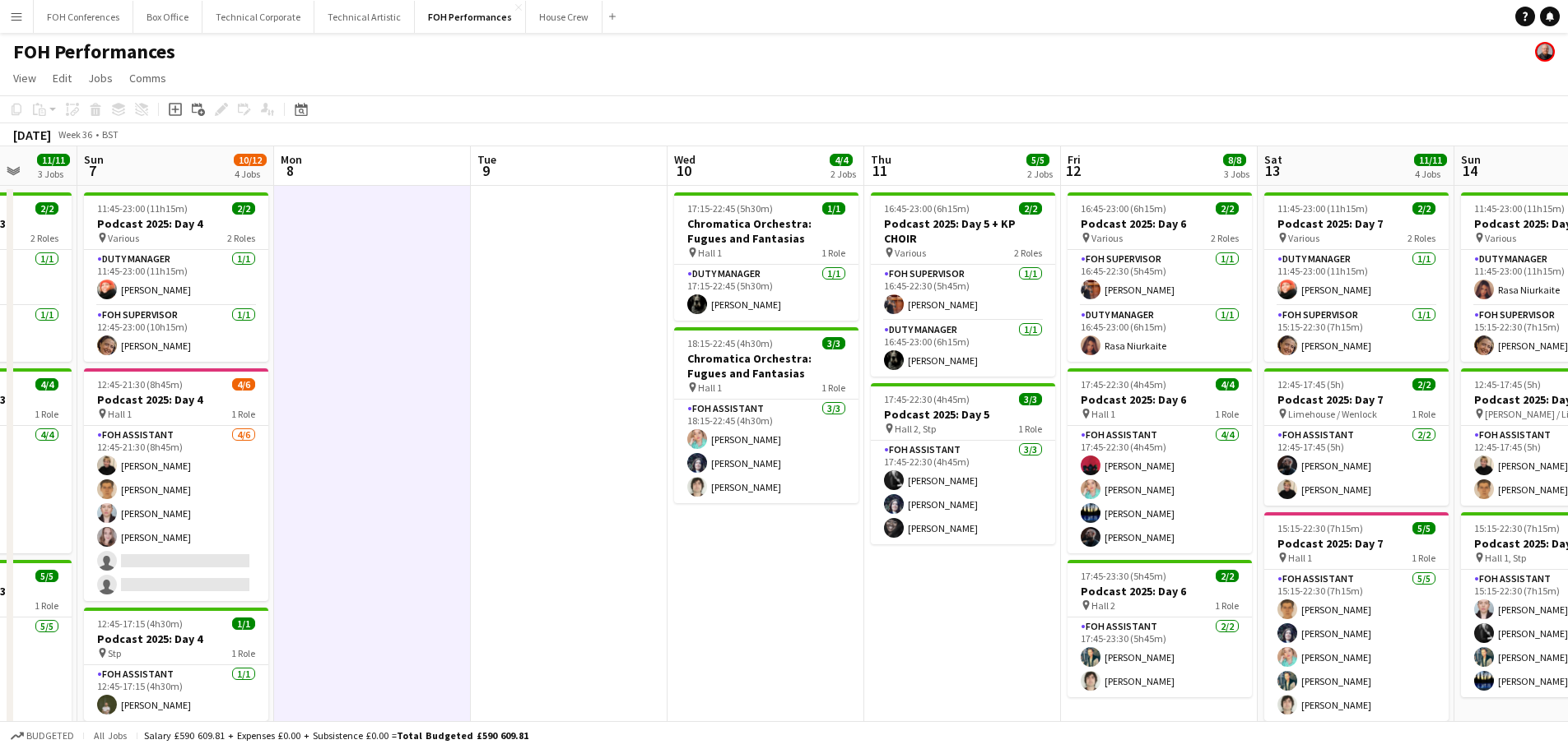
click at [665, 595] on app-calendar-viewport "Thu 4 8/8 2 Jobs Fri 5 10/10 2 Jobs Sat 6 11/11 3 Jobs Sun 7 10/12 4 Jobs Mon 8…" at bounding box center [784, 537] width 1568 height 781
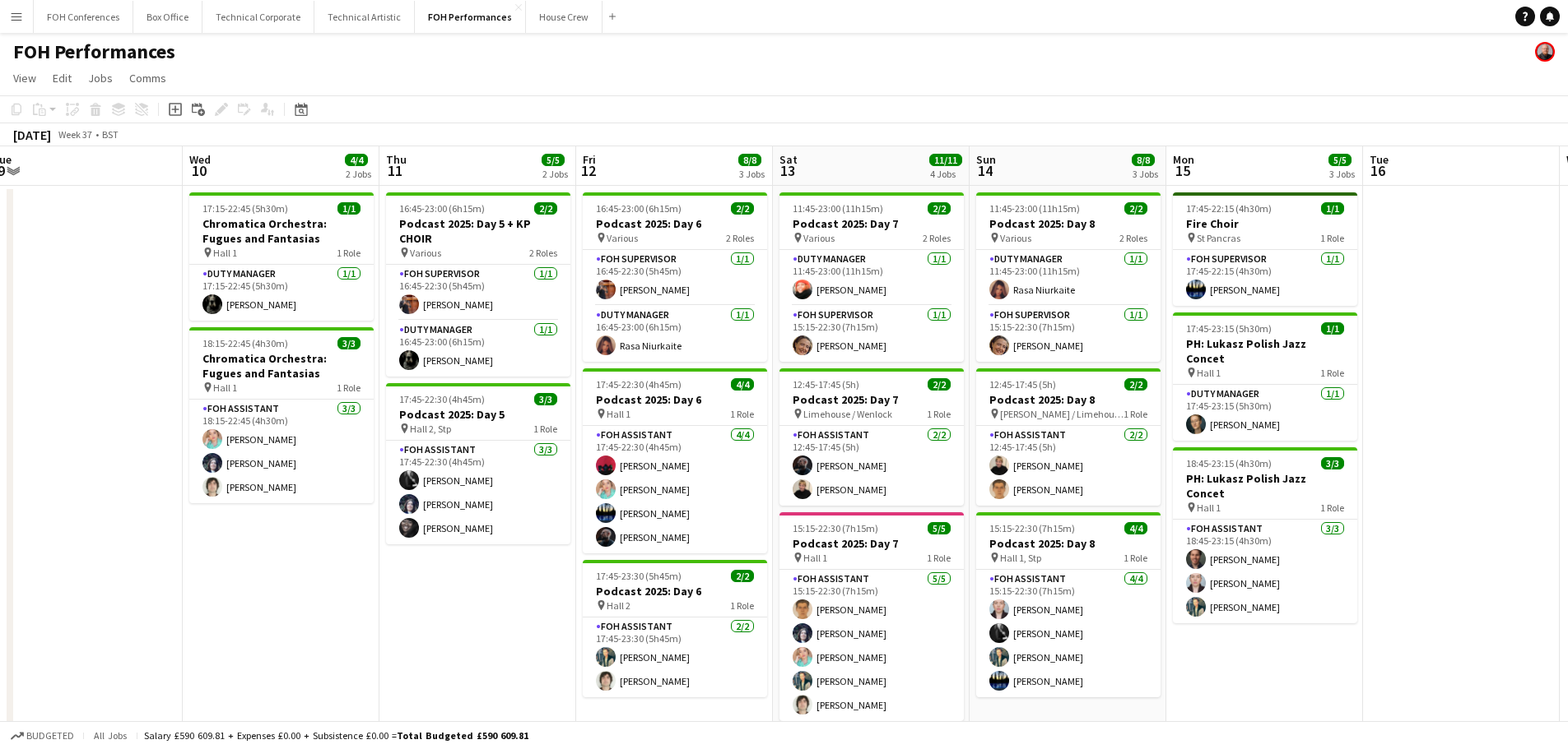
click at [266, 571] on app-calendar-viewport "Sat 6 11/11 3 Jobs Sun 7 10/12 4 Jobs Mon 8 Tue 9 Wed 10 4/4 2 Jobs Thu 11 5/5 …" at bounding box center [784, 537] width 1568 height 781
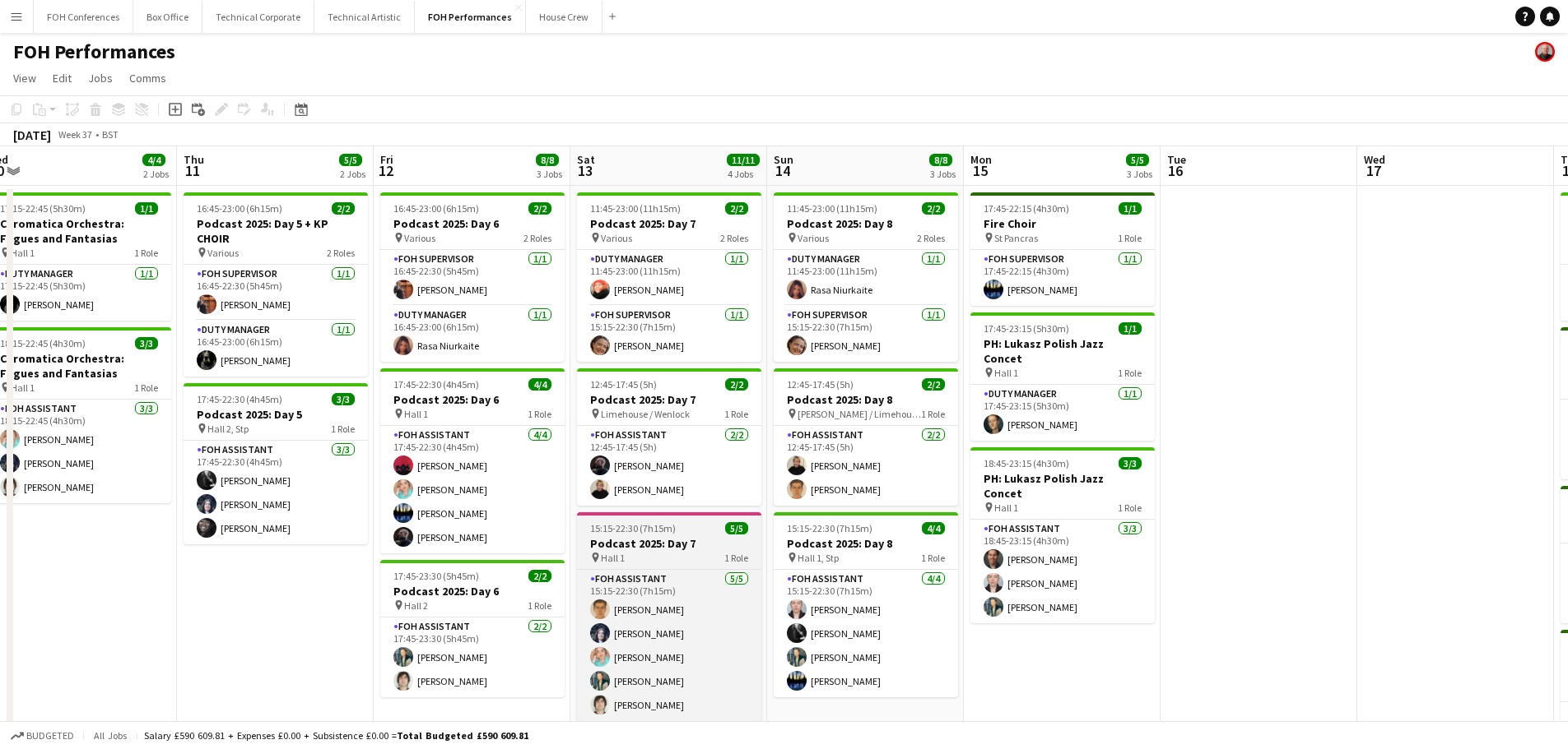
click at [137, 539] on app-calendar-viewport "Sun 7 10/12 4 Jobs Mon 8 Tue 9 Wed 10 4/4 2 Jobs Thu 11 5/5 2 Jobs Fri 12 8/8 3…" at bounding box center [784, 537] width 1568 height 781
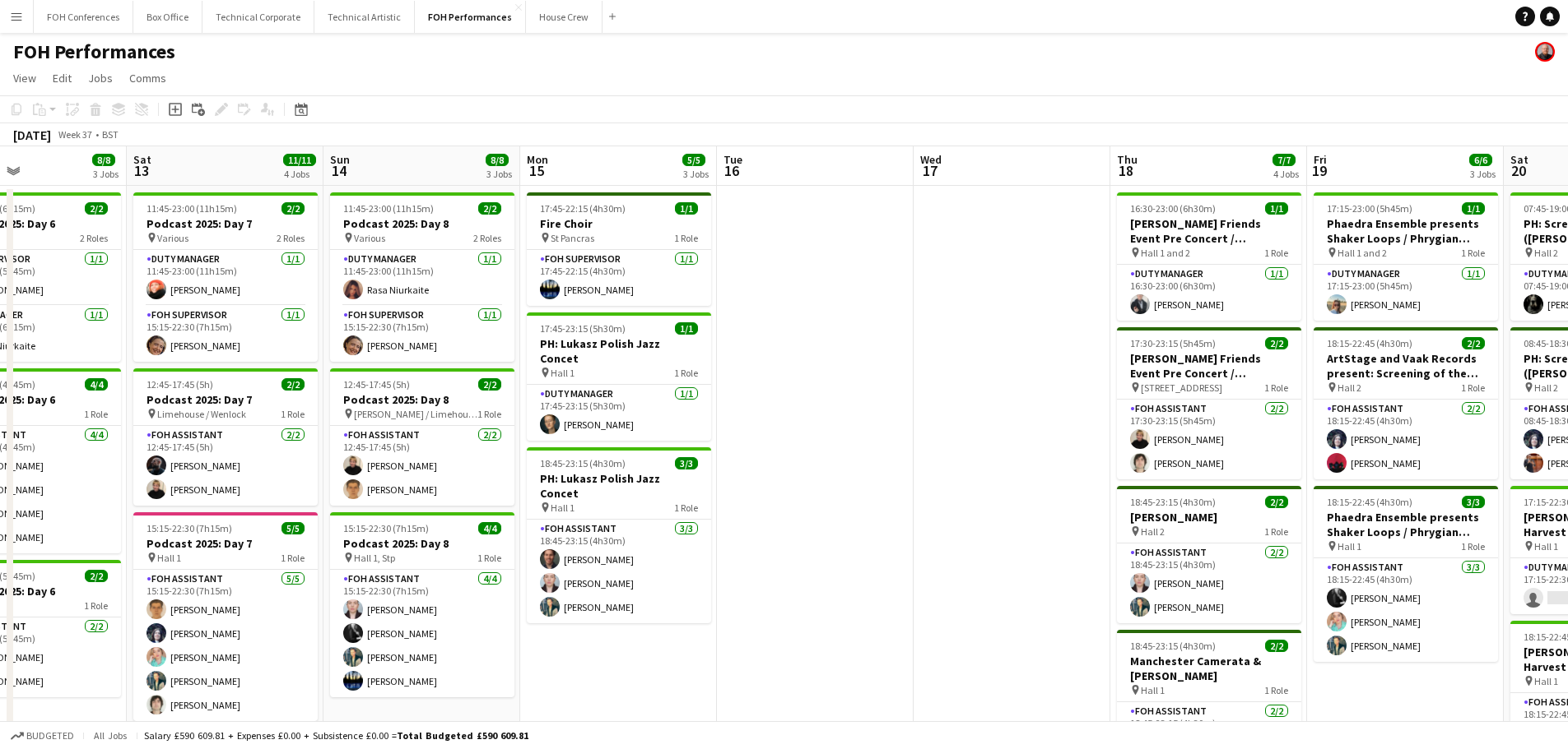
click at [753, 530] on app-date-cell at bounding box center [815, 556] width 196 height 741
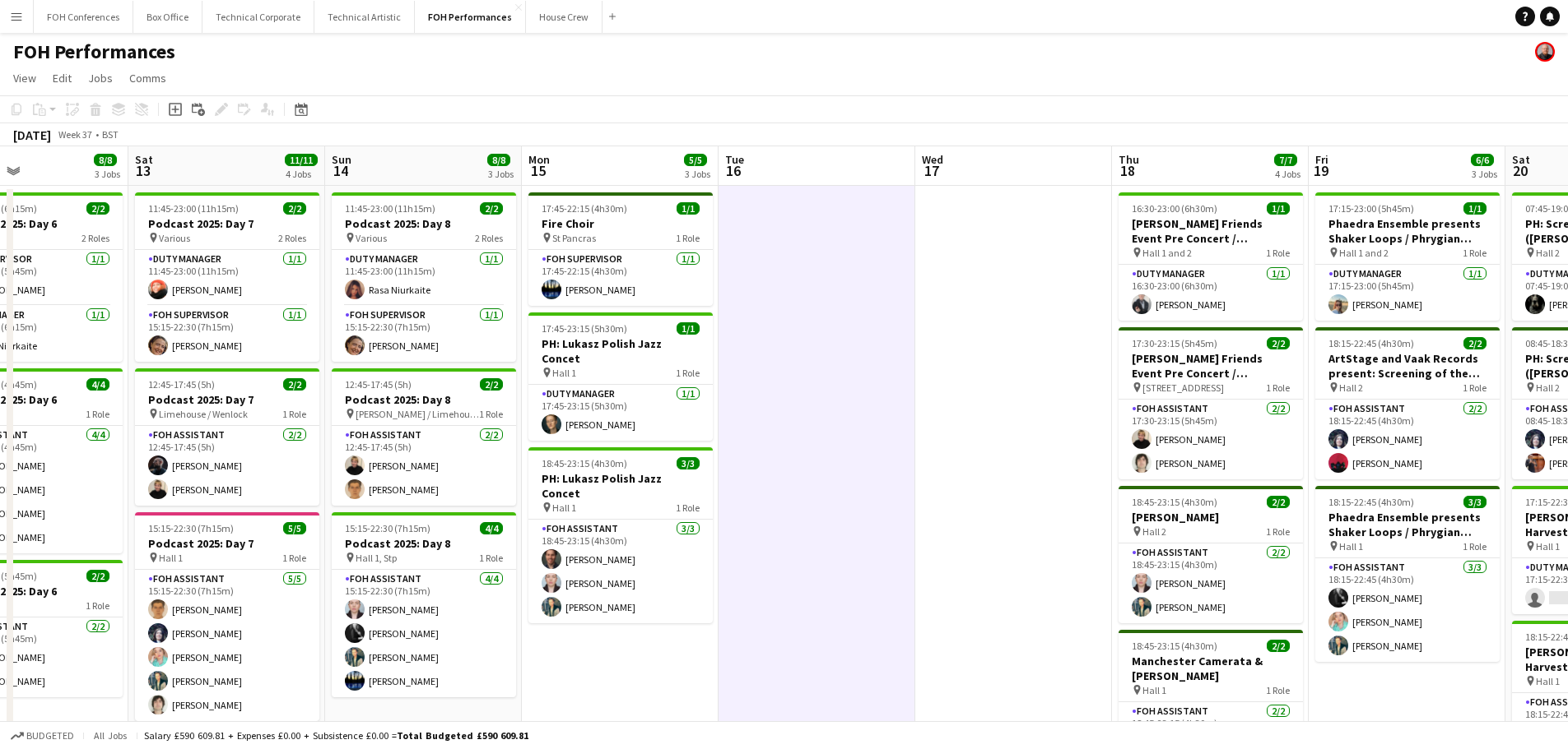
click at [926, 538] on app-date-cell at bounding box center [1014, 556] width 196 height 741
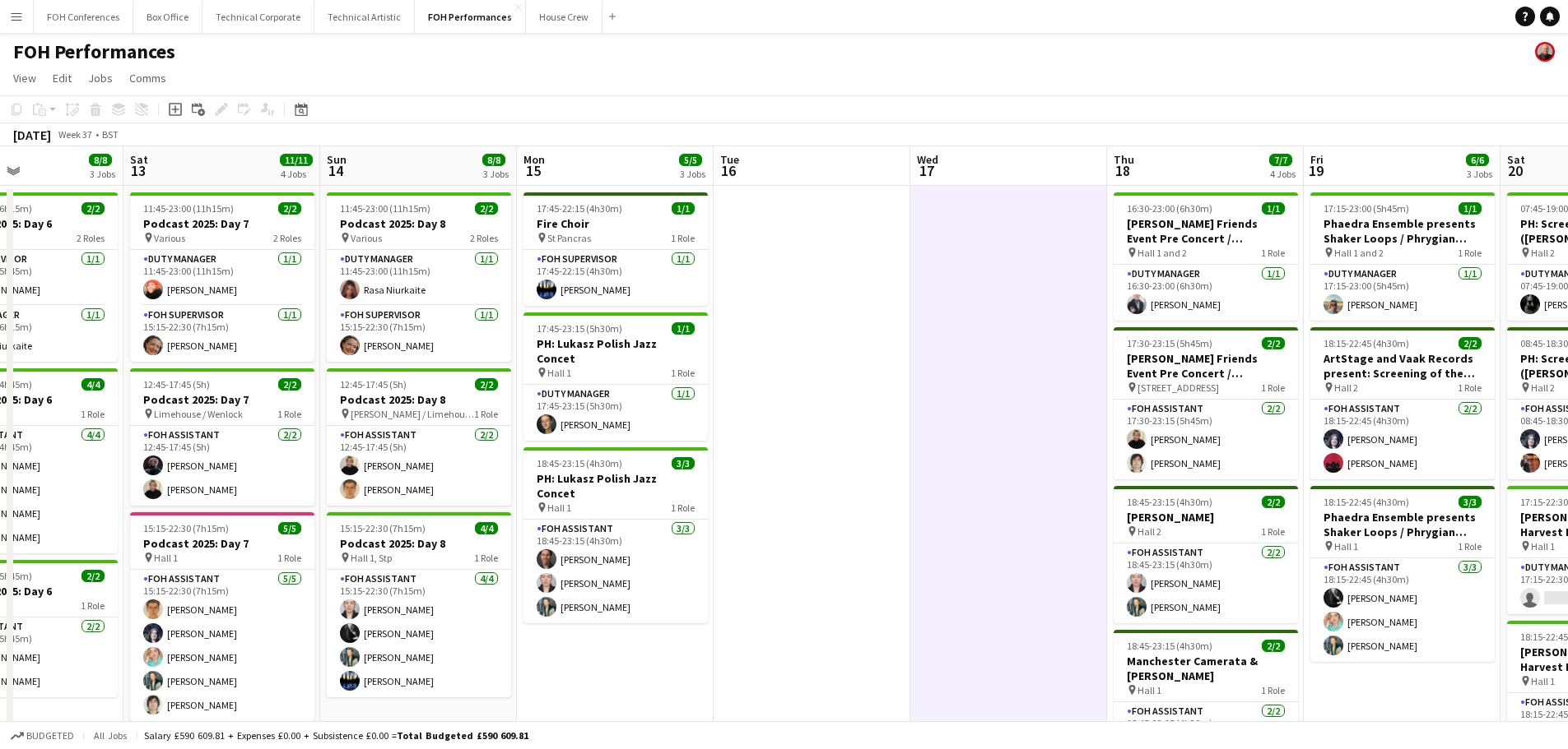
click at [963, 542] on app-calendar-viewport "Wed 10 4/4 2 Jobs Thu 11 5/5 2 Jobs Fri 12 8/8 3 Jobs Sat 13 11/11 4 Jobs Sun 1…" at bounding box center [784, 537] width 1568 height 781
click at [776, 533] on app-calendar-viewport "Wed 10 4/4 2 Jobs Thu 11 5/5 2 Jobs Fri 12 8/8 3 Jobs Sat 13 11/11 4 Jobs Sun 1…" at bounding box center [784, 537] width 1568 height 781
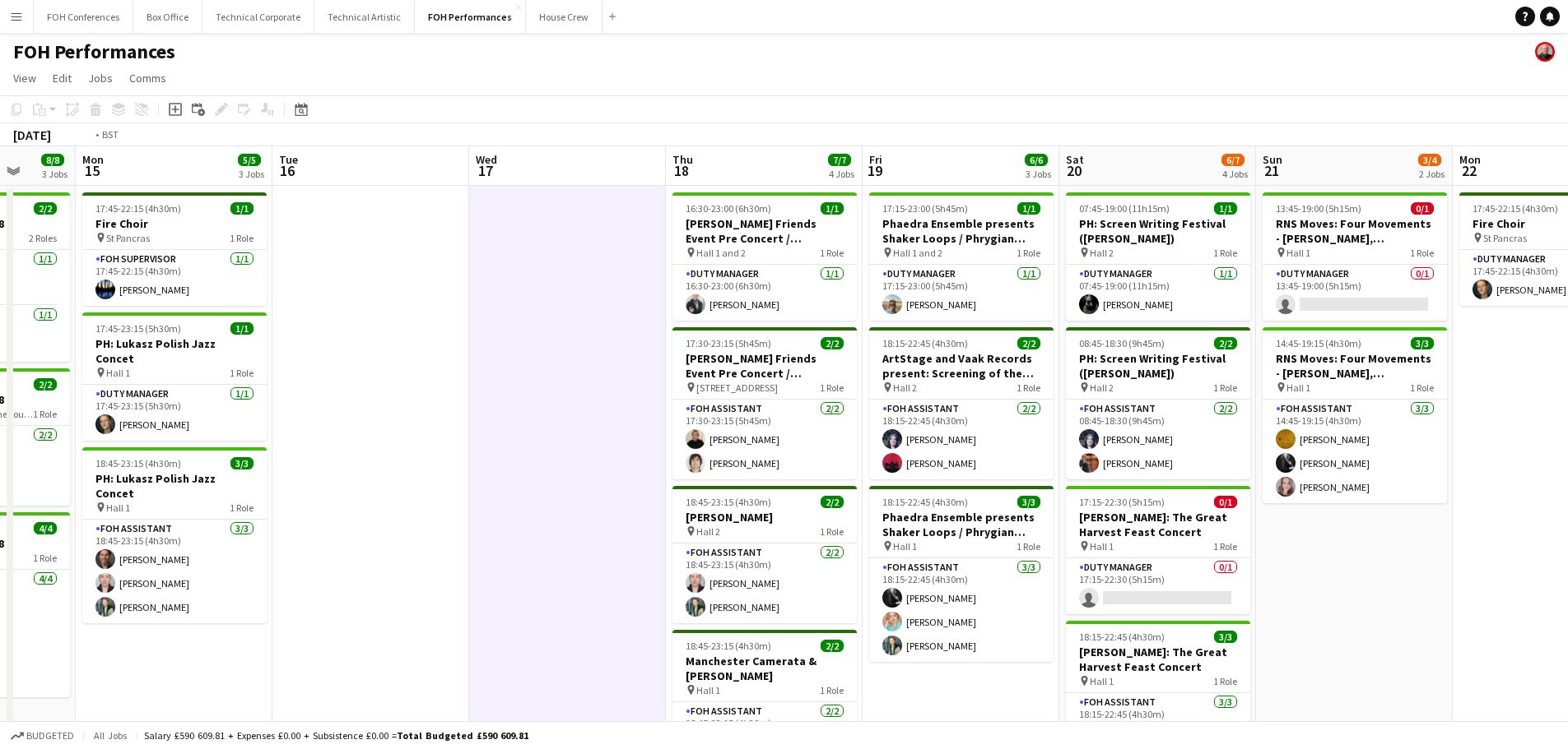
scroll to position [0, 531]
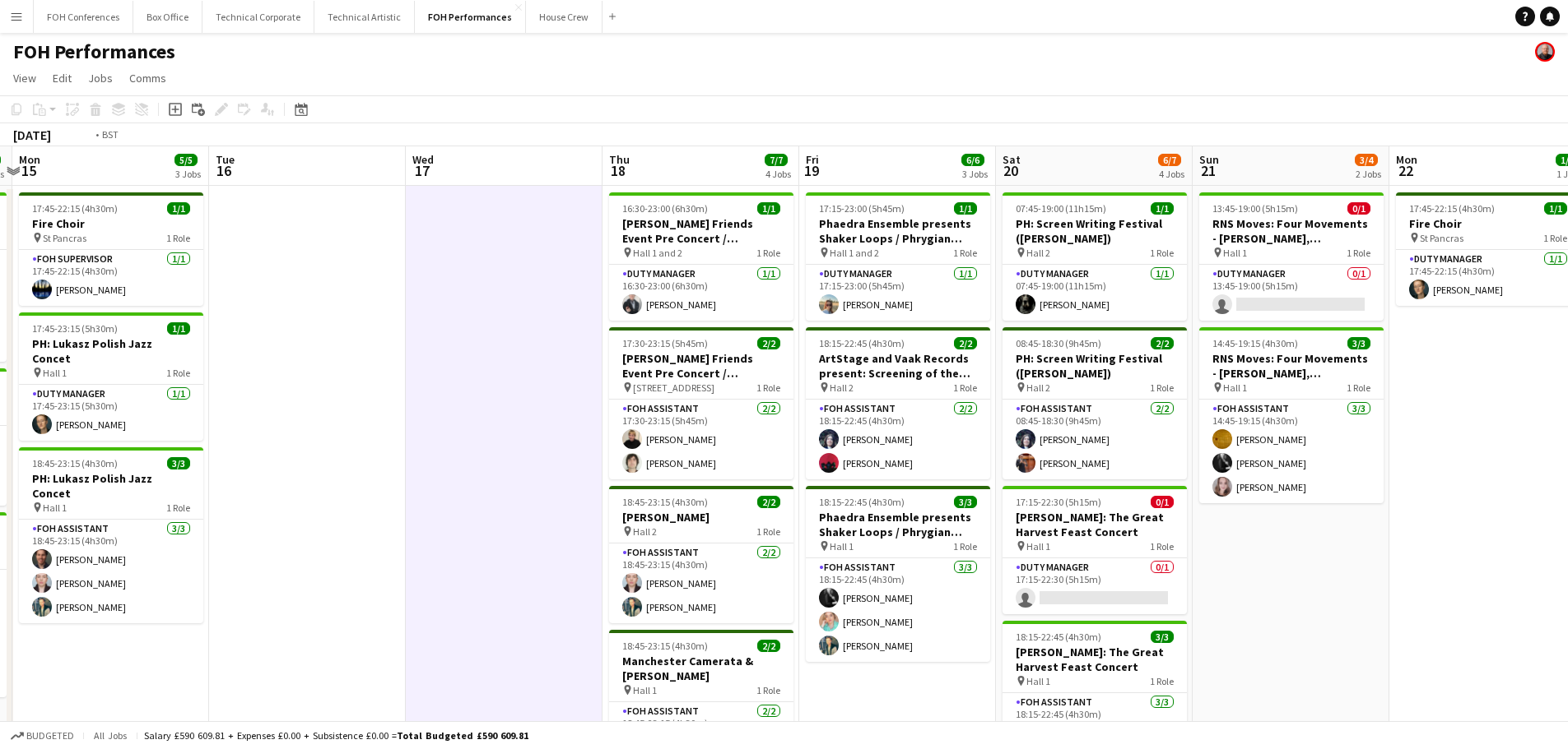
click at [288, 531] on app-calendar-viewport "Fri 12 8/8 3 Jobs Sat 13 11/11 4 Jobs Sun 14 8/8 3 Jobs Mon 15 5/5 3 Jobs Tue 1…" at bounding box center [784, 537] width 1568 height 781
